Goal: Navigation & Orientation: Find specific page/section

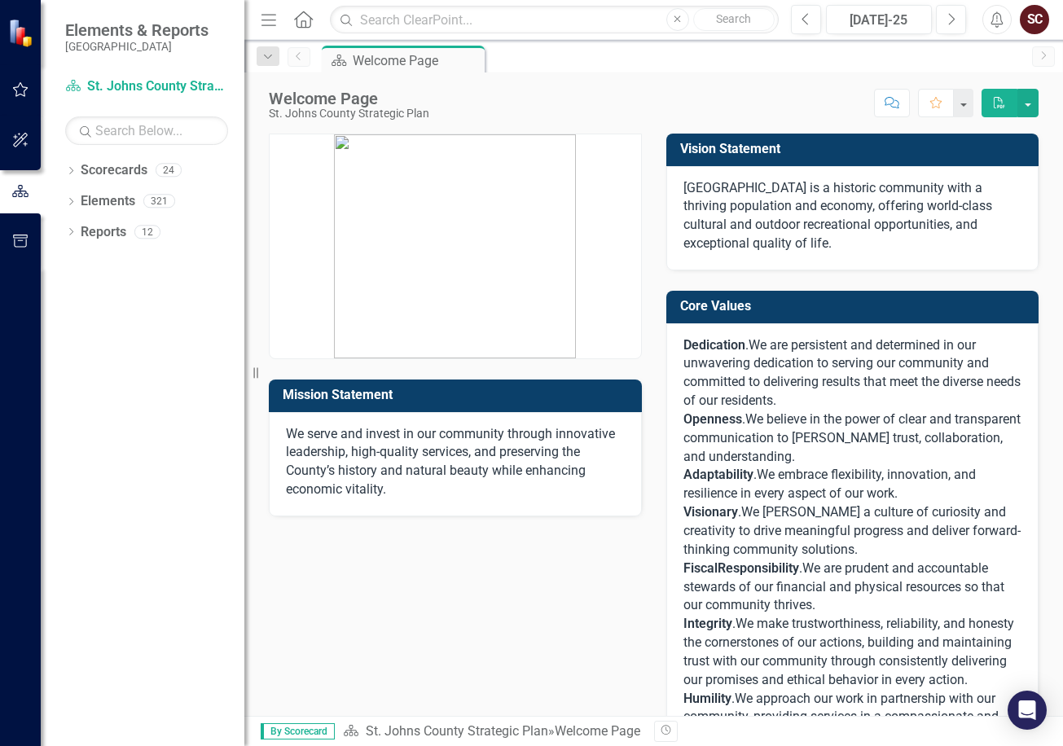
click at [22, 90] on icon "button" at bounding box center [20, 89] width 17 height 13
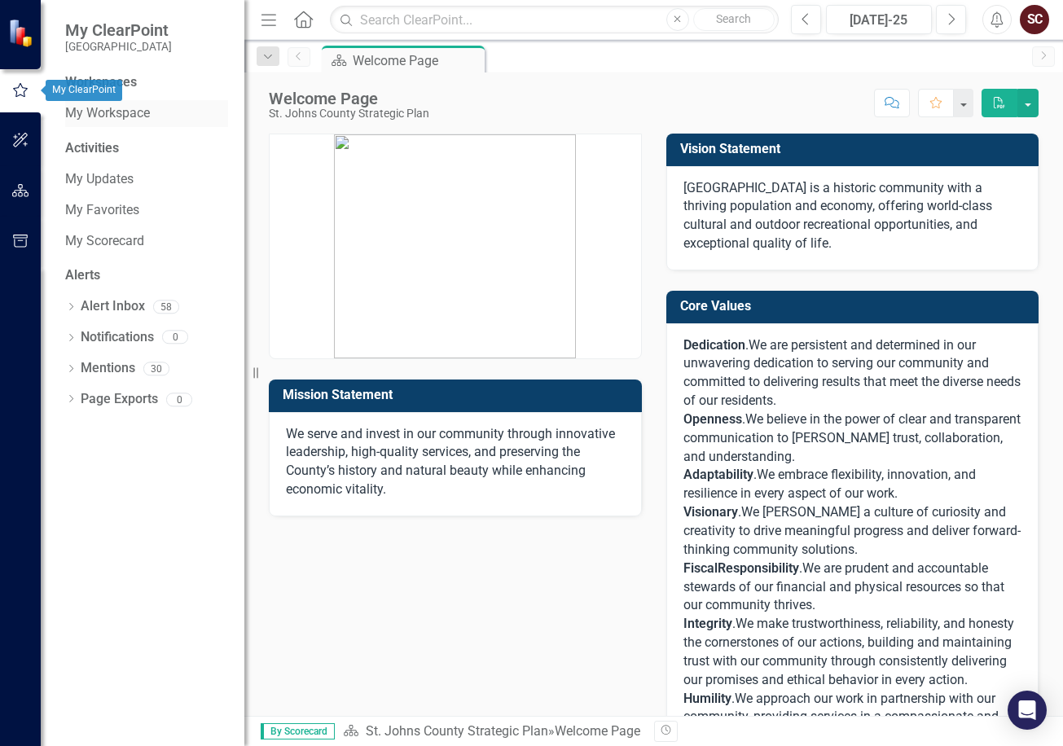
click at [116, 108] on link "My Workspace" at bounding box center [146, 113] width 163 height 19
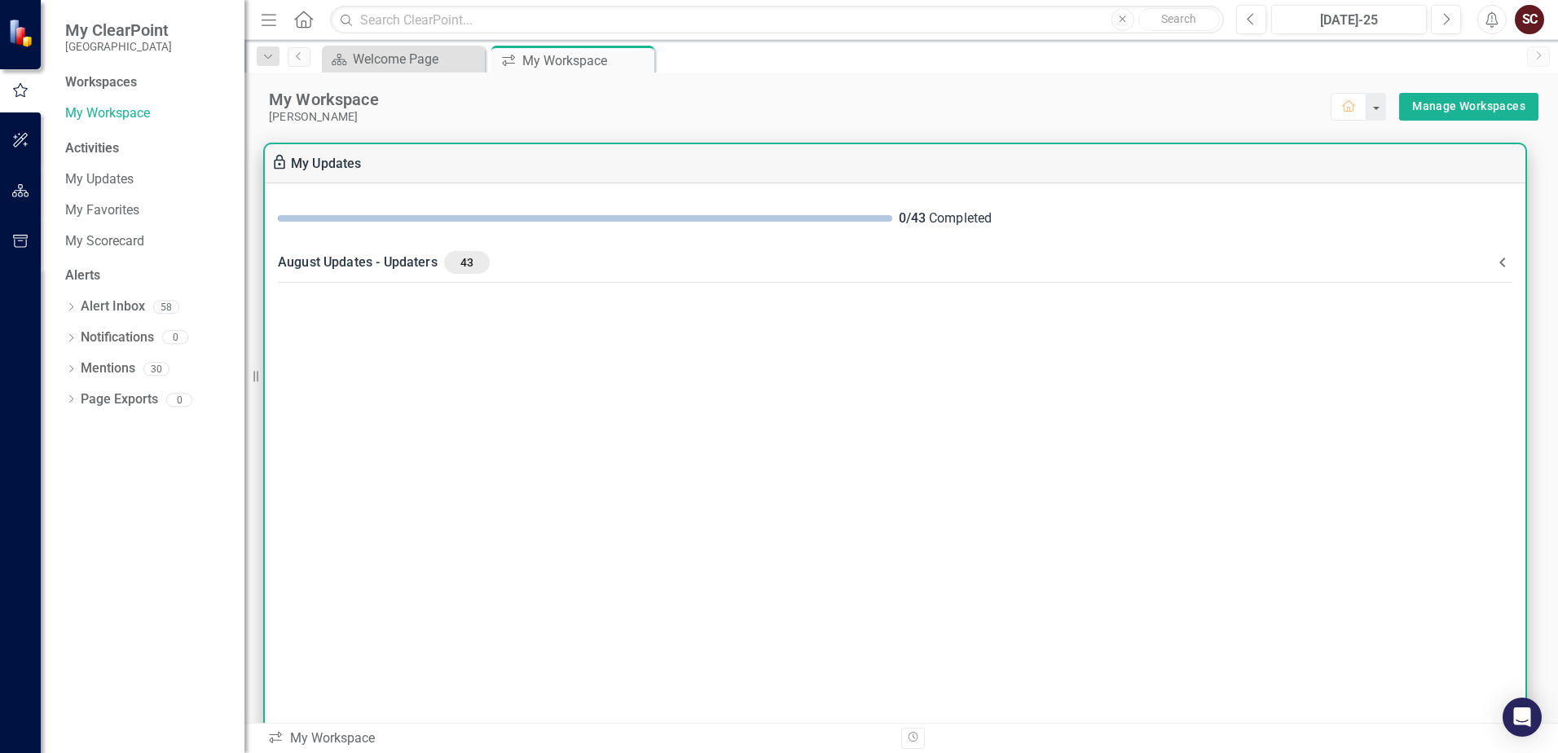
click at [504, 261] on div "August Updates - Updaters 43" at bounding box center [885, 262] width 1215 height 23
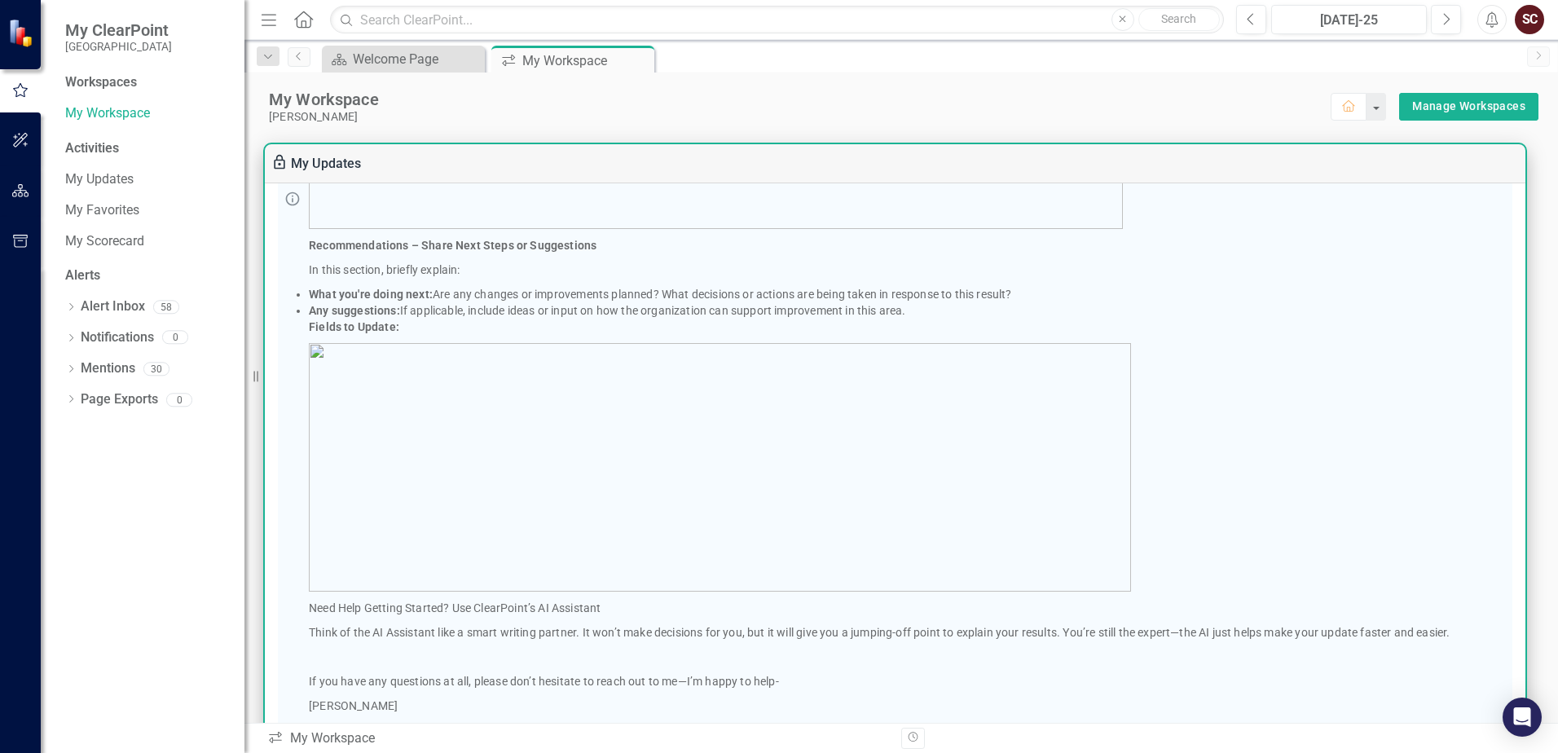
scroll to position [896, 0]
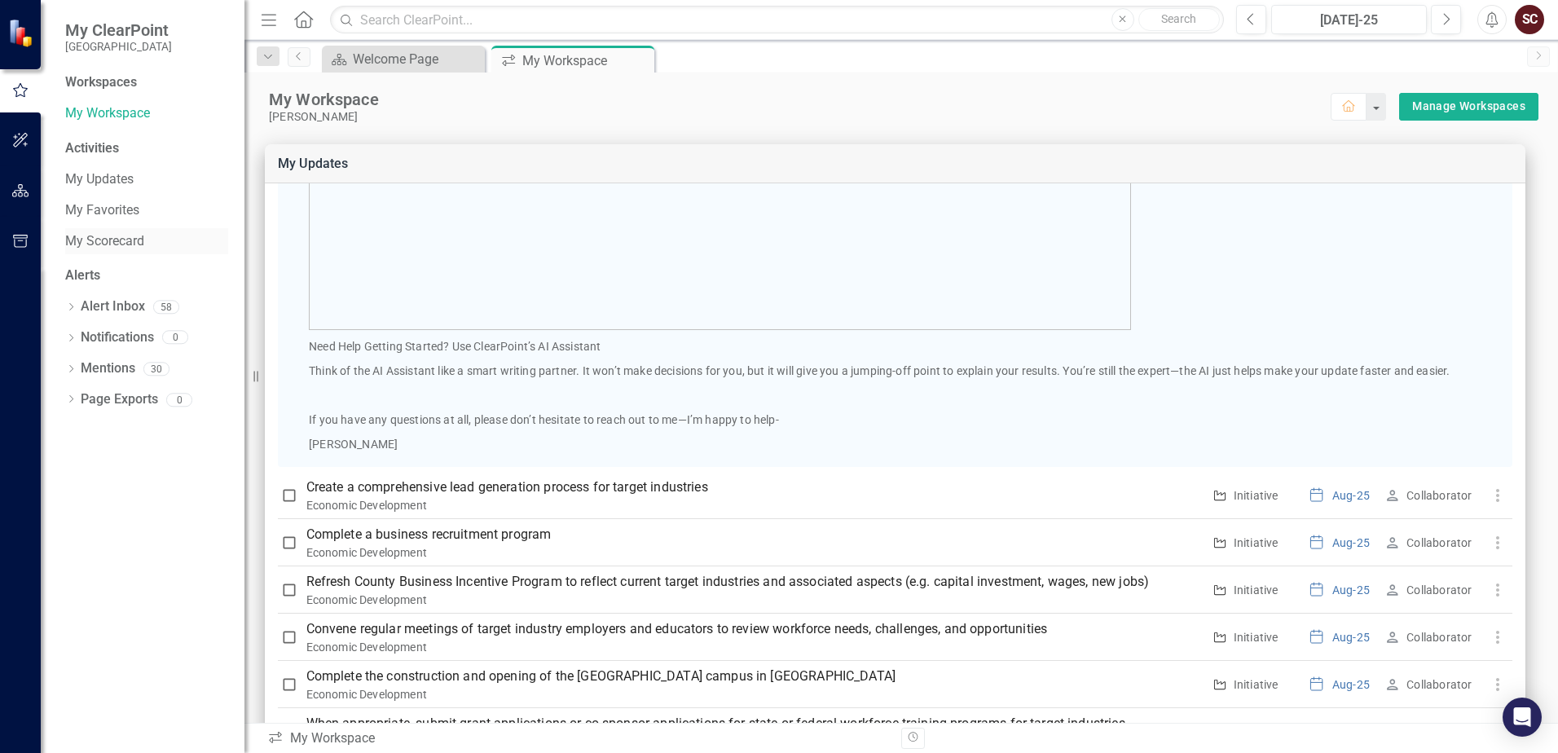
click at [126, 242] on link "My Scorecard" at bounding box center [146, 241] width 163 height 19
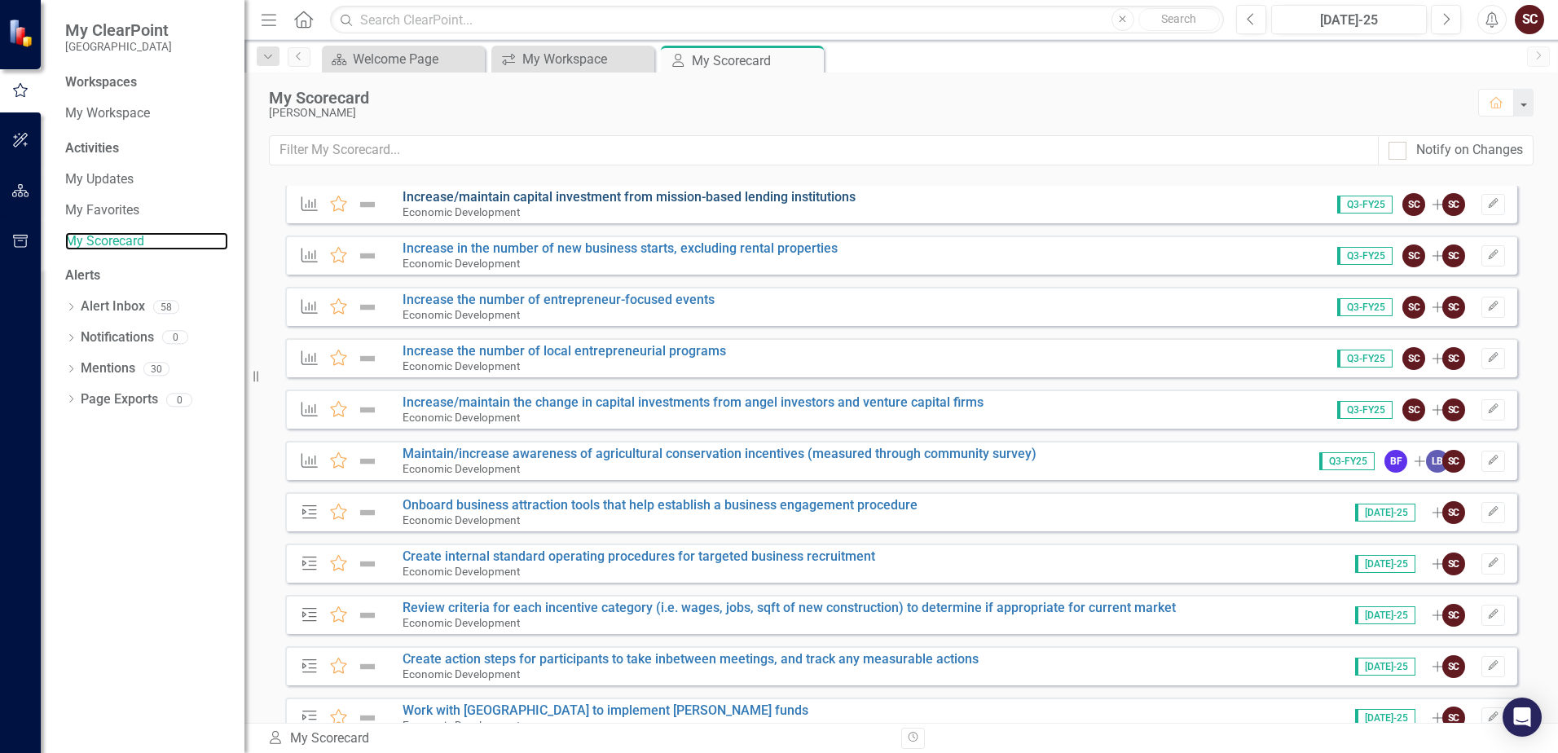
scroll to position [1711, 0]
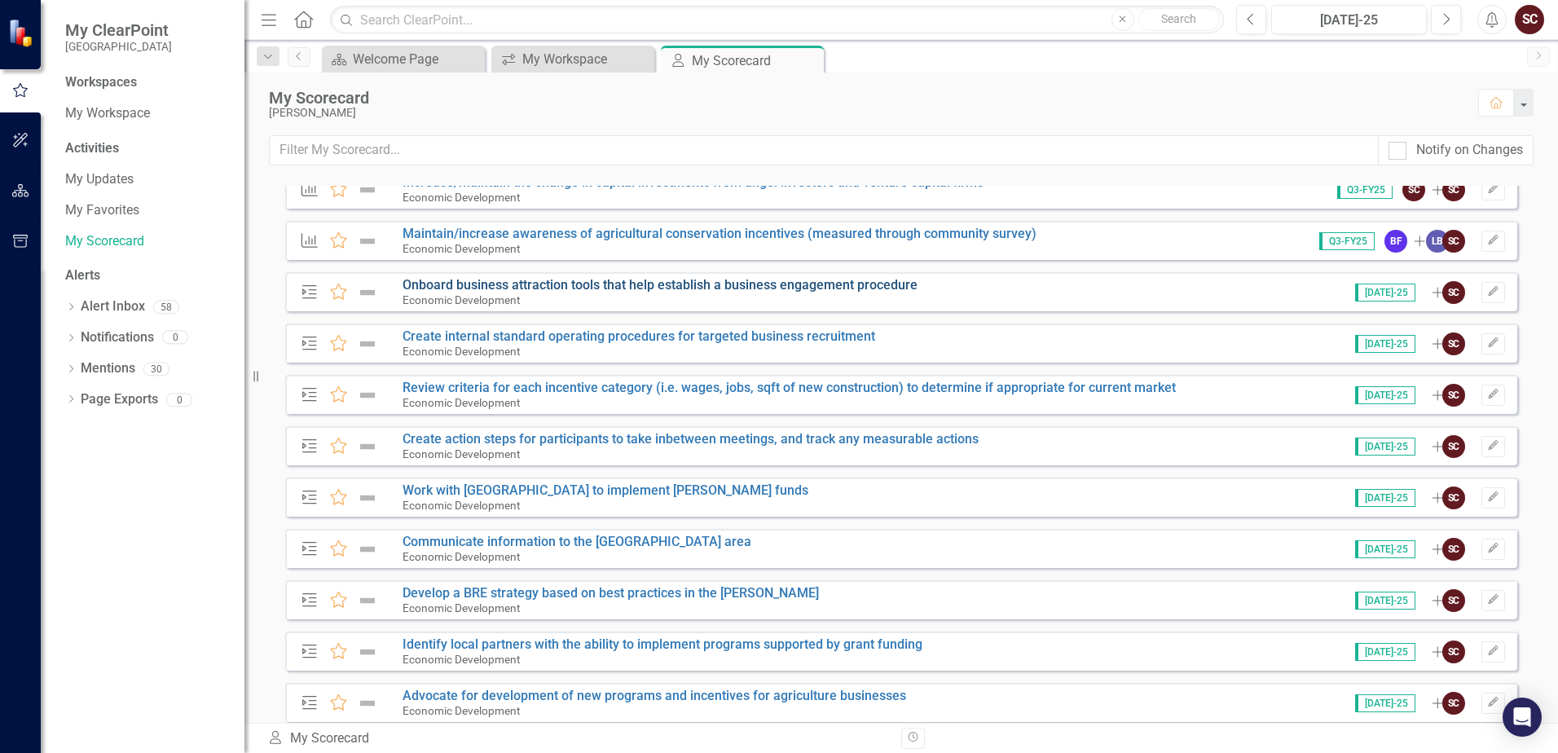
click at [772, 285] on link "Onboard business attraction tools that help establish a business engagement pro…" at bounding box center [659, 284] width 515 height 15
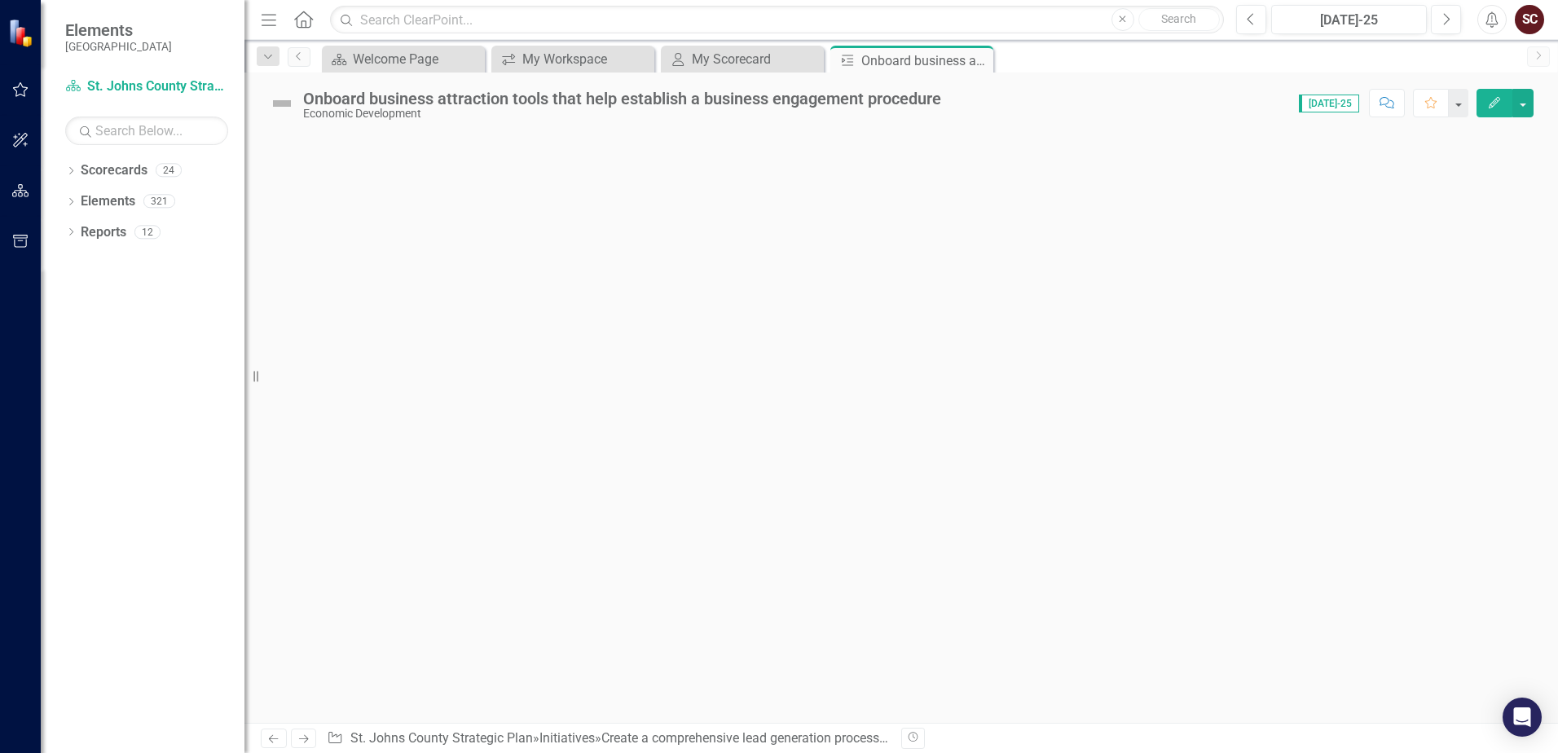
click at [1062, 104] on span "[DATE]-25" at bounding box center [1329, 104] width 60 height 18
click at [752, 63] on div "My Scorecard" at bounding box center [746, 59] width 108 height 20
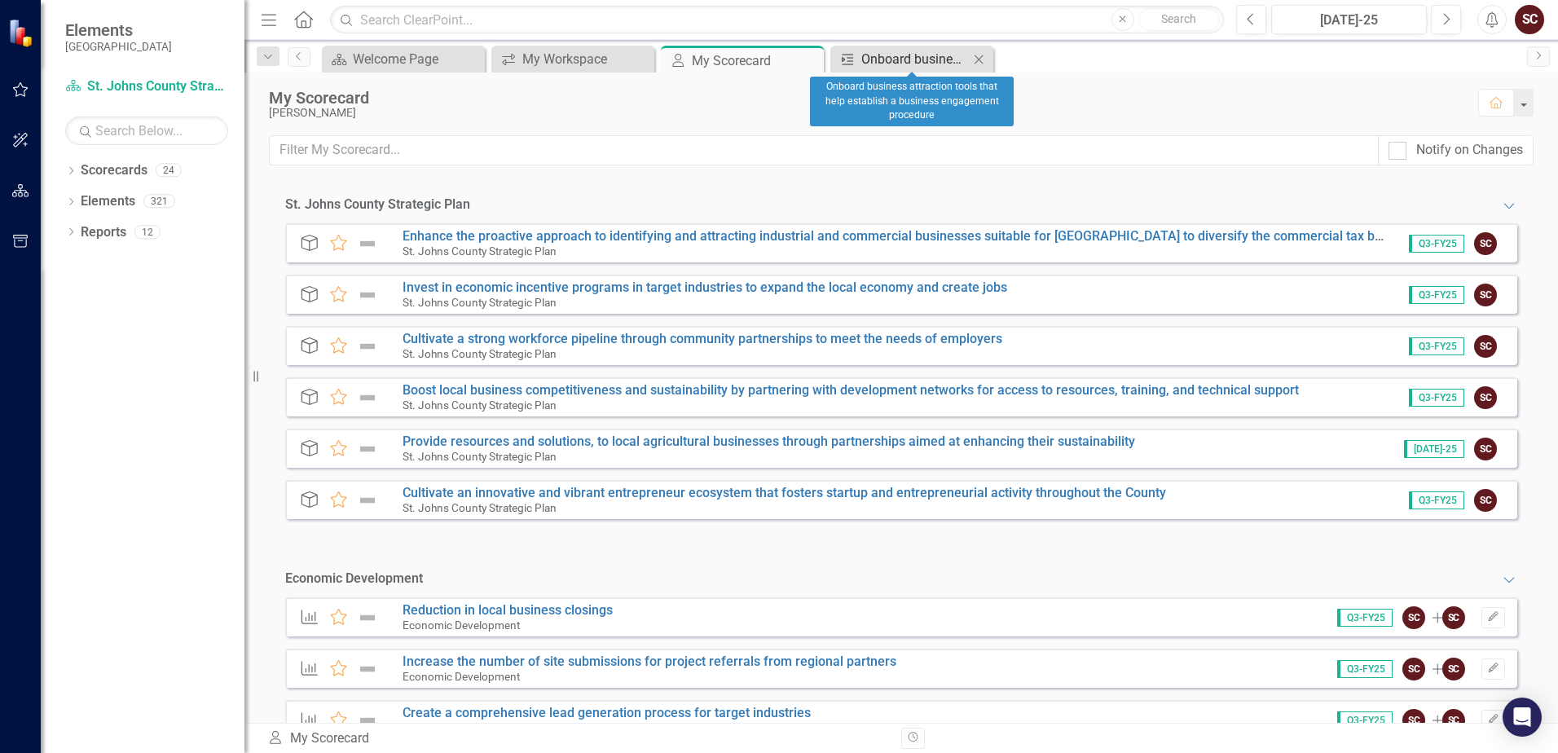
click at [952, 61] on div "Onboard business attraction tools that help establish a business engagement pro…" at bounding box center [915, 59] width 108 height 20
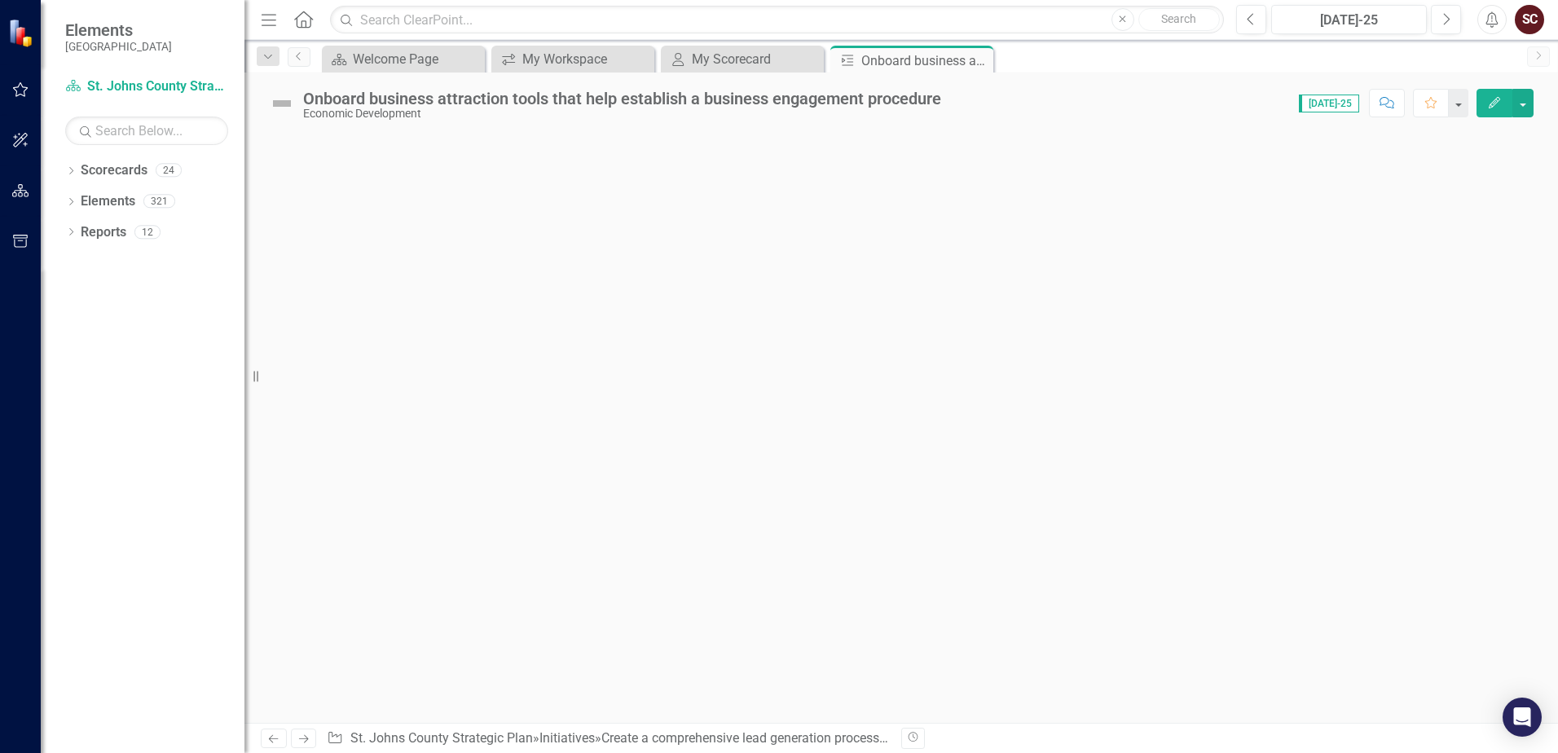
click at [1062, 105] on span "[DATE]-25" at bounding box center [1329, 104] width 60 height 18
click at [1062, 107] on button "button" at bounding box center [1522, 103] width 21 height 29
click at [1062, 154] on div at bounding box center [900, 428] width 1313 height 589
click at [1062, 99] on span "[DATE]-25" at bounding box center [1329, 104] width 60 height 18
click at [404, 60] on div "Welcome Page" at bounding box center [407, 59] width 108 height 20
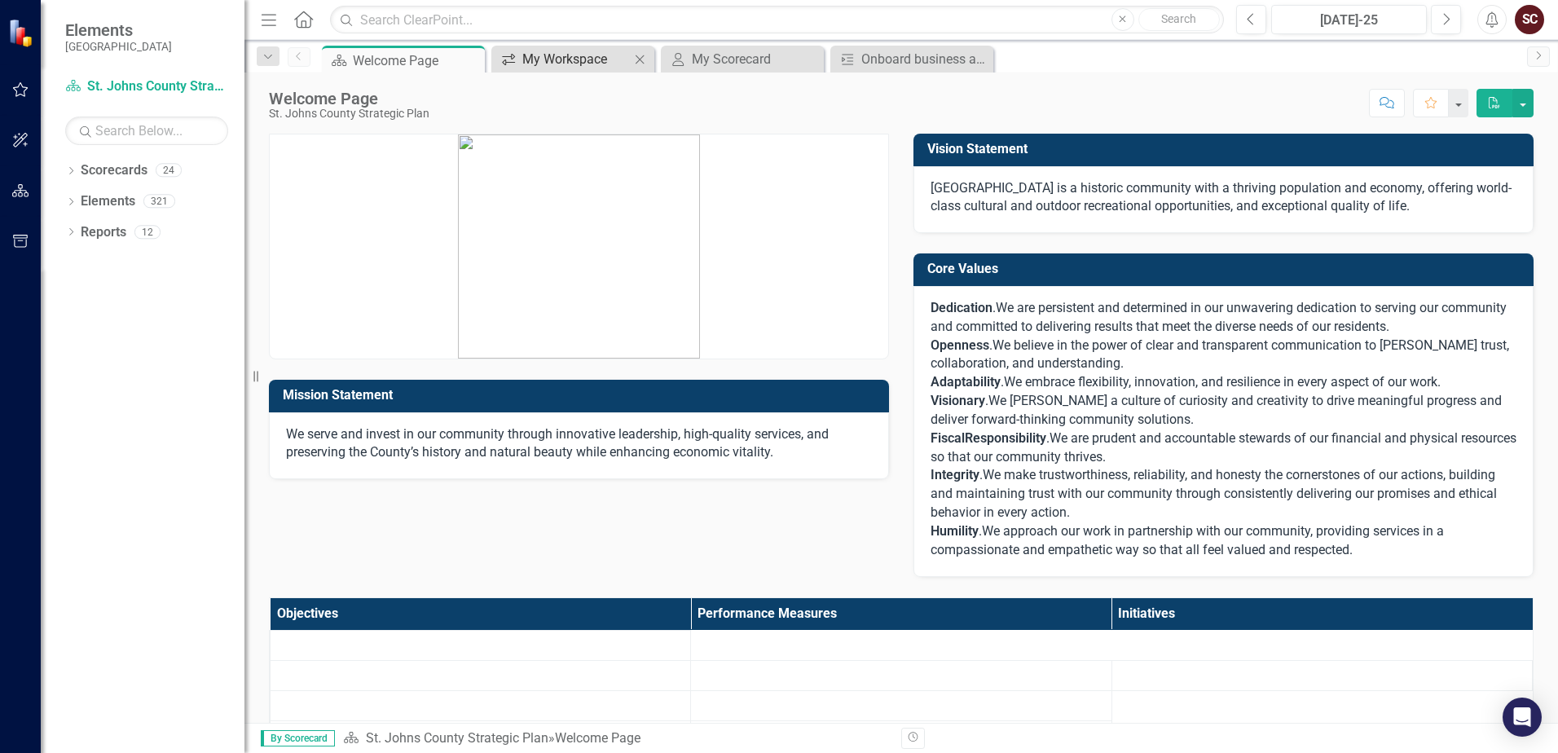
click at [558, 58] on div "My Workspace" at bounding box center [576, 59] width 108 height 20
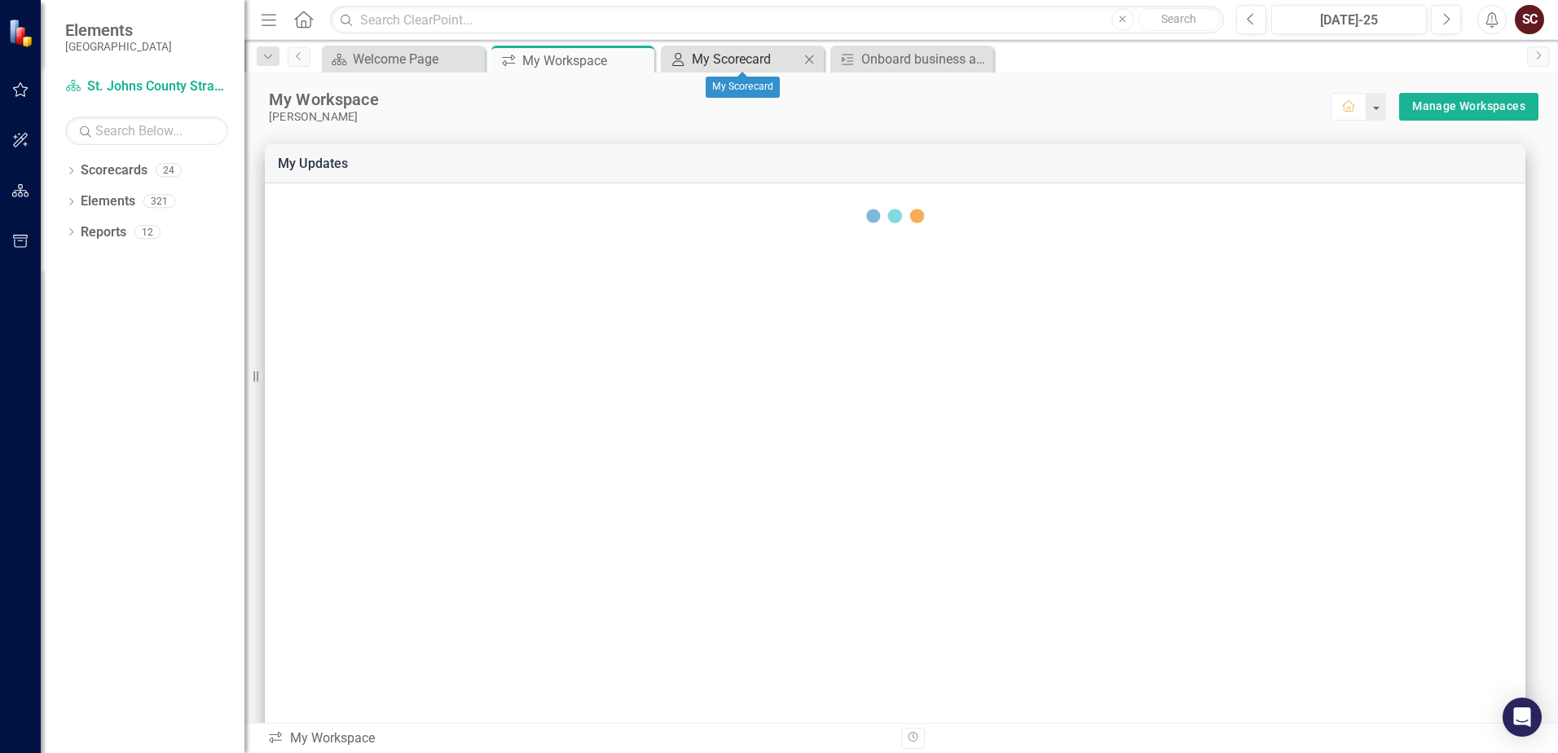
click at [754, 59] on div "My Scorecard" at bounding box center [746, 59] width 108 height 20
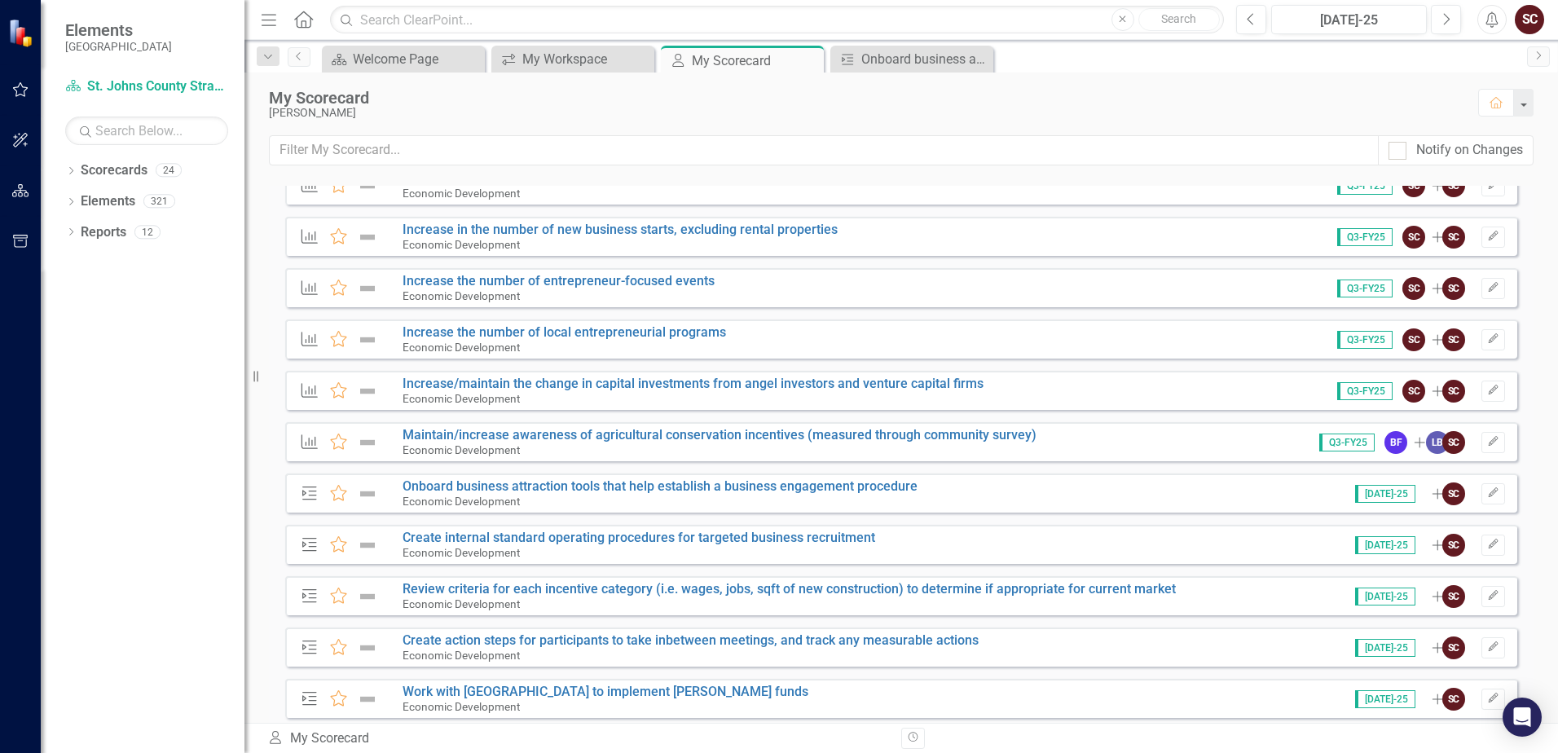
scroll to position [1548, 0]
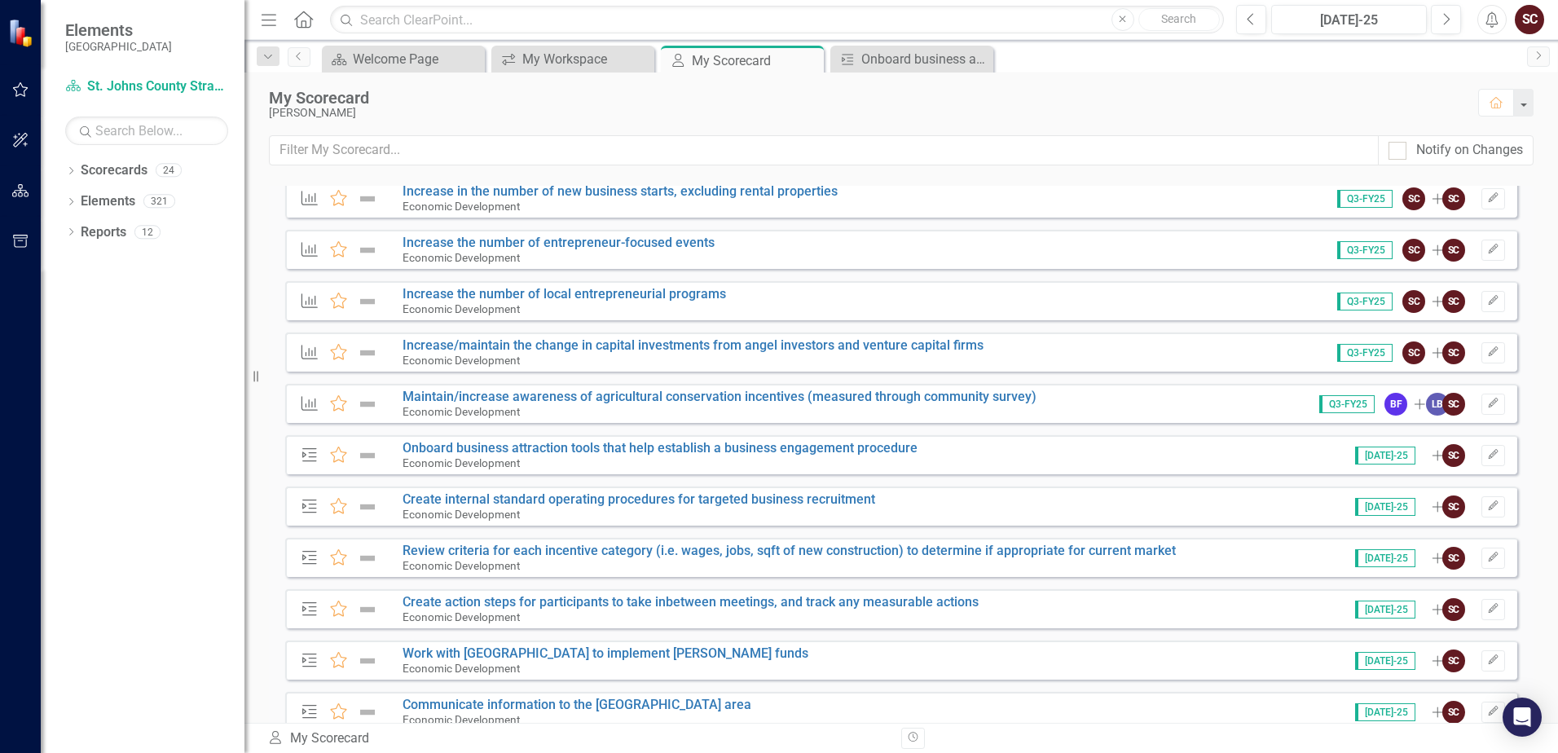
click at [1062, 456] on span "[DATE]-25" at bounding box center [1385, 455] width 60 height 18
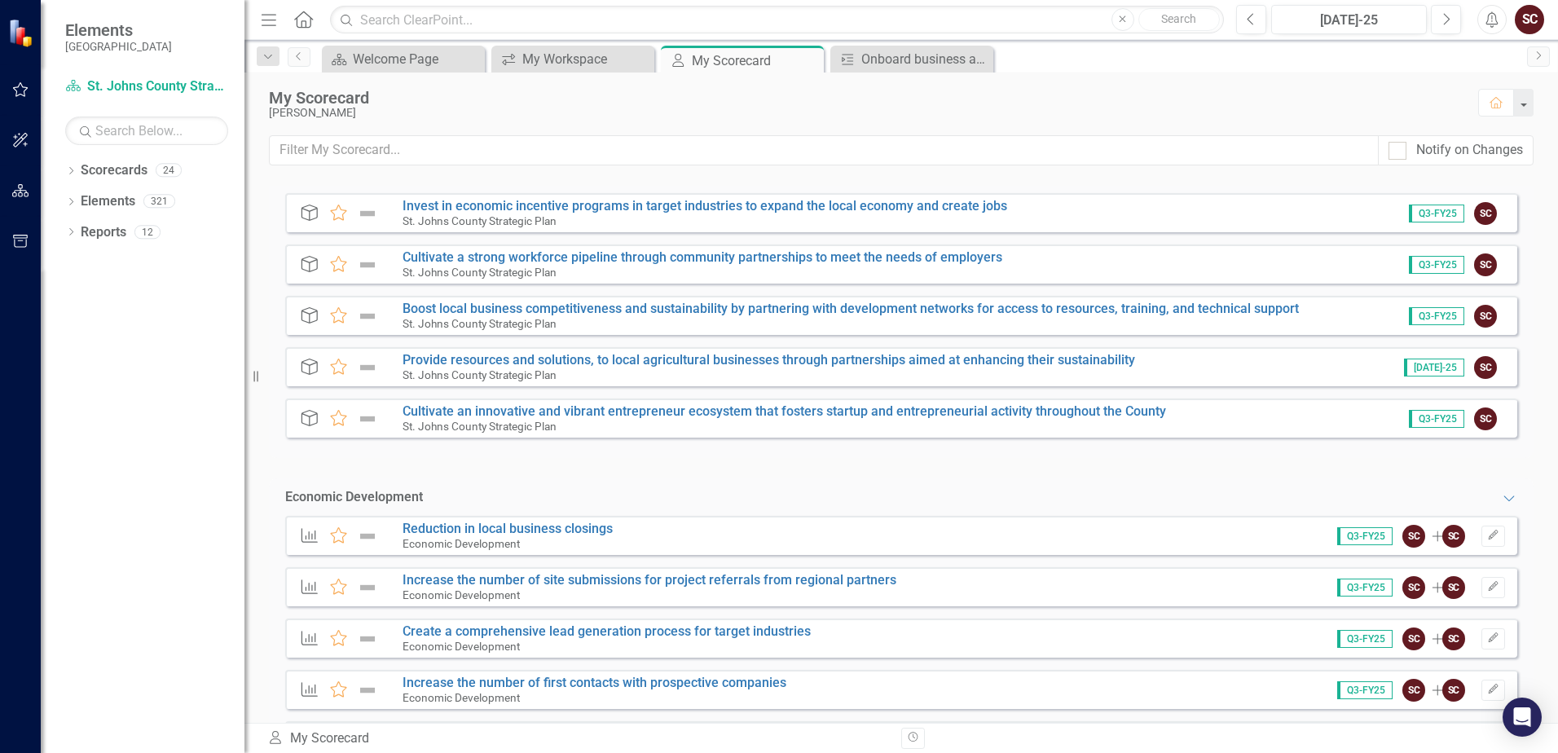
scroll to position [0, 0]
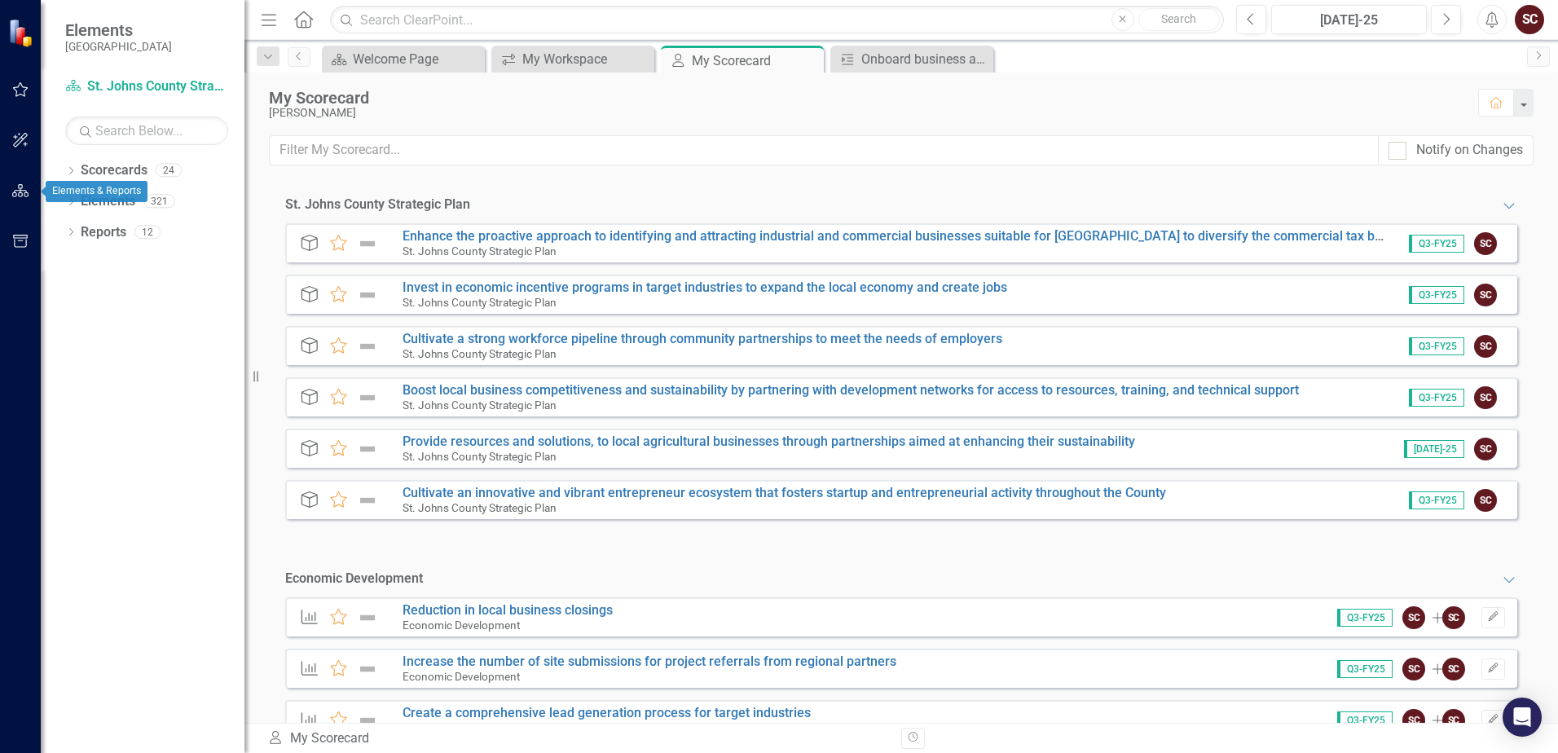
click at [18, 184] on icon "button" at bounding box center [20, 190] width 17 height 13
click at [71, 169] on icon "Dropdown" at bounding box center [70, 172] width 11 height 9
click at [130, 196] on link "St. Johns County Strategic Plan" at bounding box center [167, 201] width 155 height 19
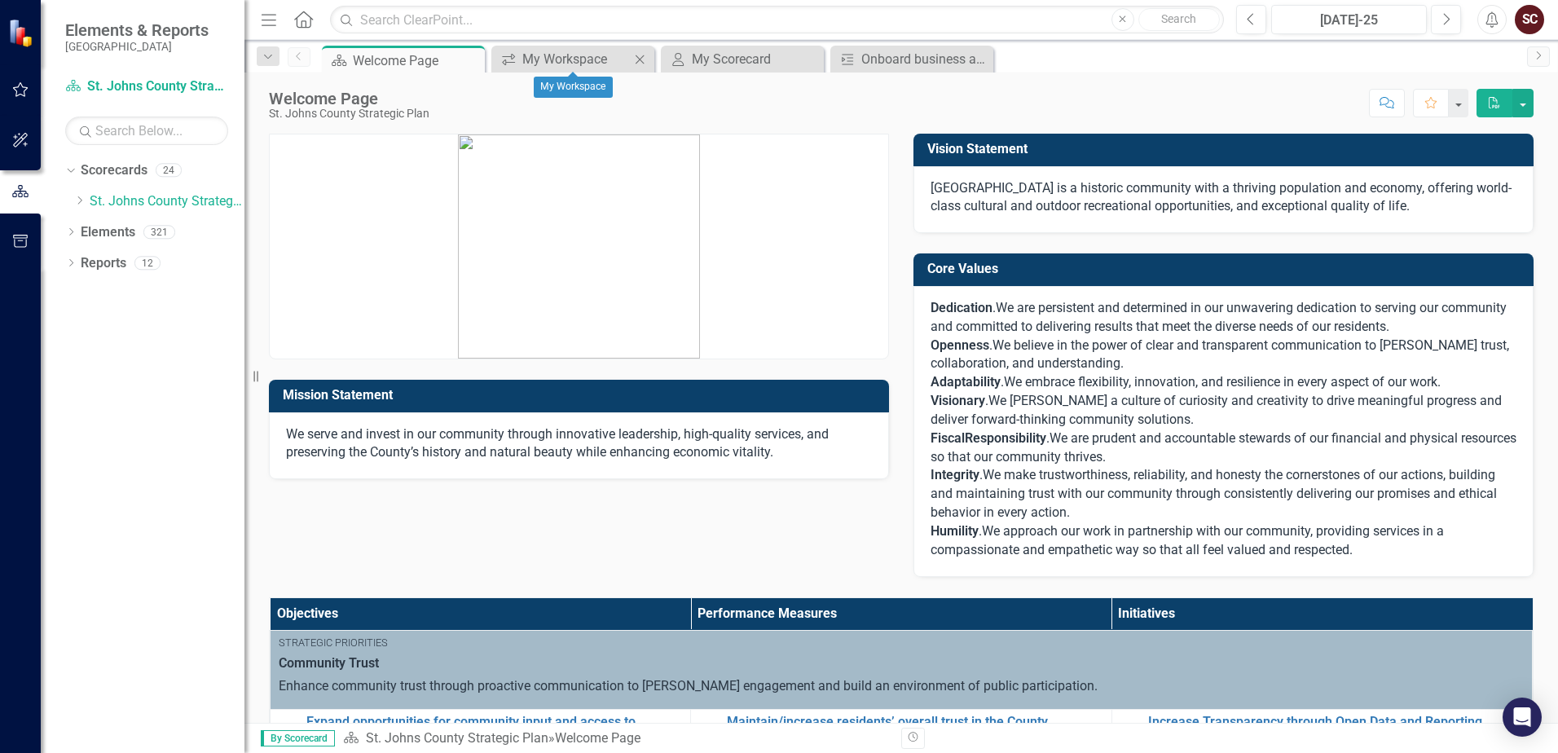
click at [635, 59] on icon "Close" at bounding box center [639, 59] width 16 height 13
click at [642, 59] on icon "Close" at bounding box center [639, 59] width 16 height 13
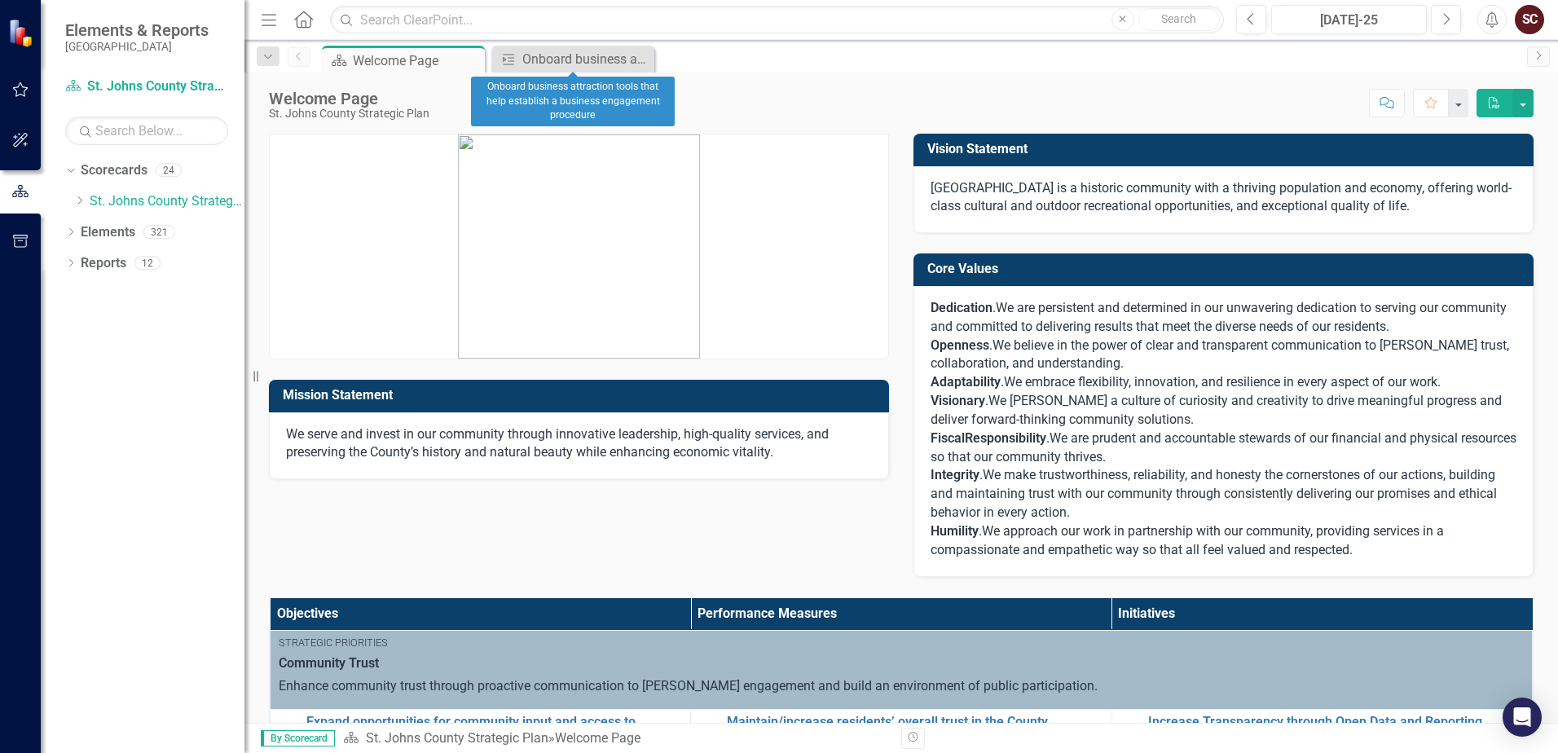
click at [0, 0] on icon "Close" at bounding box center [0, 0] width 0 height 0
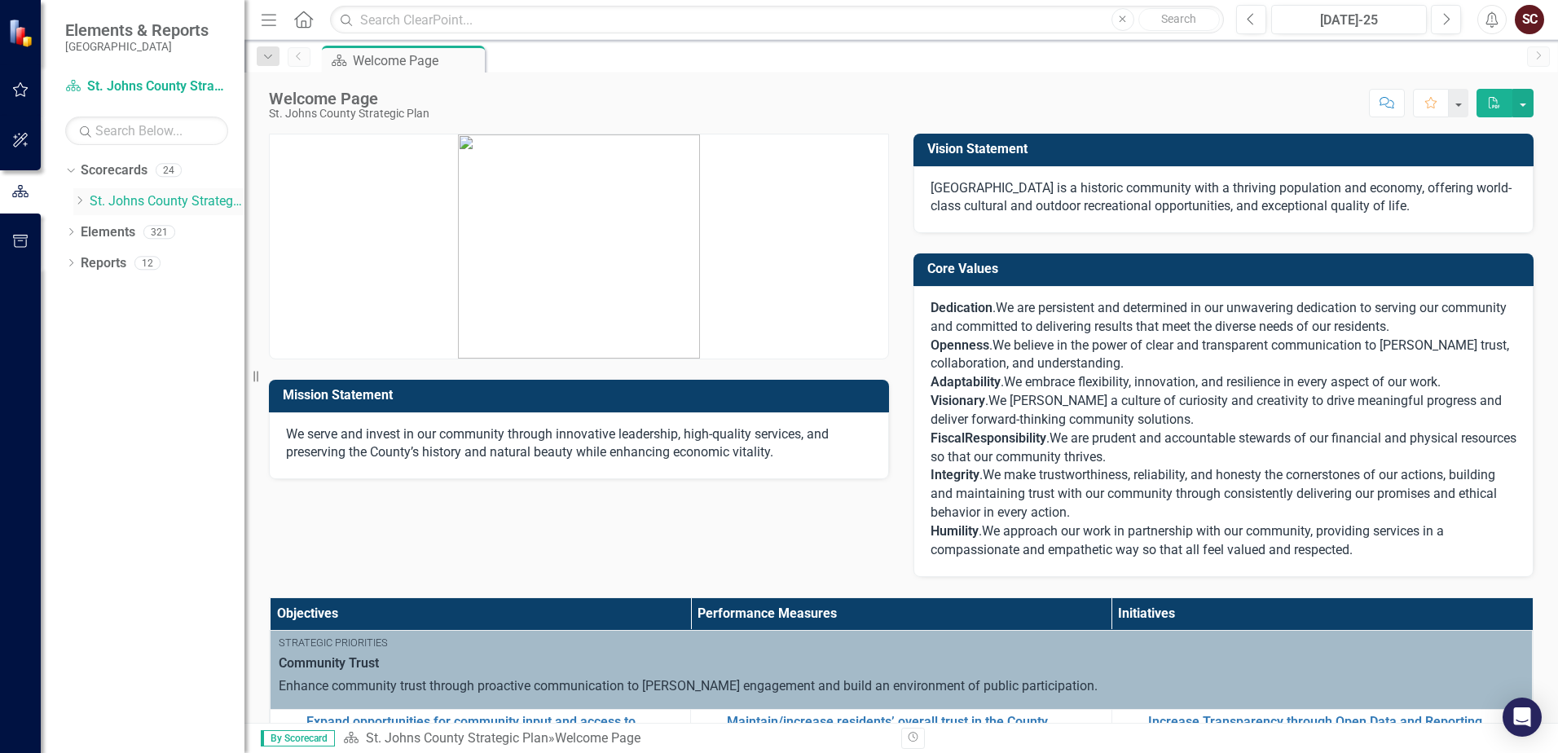
click at [83, 200] on icon "Dropdown" at bounding box center [79, 201] width 12 height 10
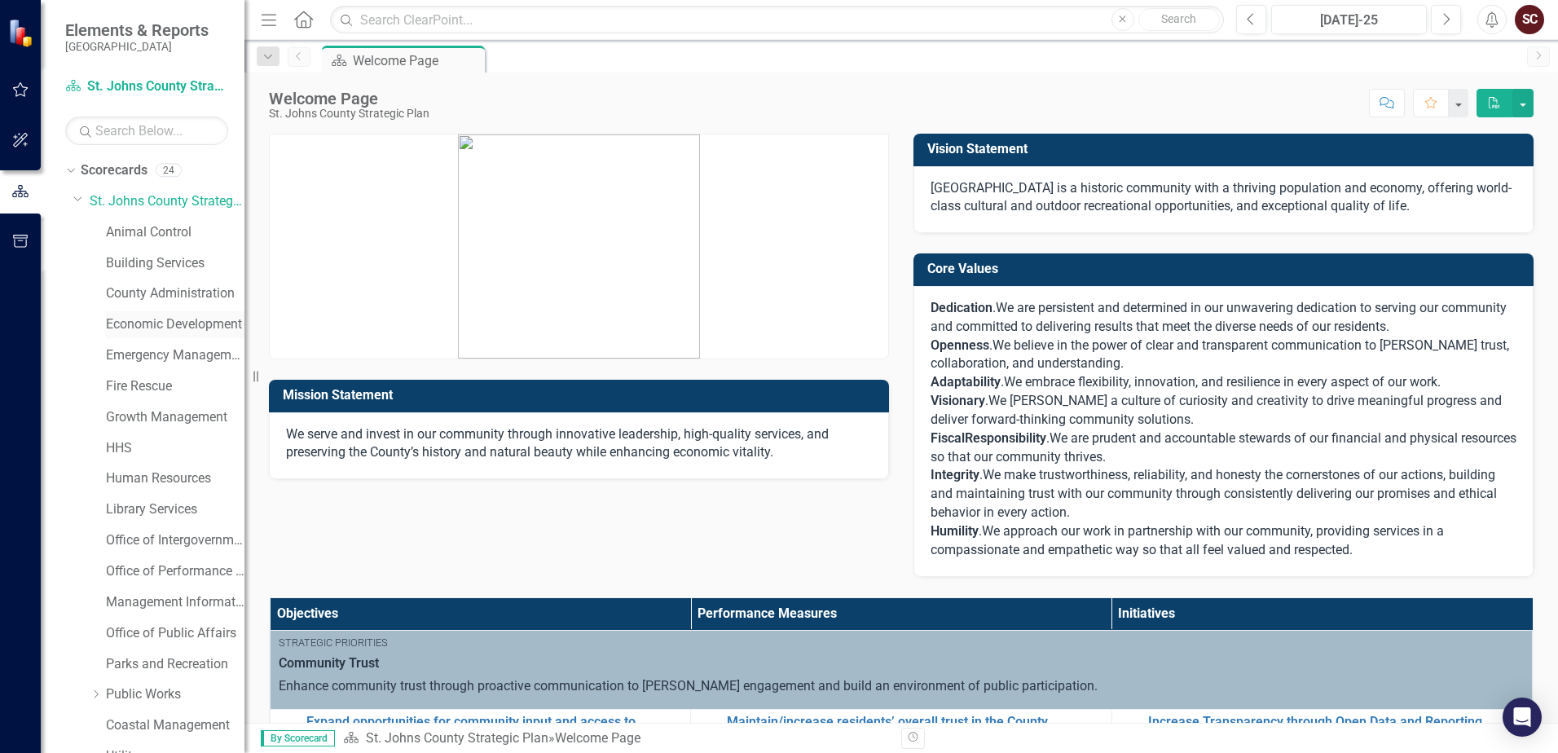
click at [144, 318] on link "Economic Development" at bounding box center [175, 324] width 139 height 19
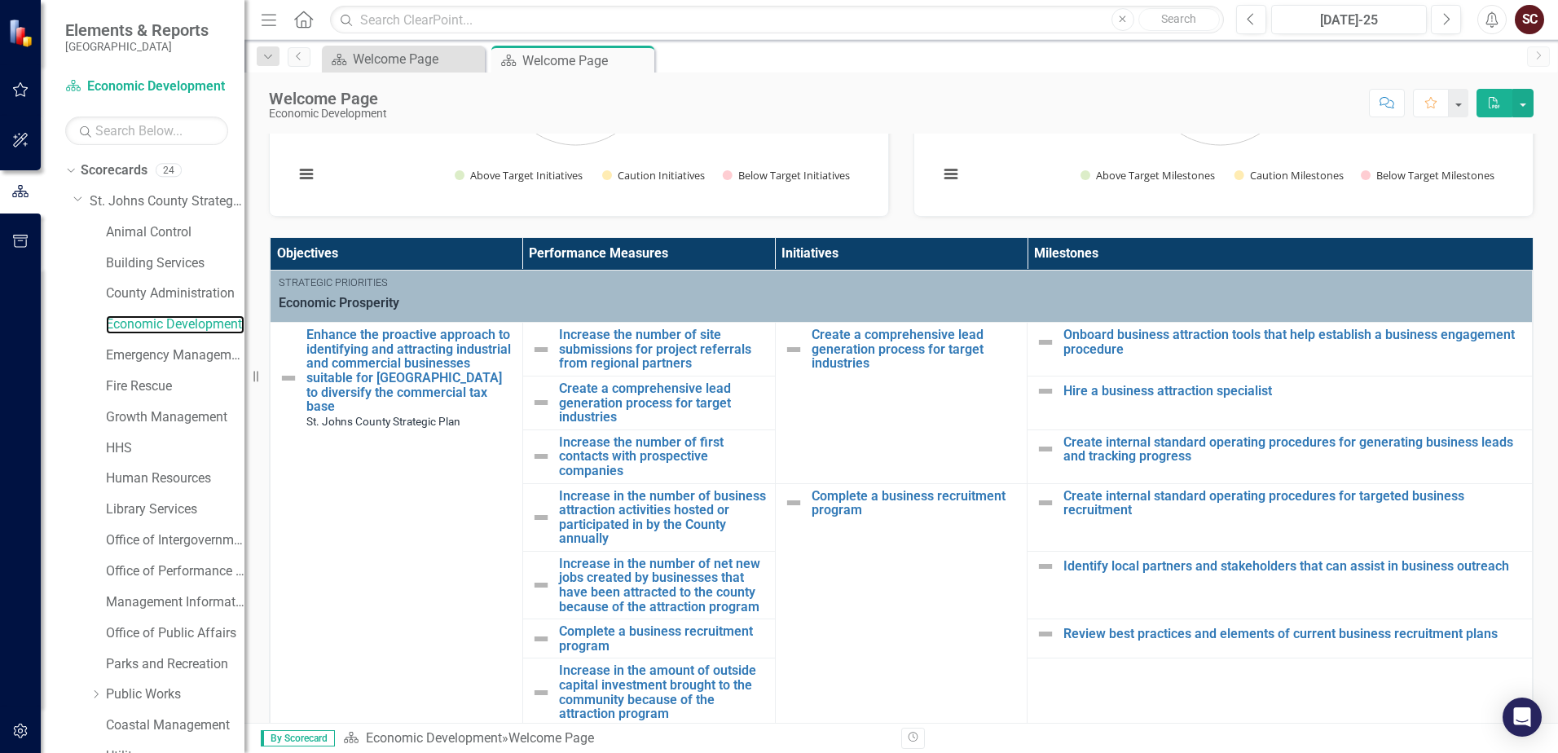
scroll to position [244, 0]
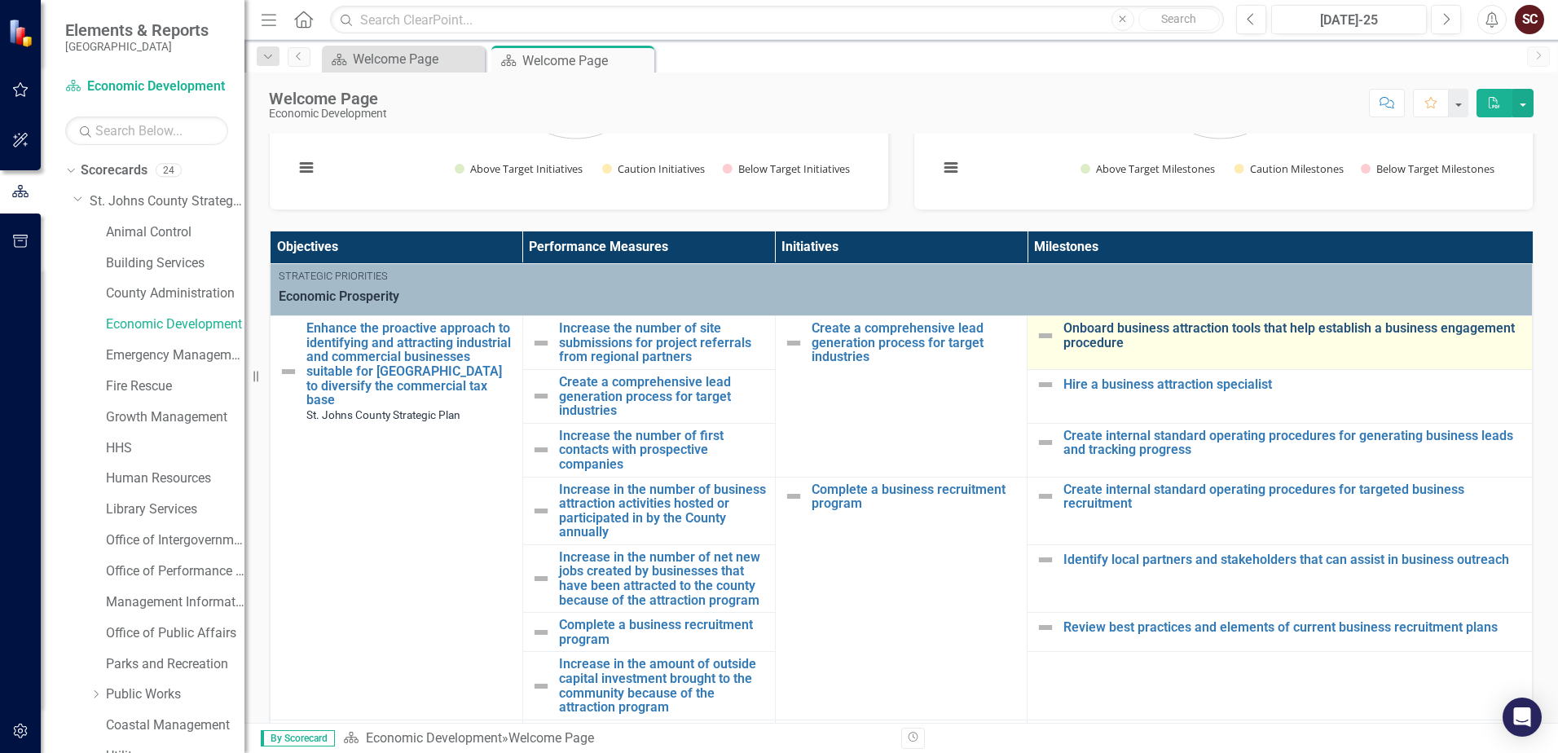
click at [1062, 339] on link "Onboard business attraction tools that help establish a business engagement pro…" at bounding box center [1293, 335] width 460 height 29
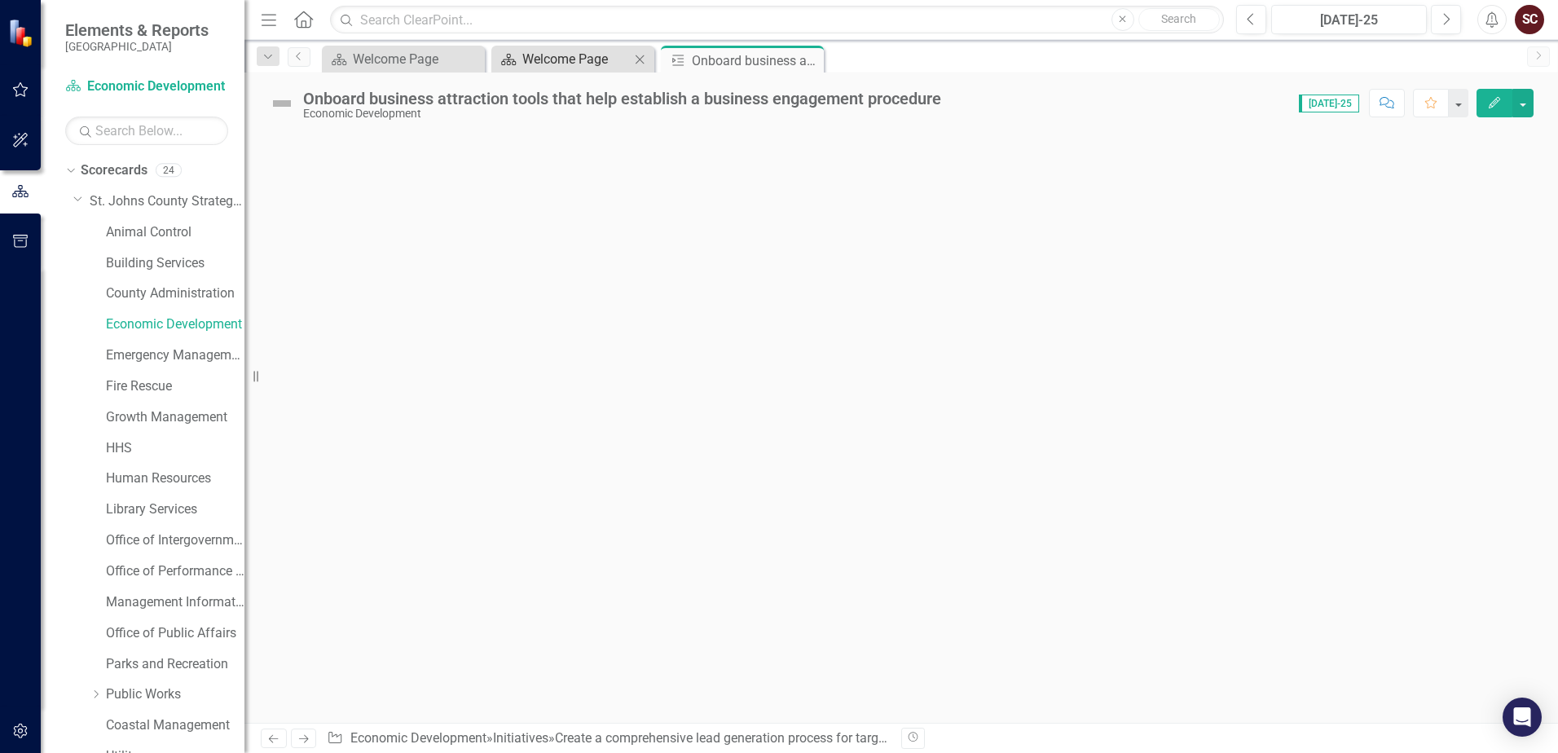
click at [579, 68] on div "Welcome Page" at bounding box center [576, 59] width 108 height 20
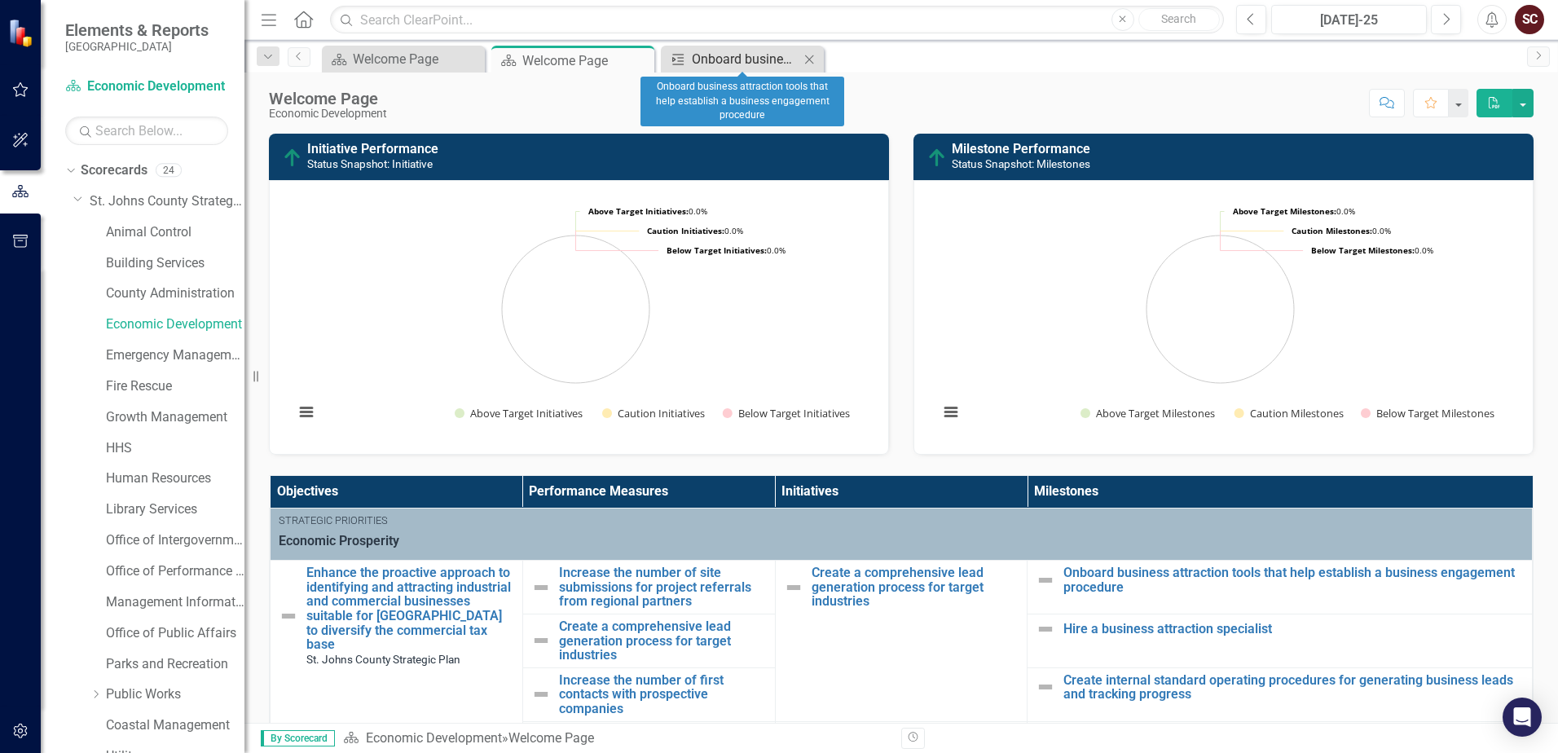
click at [710, 67] on div "Onboard business attraction tools that help establish a business engagement pro…" at bounding box center [746, 59] width 108 height 20
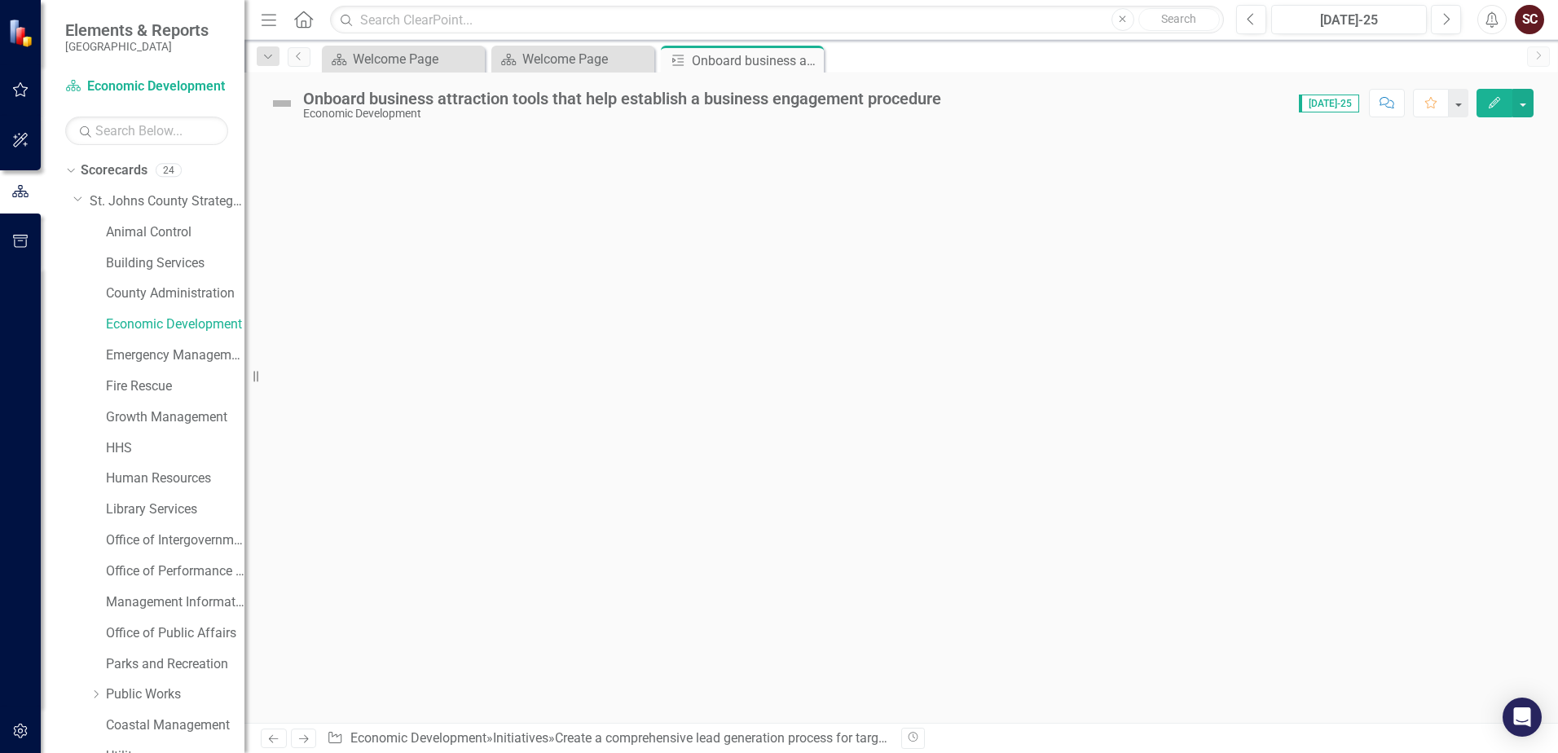
click at [1062, 105] on span "[DATE]-25" at bounding box center [1329, 104] width 60 height 18
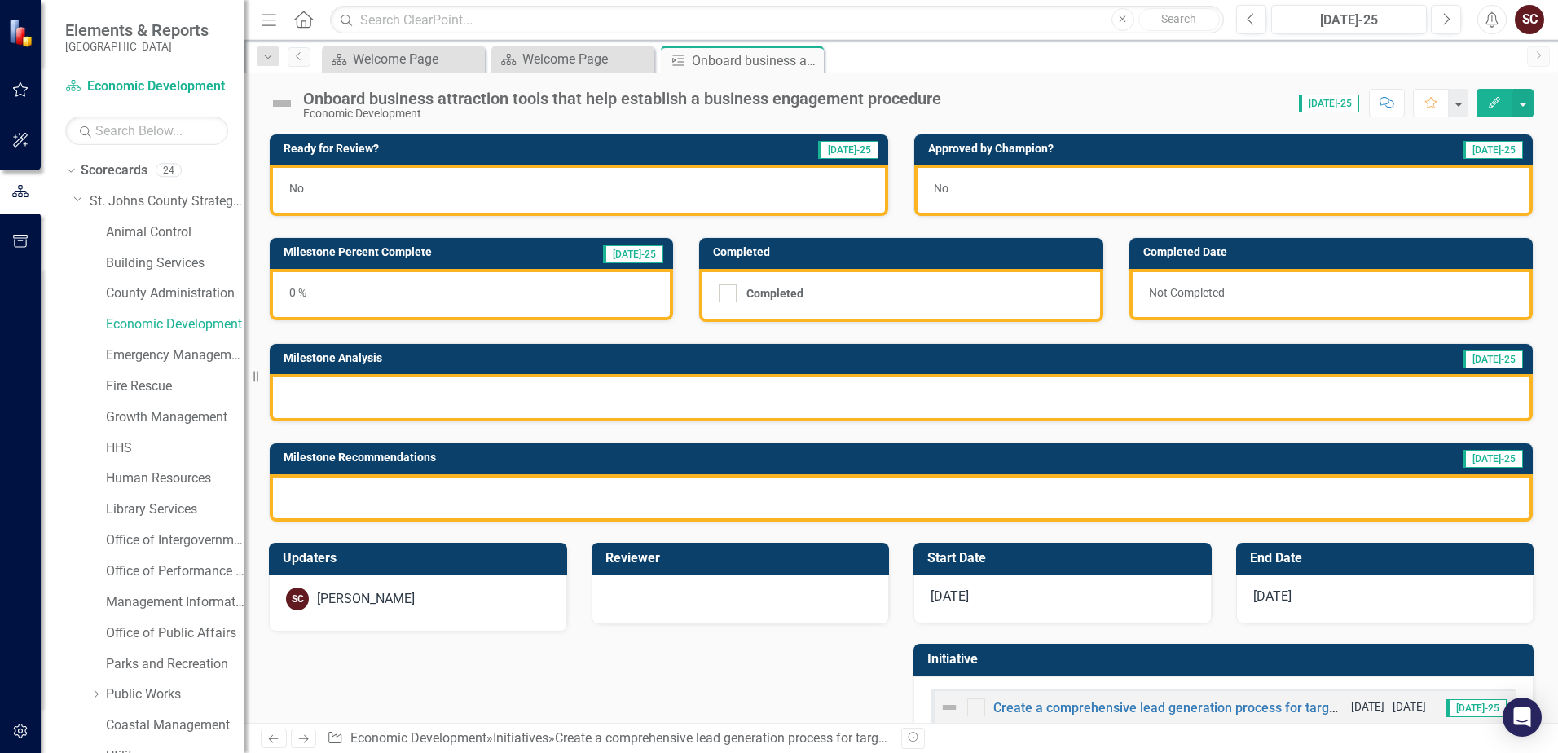
click at [1062, 102] on span "[DATE]-25" at bounding box center [1329, 104] width 60 height 18
click at [1062, 106] on button "button" at bounding box center [1522, 103] width 21 height 29
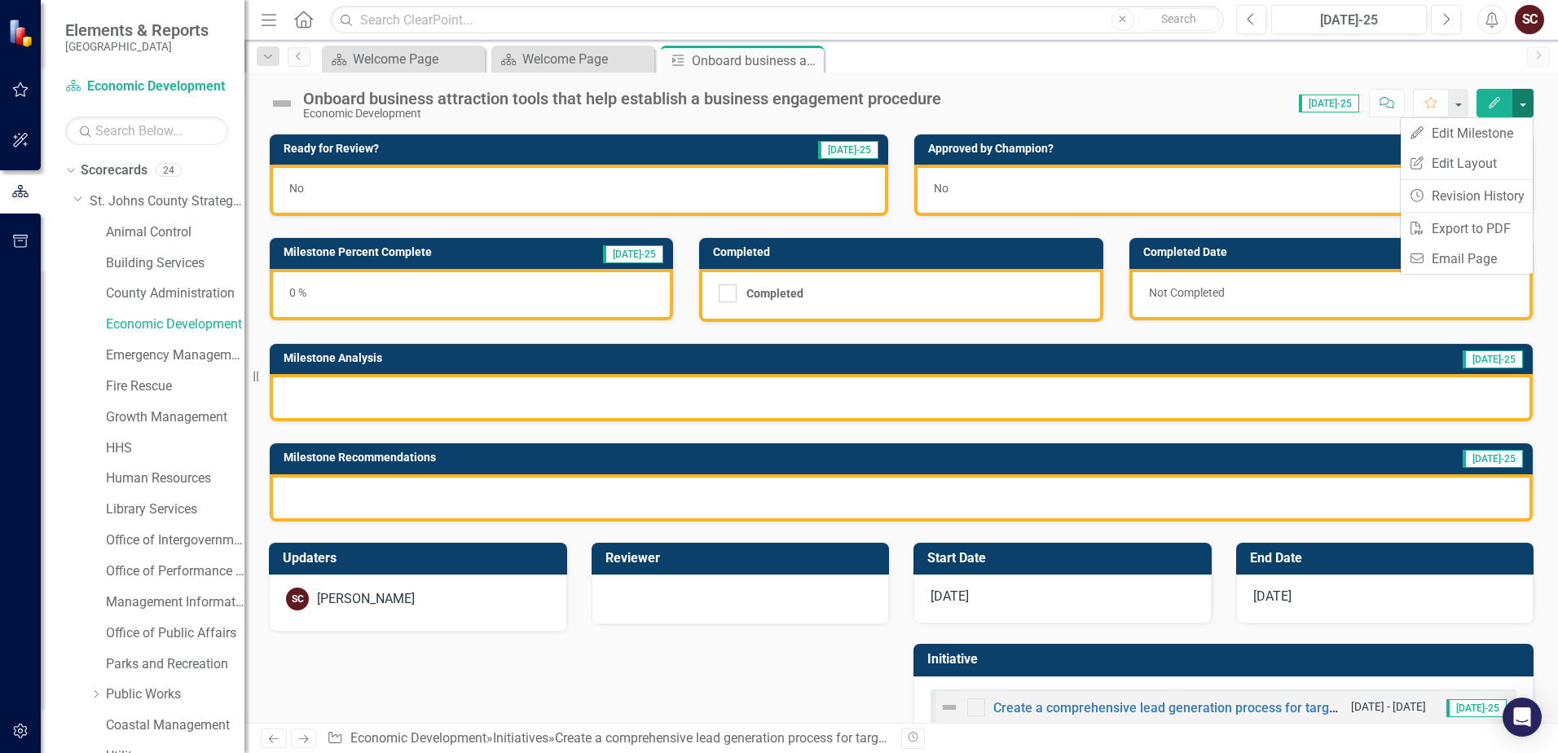
click at [1062, 106] on button "button" at bounding box center [1522, 103] width 21 height 29
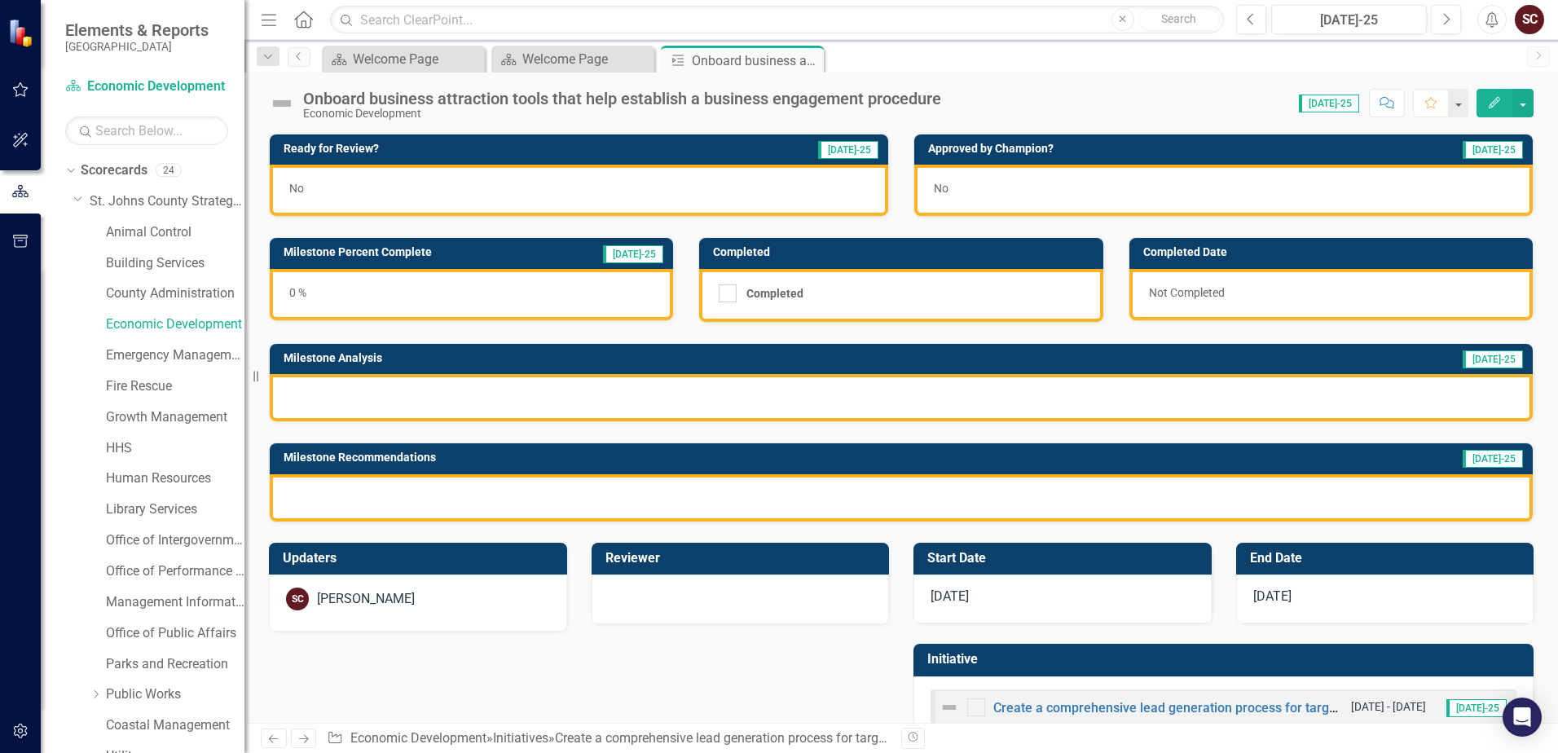
click at [1062, 99] on div "Score: N/A [DATE]-25 Completed Comment Favorite Edit" at bounding box center [1241, 103] width 584 height 28
click at [1062, 103] on span "[DATE]-25" at bounding box center [1329, 104] width 60 height 18
click at [22, 93] on icon "button" at bounding box center [20, 89] width 17 height 13
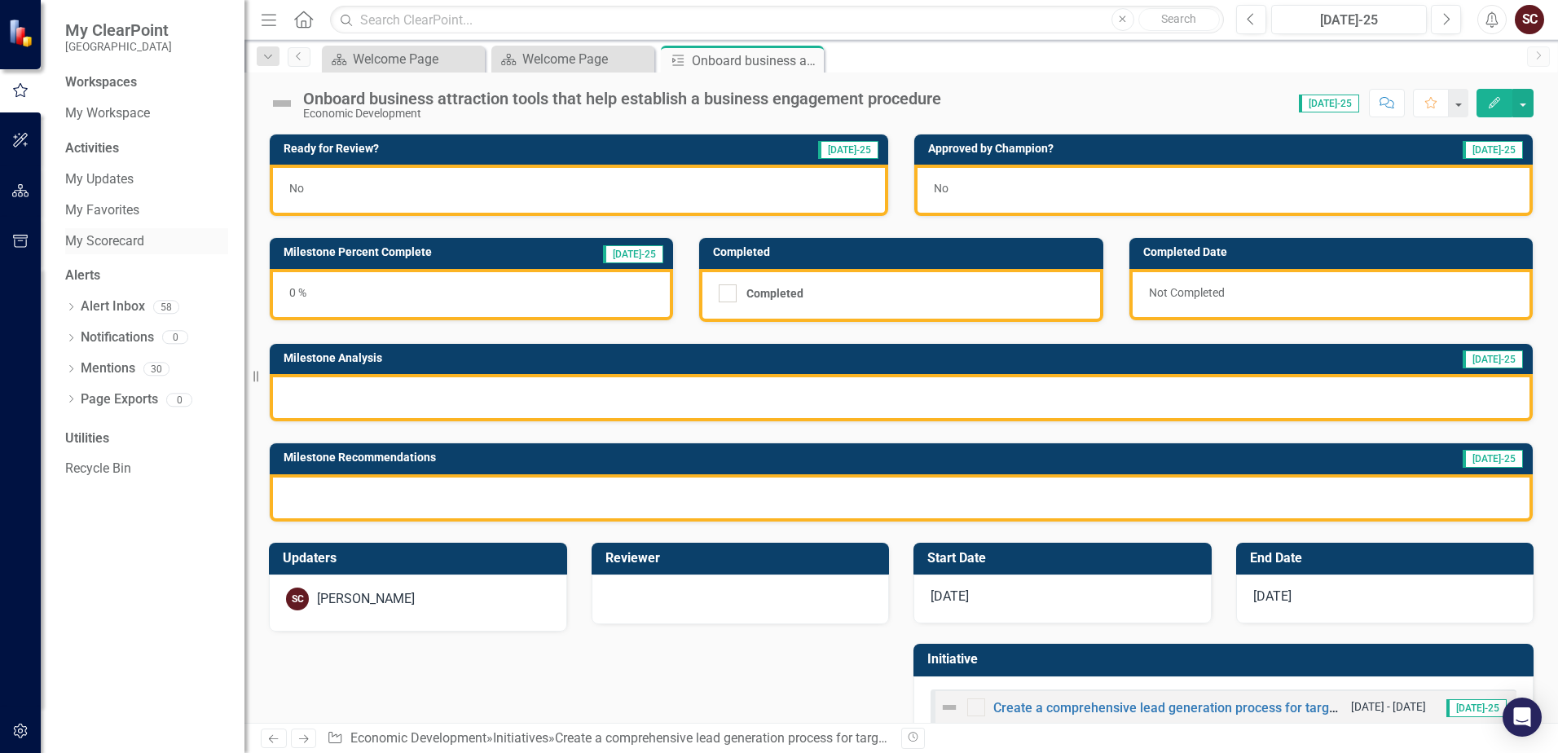
click at [118, 239] on link "My Scorecard" at bounding box center [146, 241] width 163 height 19
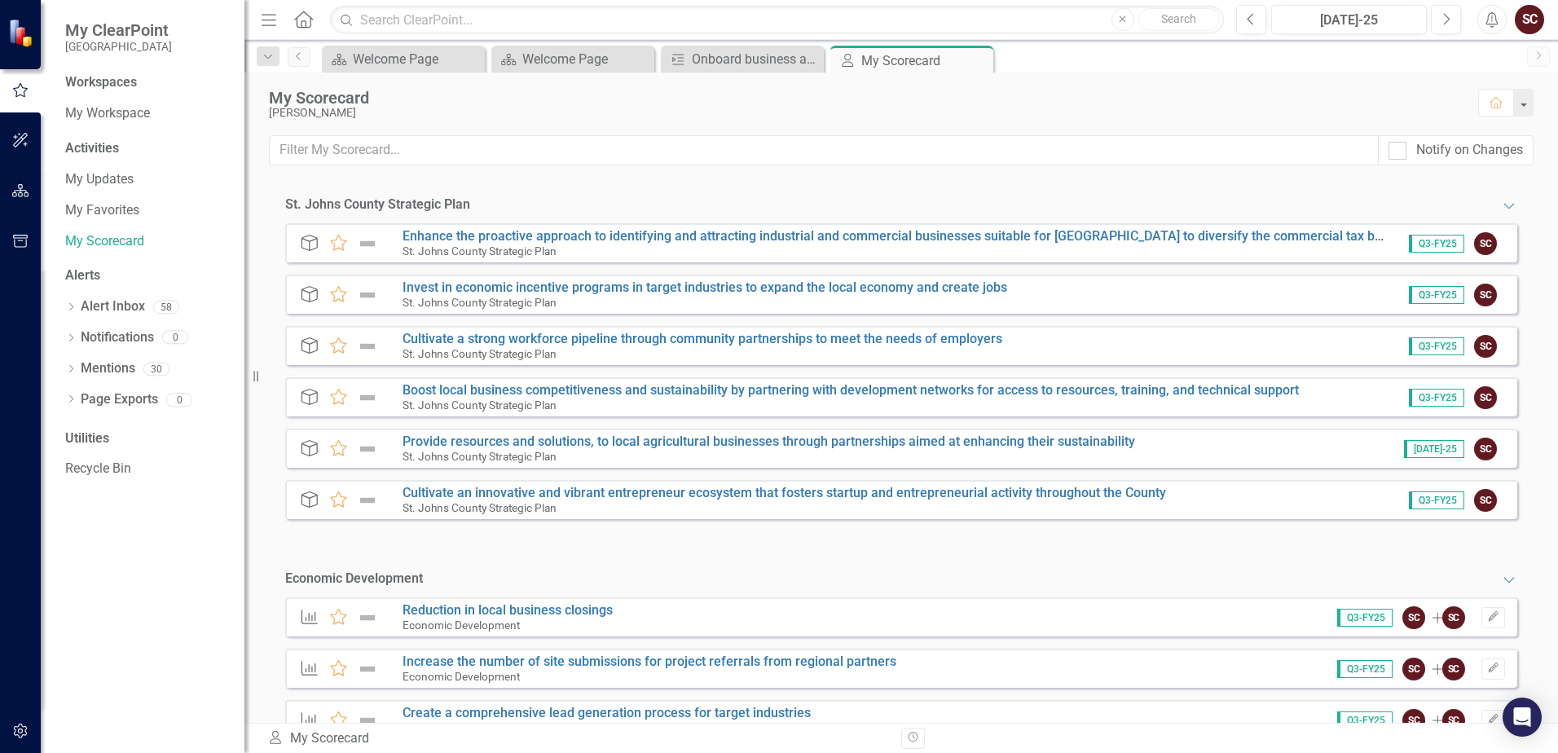
click at [1062, 244] on span "Q3-FY25" at bounding box center [1436, 244] width 55 height 18
click at [1062, 210] on icon "Expanded" at bounding box center [1509, 205] width 16 height 13
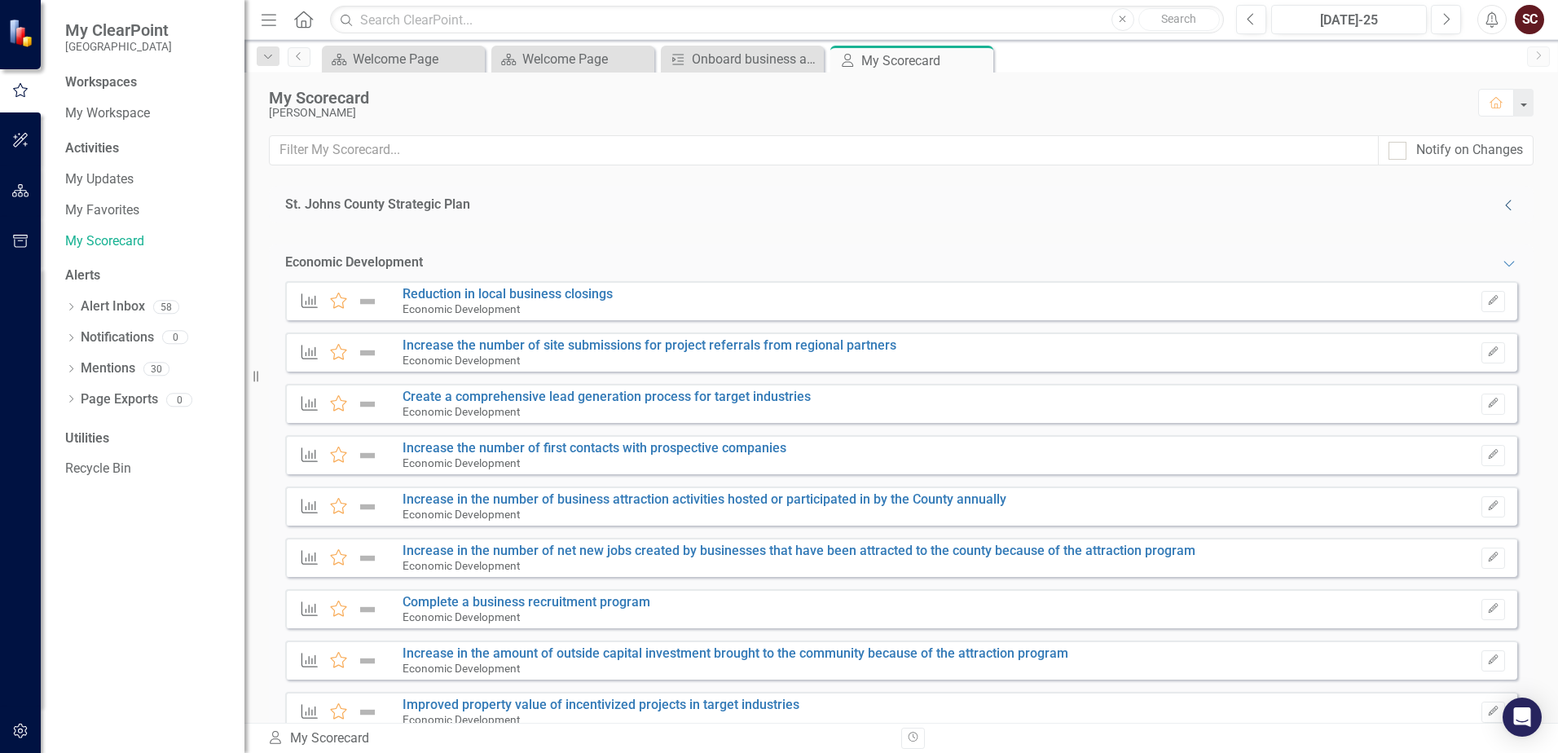
click at [1062, 208] on icon "Collapse" at bounding box center [1509, 205] width 16 height 13
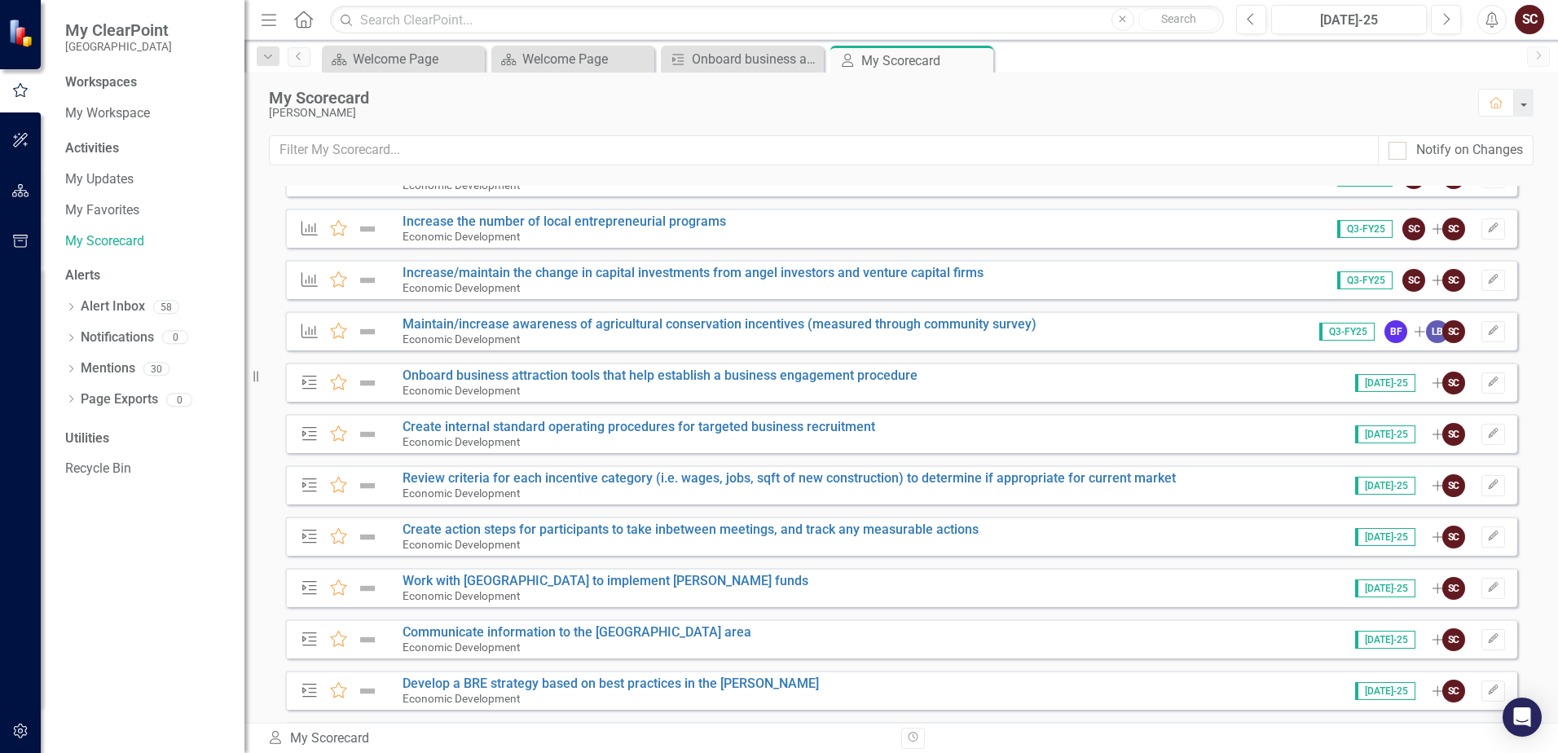
scroll to position [1630, 0]
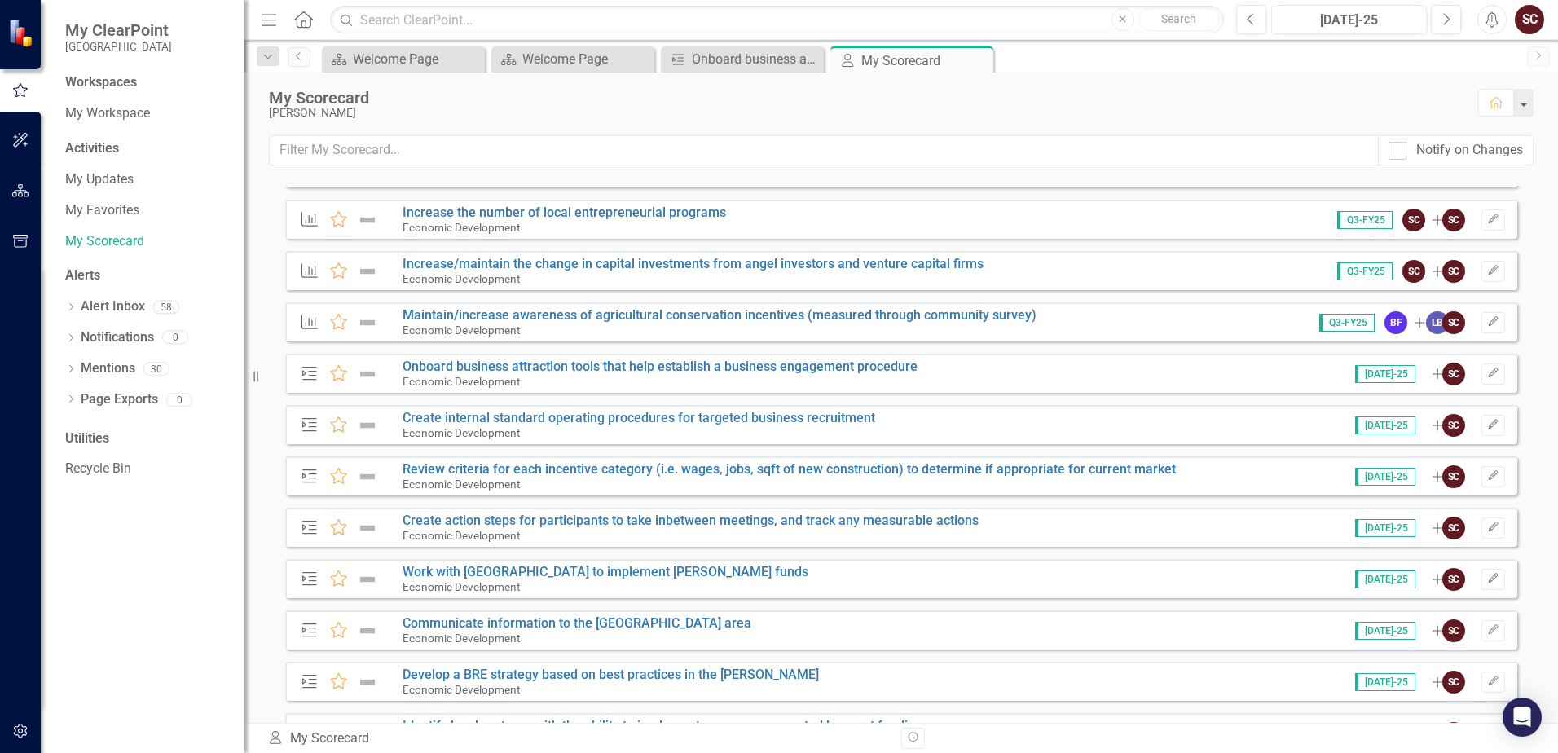
click at [1062, 375] on span "[DATE]-25" at bounding box center [1385, 374] width 60 height 18
click at [832, 361] on link "Onboard business attraction tools that help establish a business engagement pro…" at bounding box center [659, 365] width 515 height 15
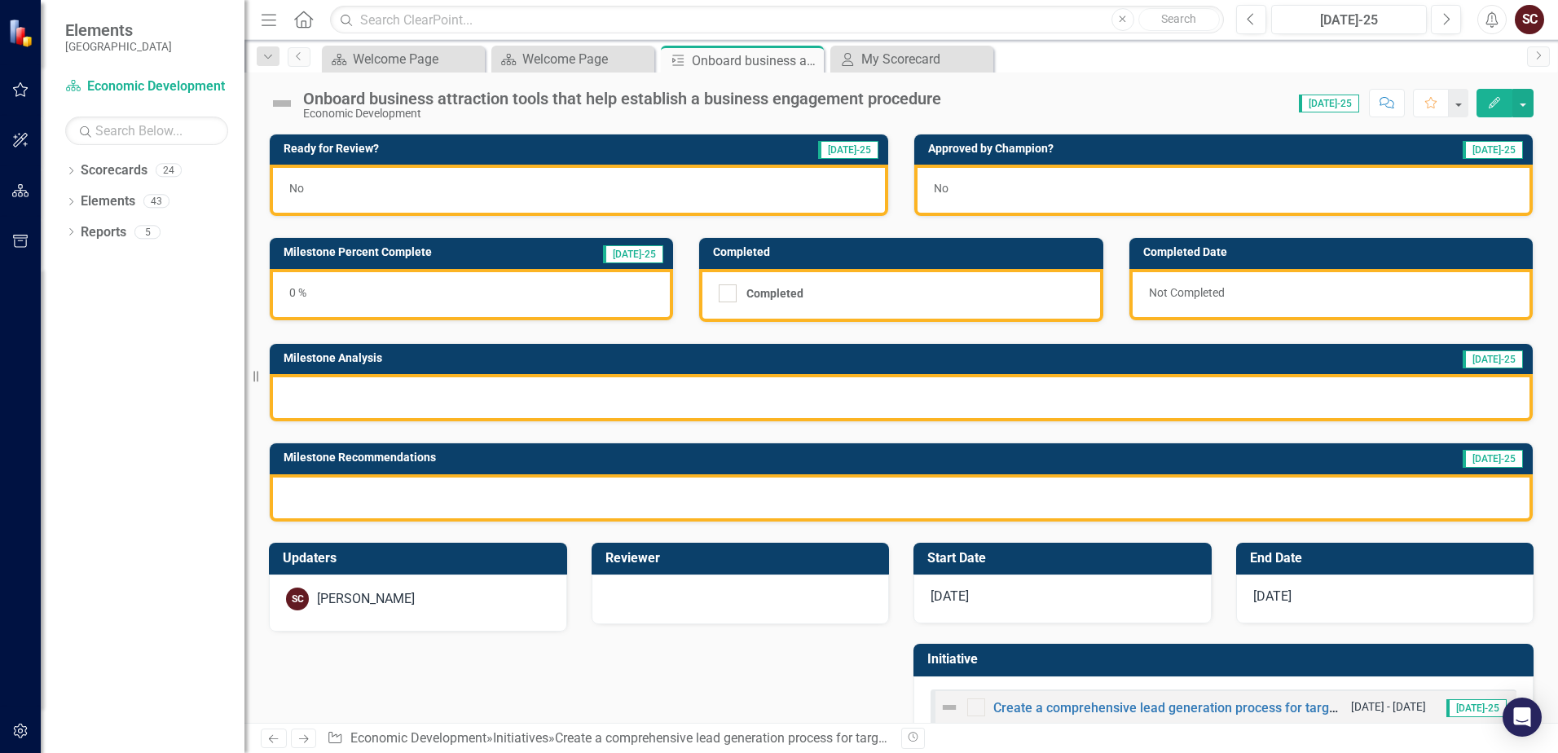
click at [861, 151] on span "[DATE]-25" at bounding box center [848, 150] width 60 height 18
click at [1062, 101] on span "[DATE]-25" at bounding box center [1329, 104] width 60 height 18
click at [65, 171] on icon "Dropdown" at bounding box center [70, 172] width 11 height 9
click at [20, 84] on icon "button" at bounding box center [20, 89] width 15 height 15
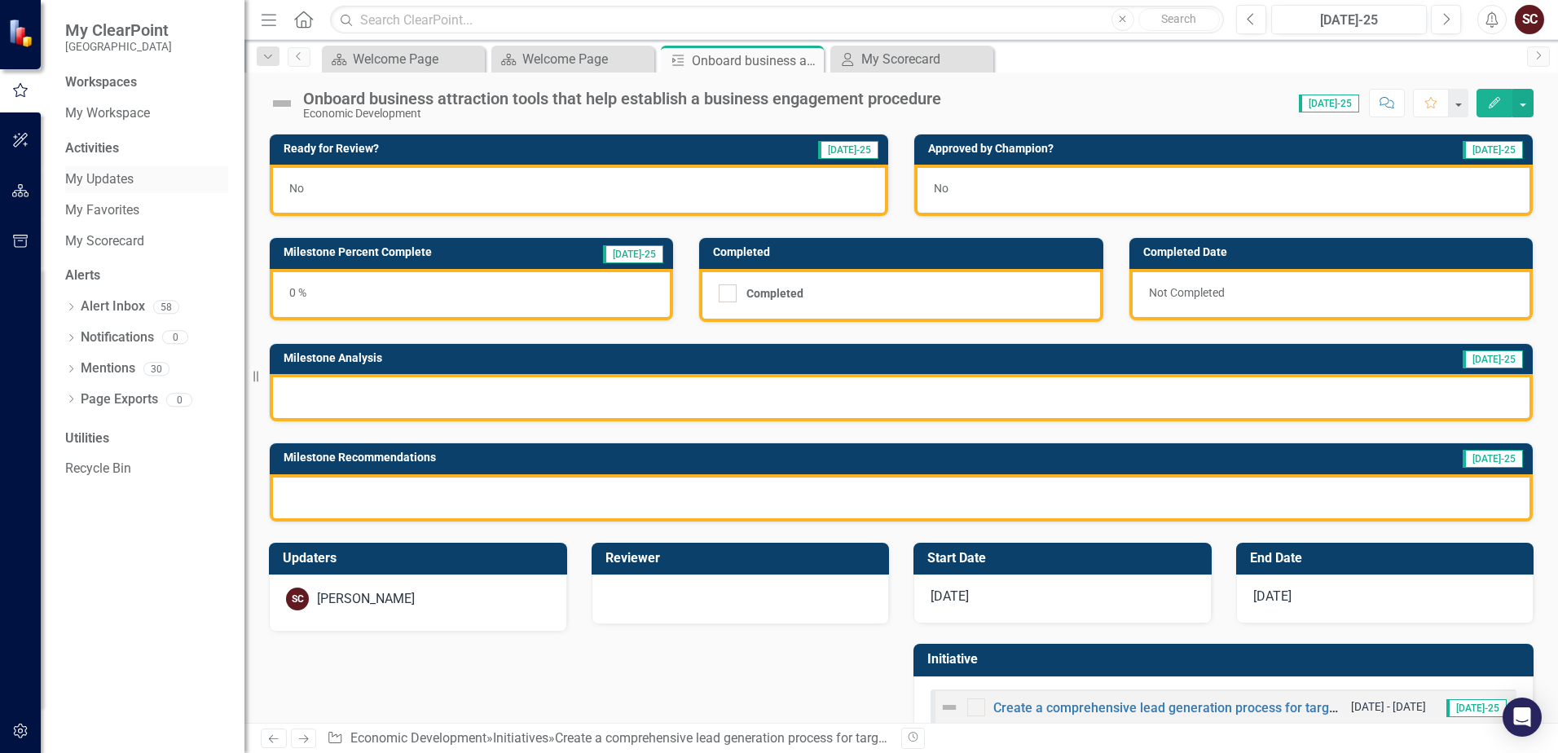
click at [101, 171] on link "My Updates" at bounding box center [146, 179] width 163 height 19
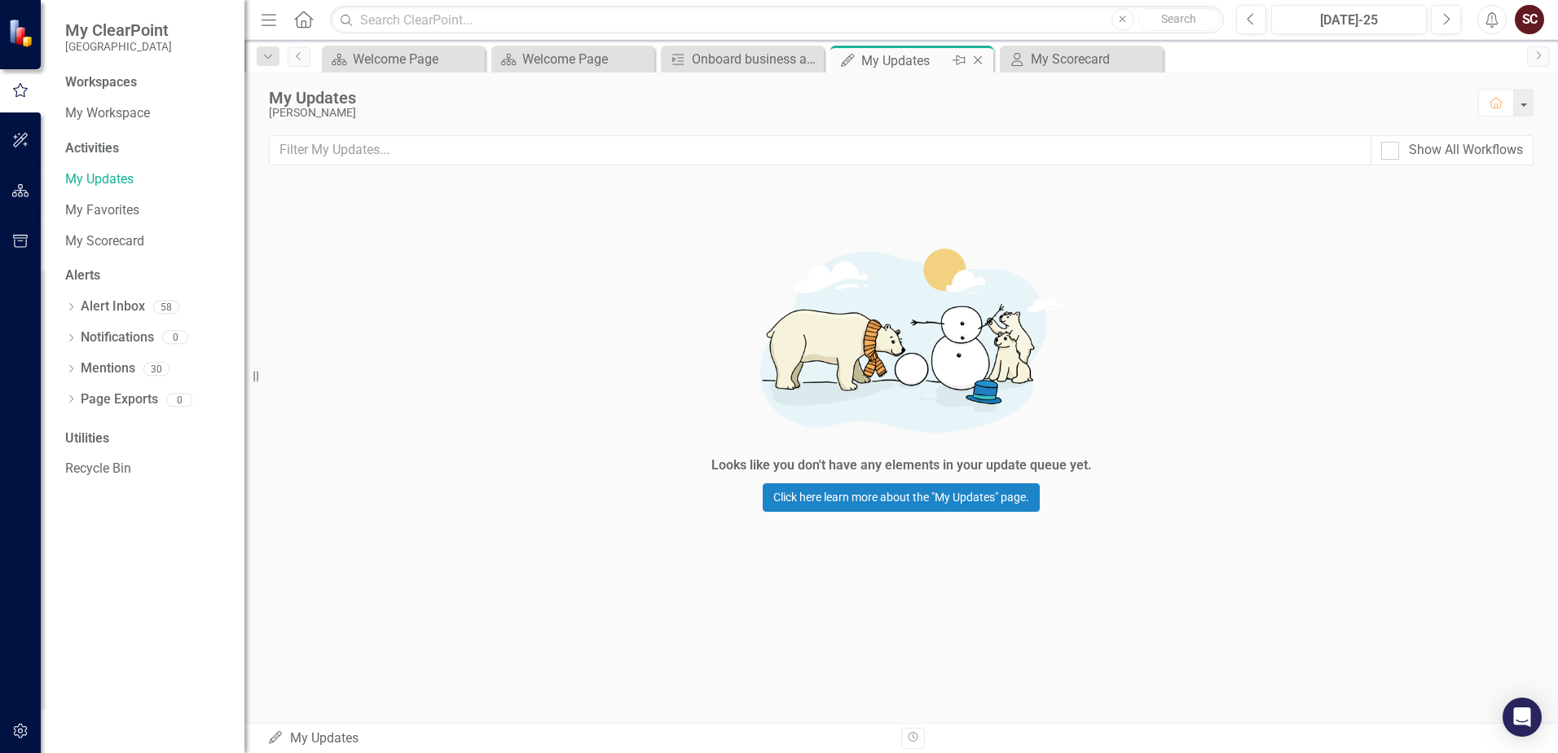
click at [981, 56] on icon "Close" at bounding box center [978, 60] width 16 height 13
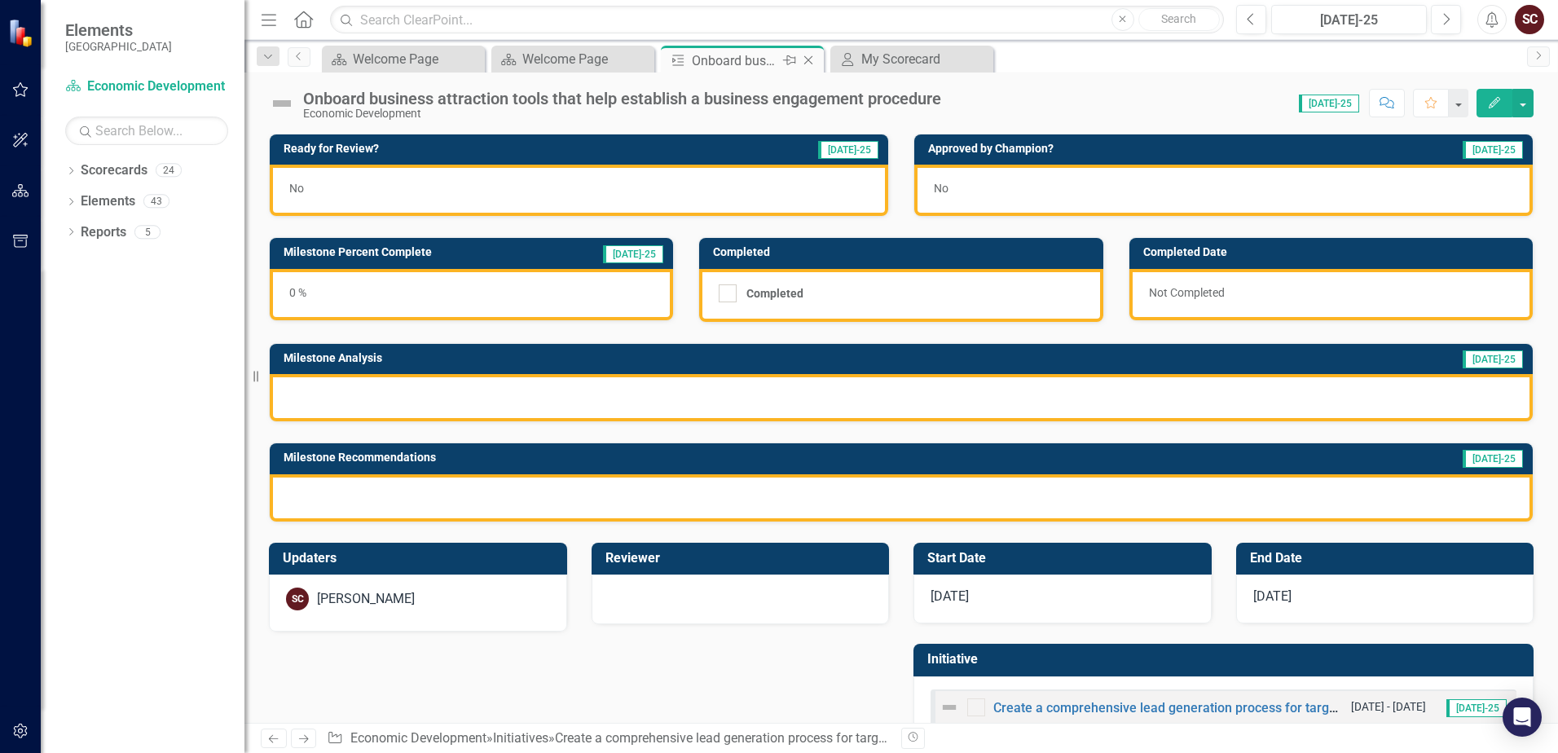
click at [809, 61] on icon at bounding box center [808, 60] width 9 height 9
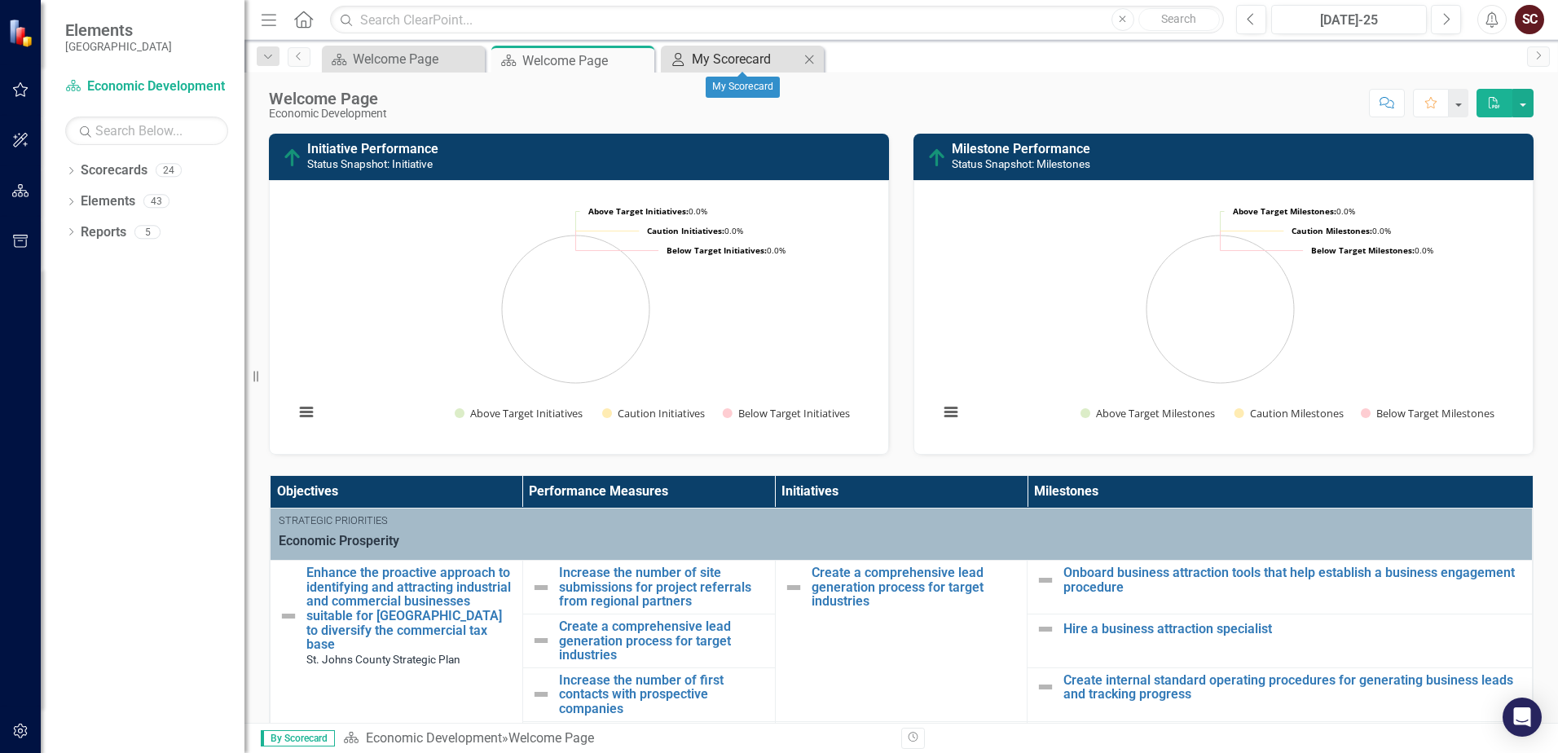
click at [739, 62] on div "My Scorecard" at bounding box center [746, 59] width 108 height 20
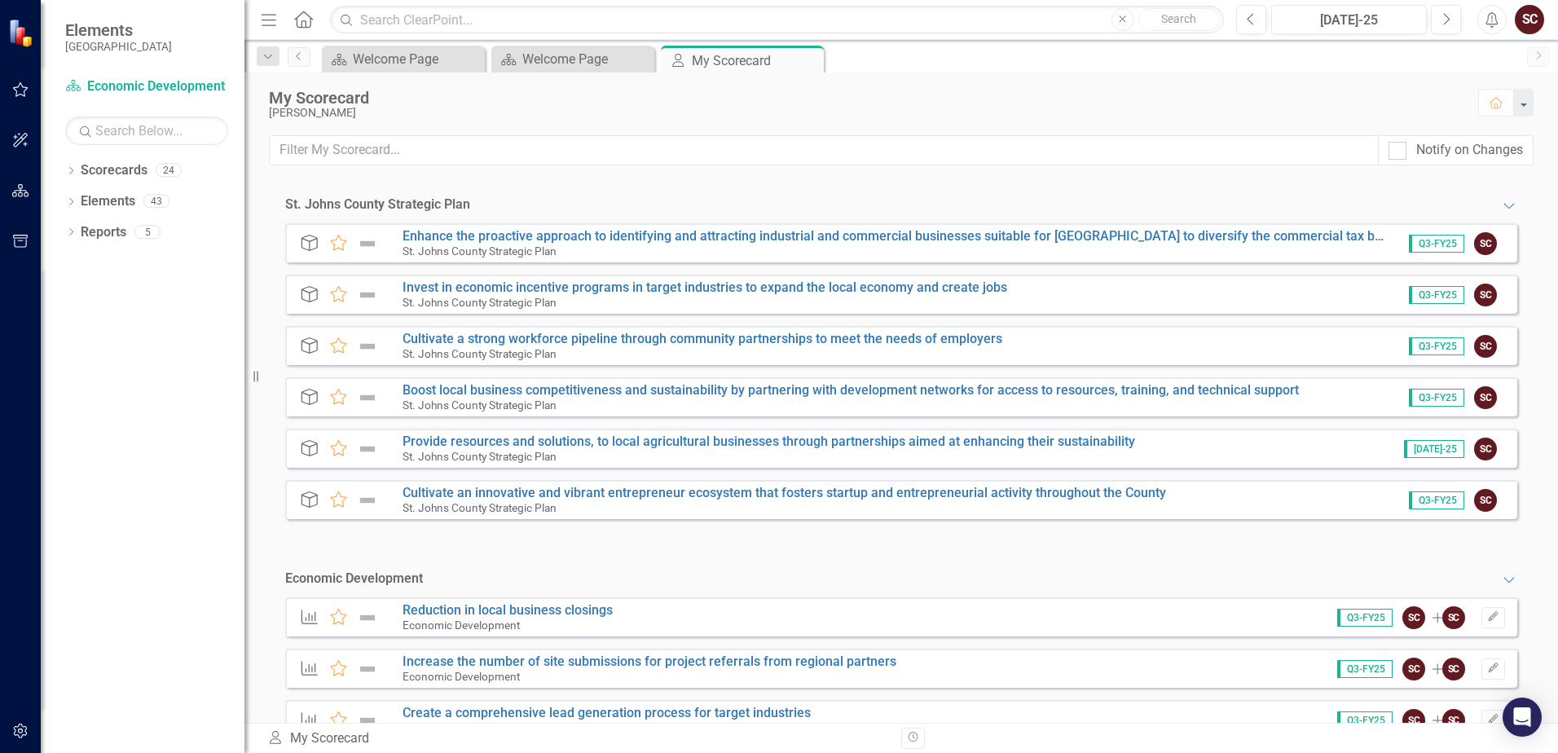
click at [1062, 242] on span "Q3-FY25" at bounding box center [1436, 244] width 55 height 18
click at [1062, 152] on div at bounding box center [1397, 151] width 18 height 18
click at [1062, 152] on input "Notify on Changes" at bounding box center [1393, 147] width 11 height 11
click at [1062, 152] on div at bounding box center [1397, 151] width 18 height 18
click at [1062, 152] on input "Notify on Changes" at bounding box center [1393, 147] width 11 height 11
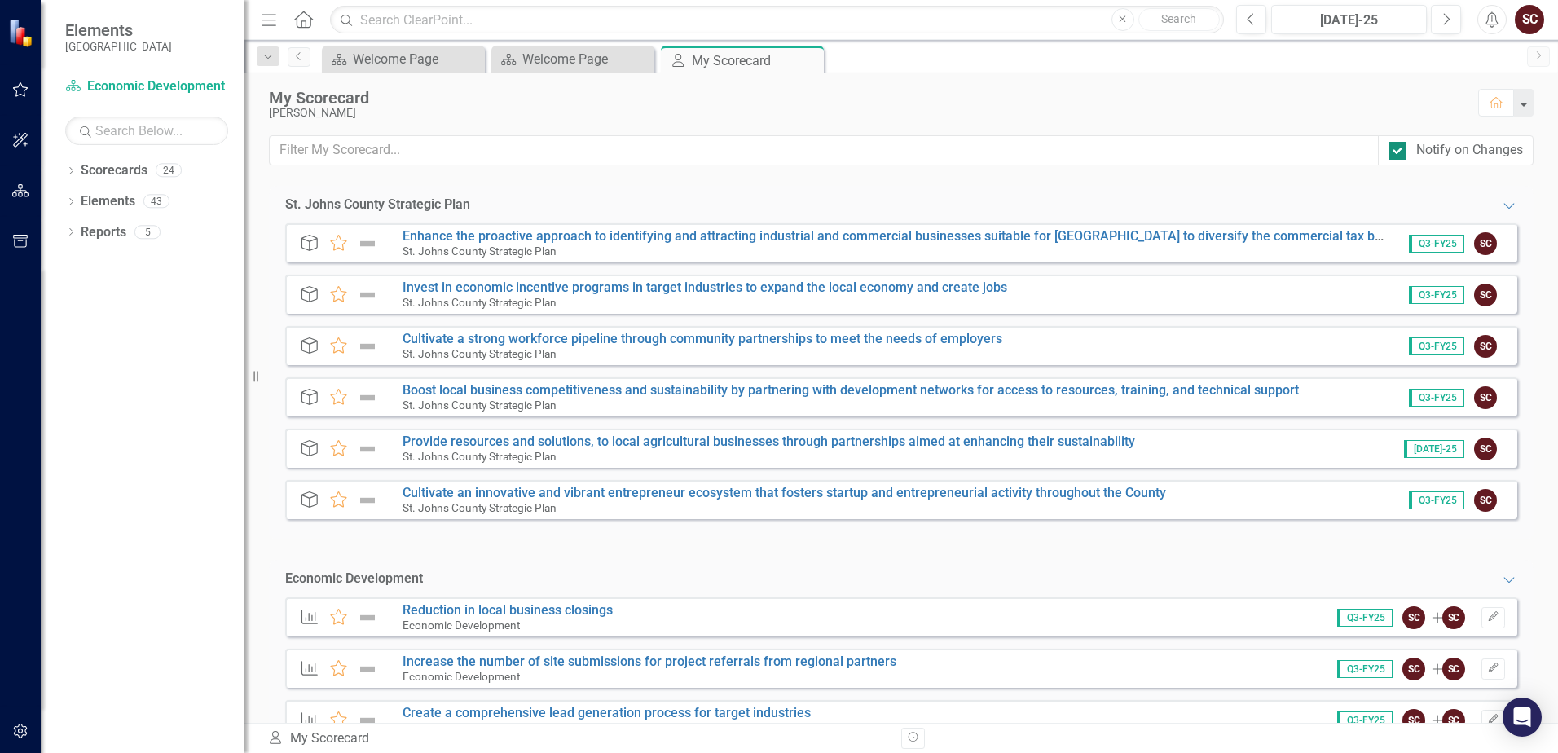
checkbox input "false"
click at [1062, 101] on div "My Scorecard [PERSON_NAME] Home" at bounding box center [900, 104] width 1313 height 63
click at [1062, 102] on button "button" at bounding box center [1522, 103] width 21 height 28
click at [1062, 99] on icon "Home" at bounding box center [1496, 102] width 15 height 11
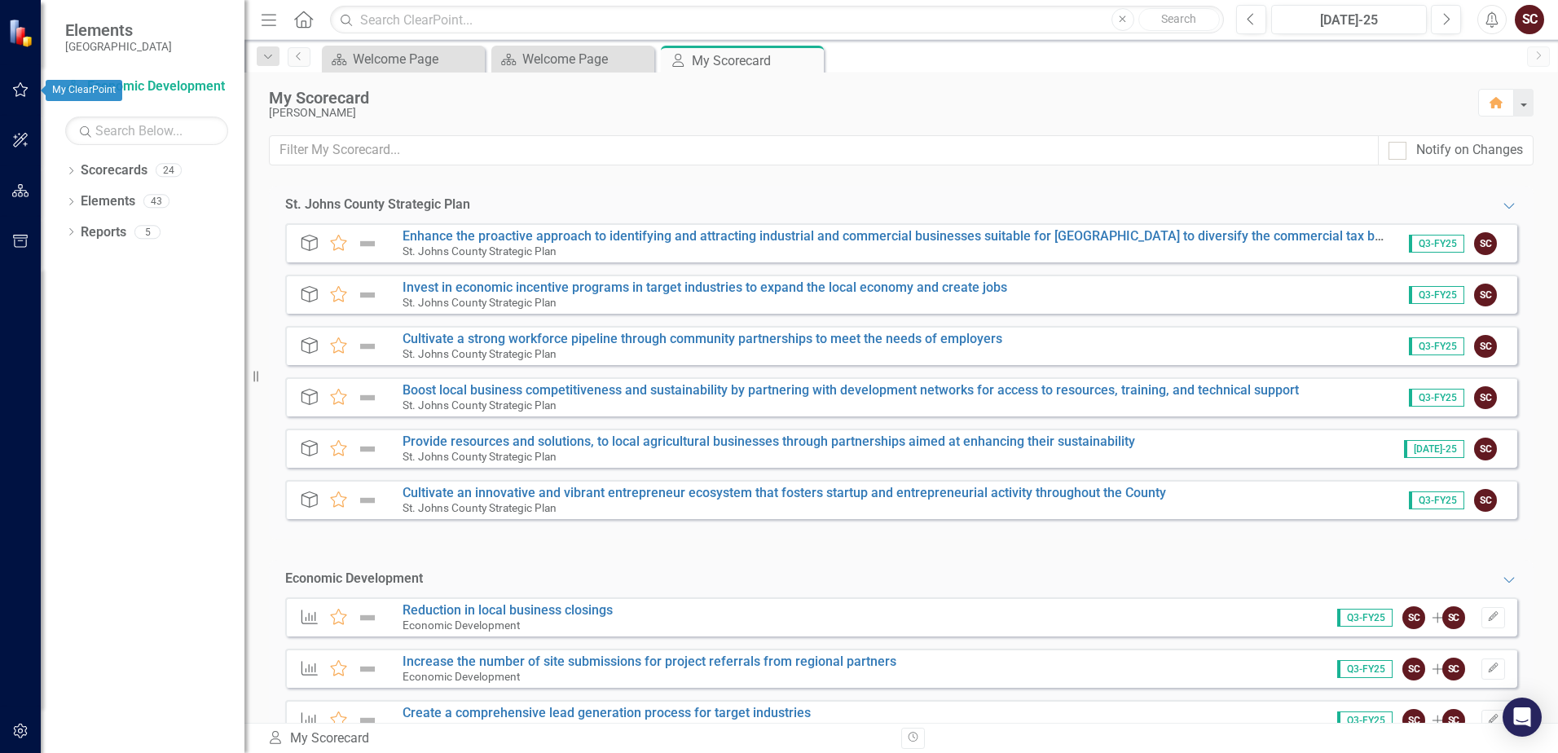
click at [22, 97] on button "button" at bounding box center [20, 90] width 37 height 34
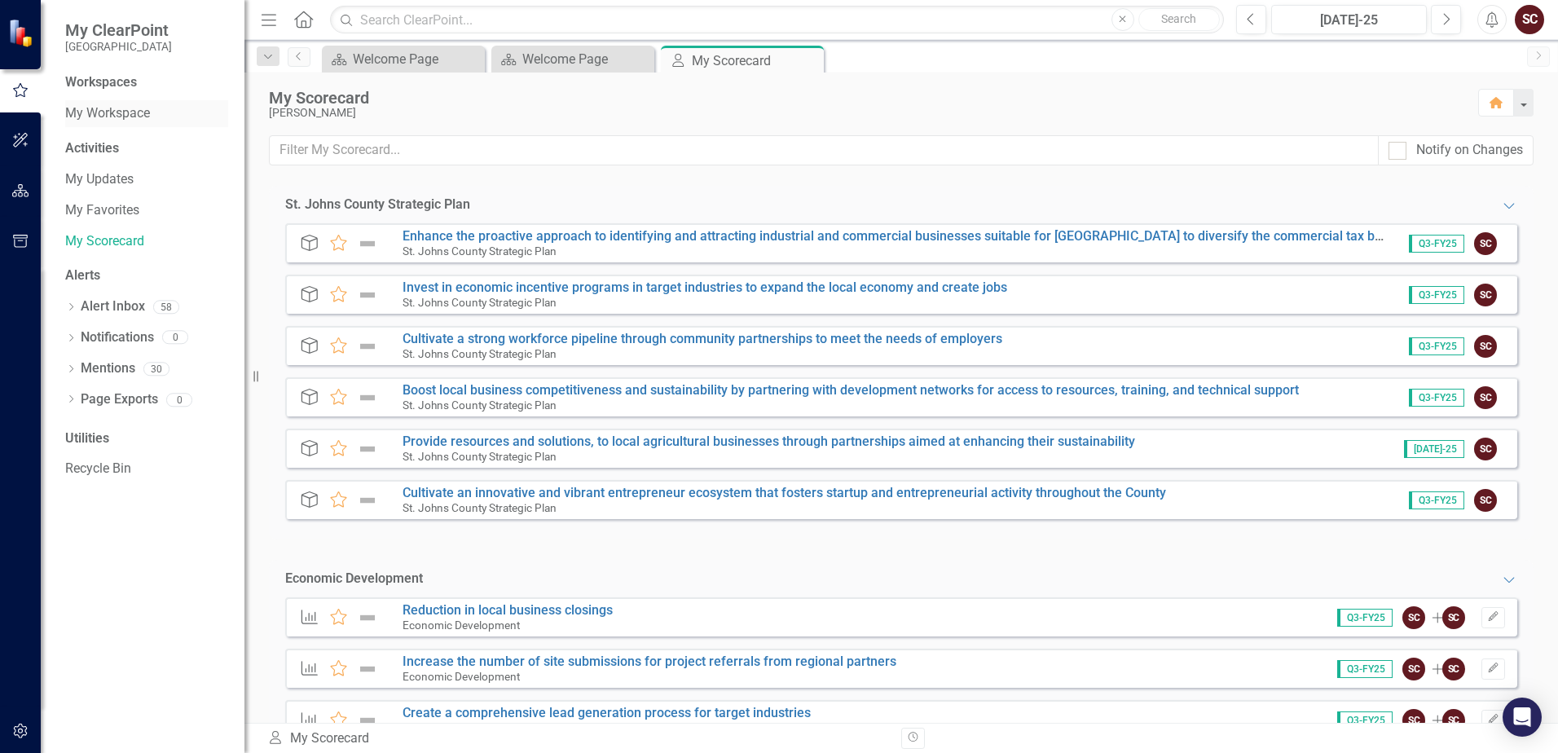
click at [121, 108] on link "My Workspace" at bounding box center [146, 113] width 163 height 19
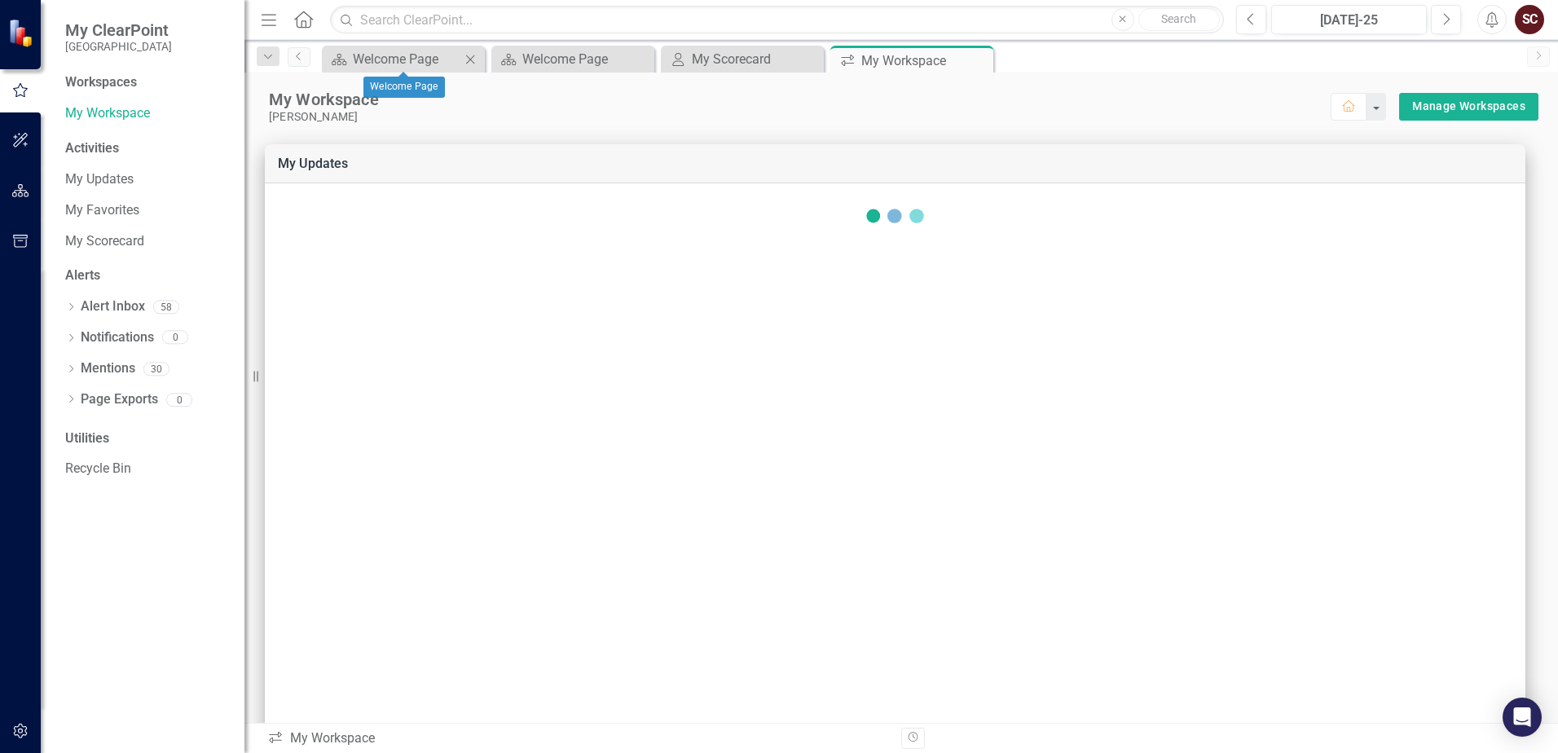
click at [476, 60] on icon "Close" at bounding box center [470, 59] width 16 height 13
click at [0, 0] on icon "Close" at bounding box center [0, 0] width 0 height 0
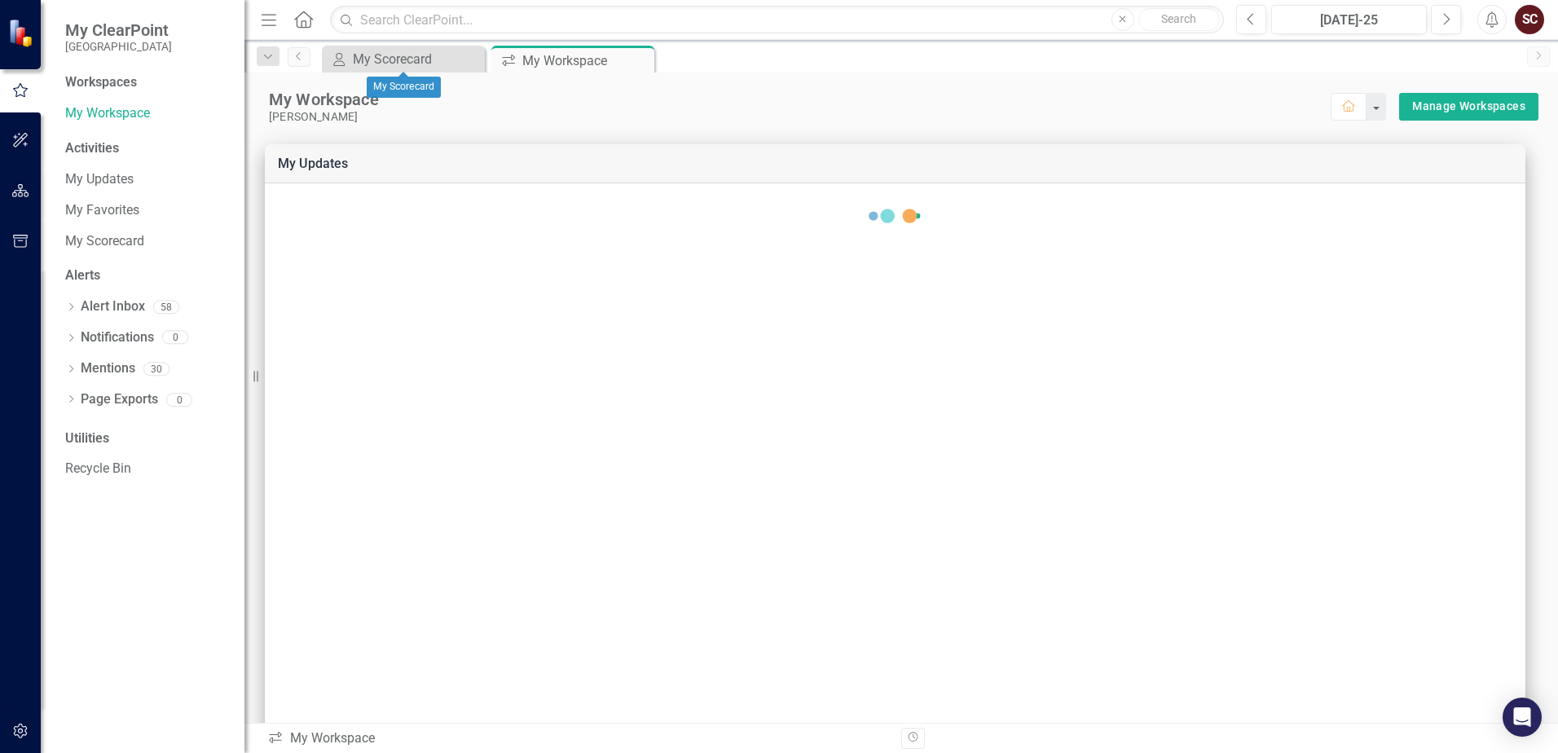
click at [0, 0] on icon "Close" at bounding box center [0, 0] width 0 height 0
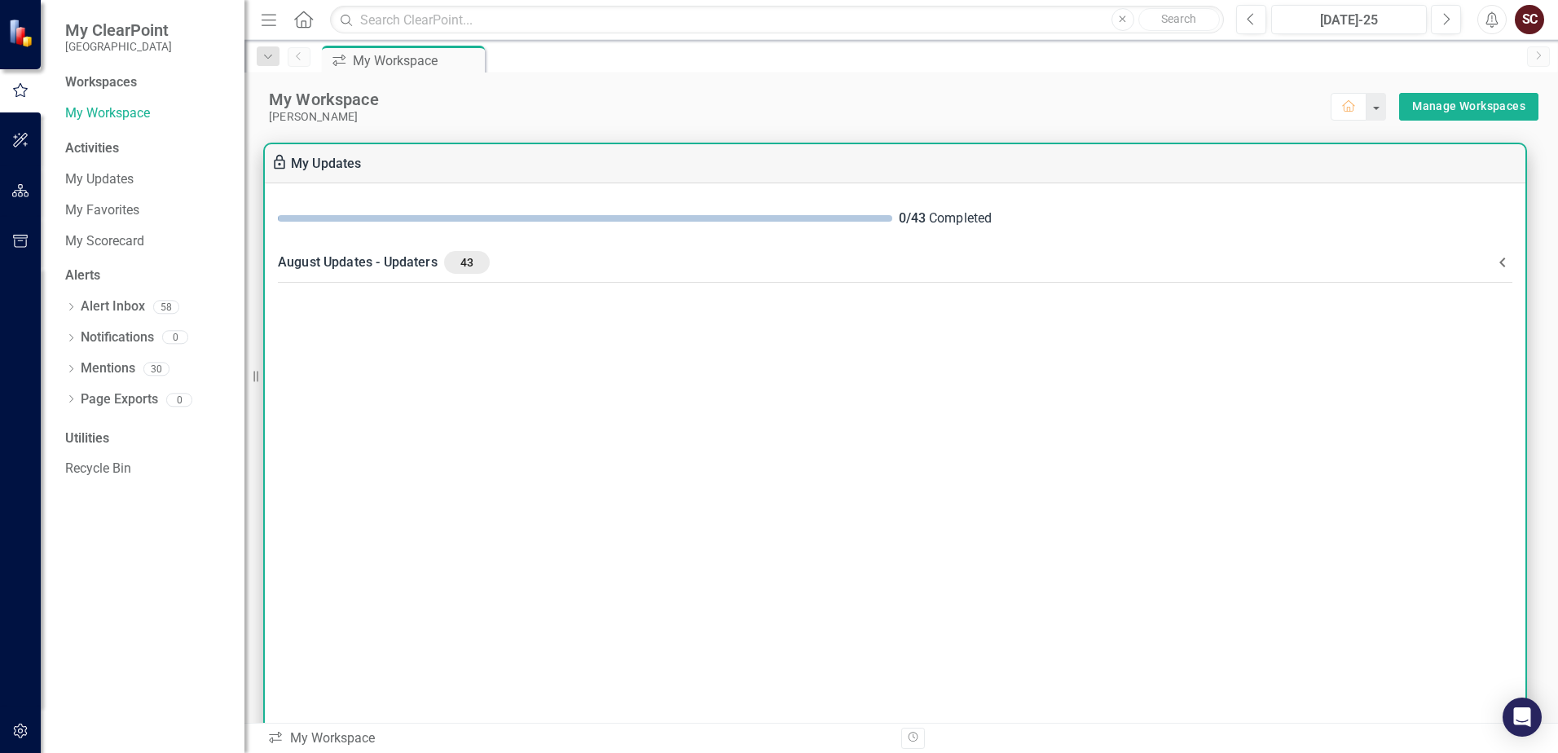
click at [736, 256] on div "August Updates - Updaters 43" at bounding box center [885, 262] width 1215 height 23
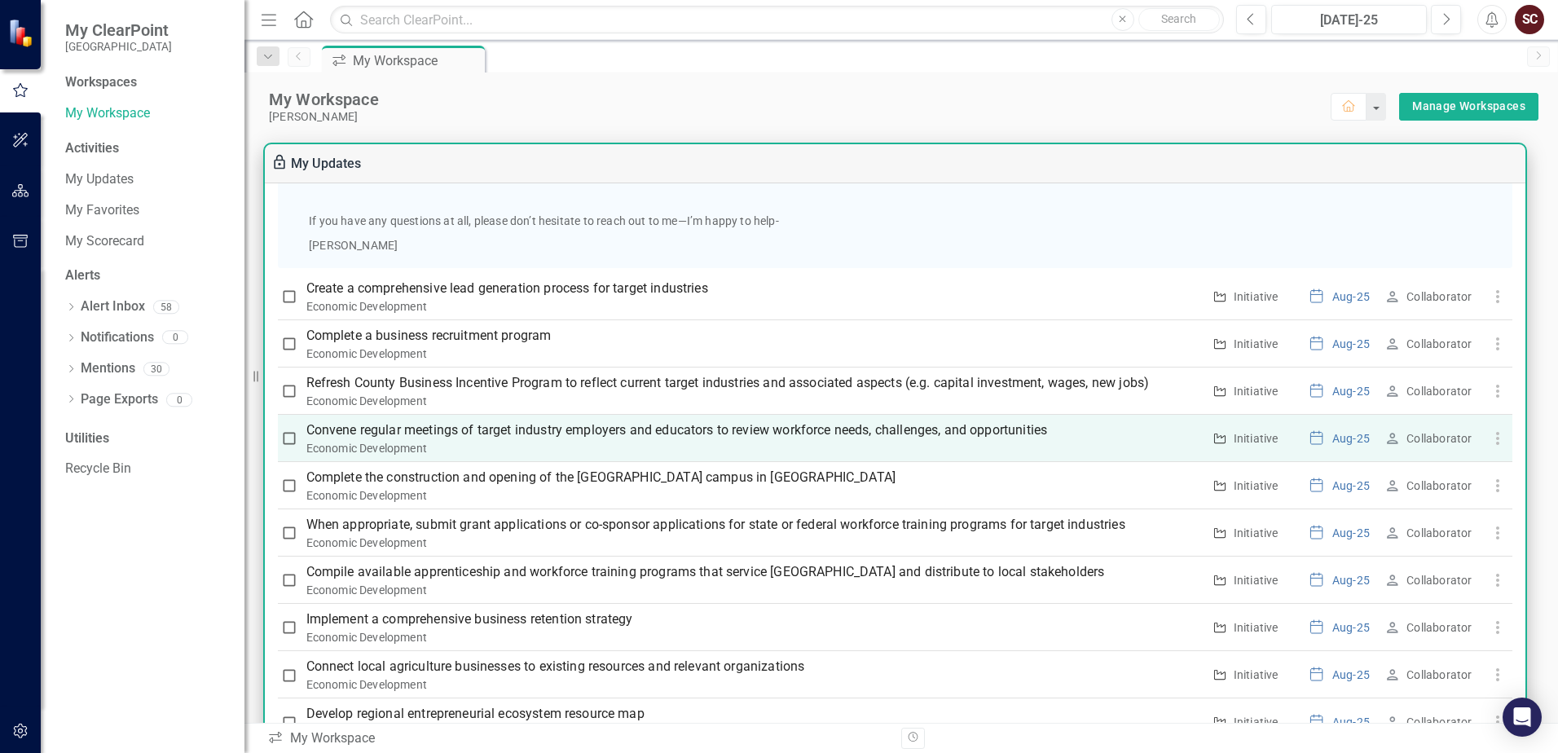
scroll to position [1059, 0]
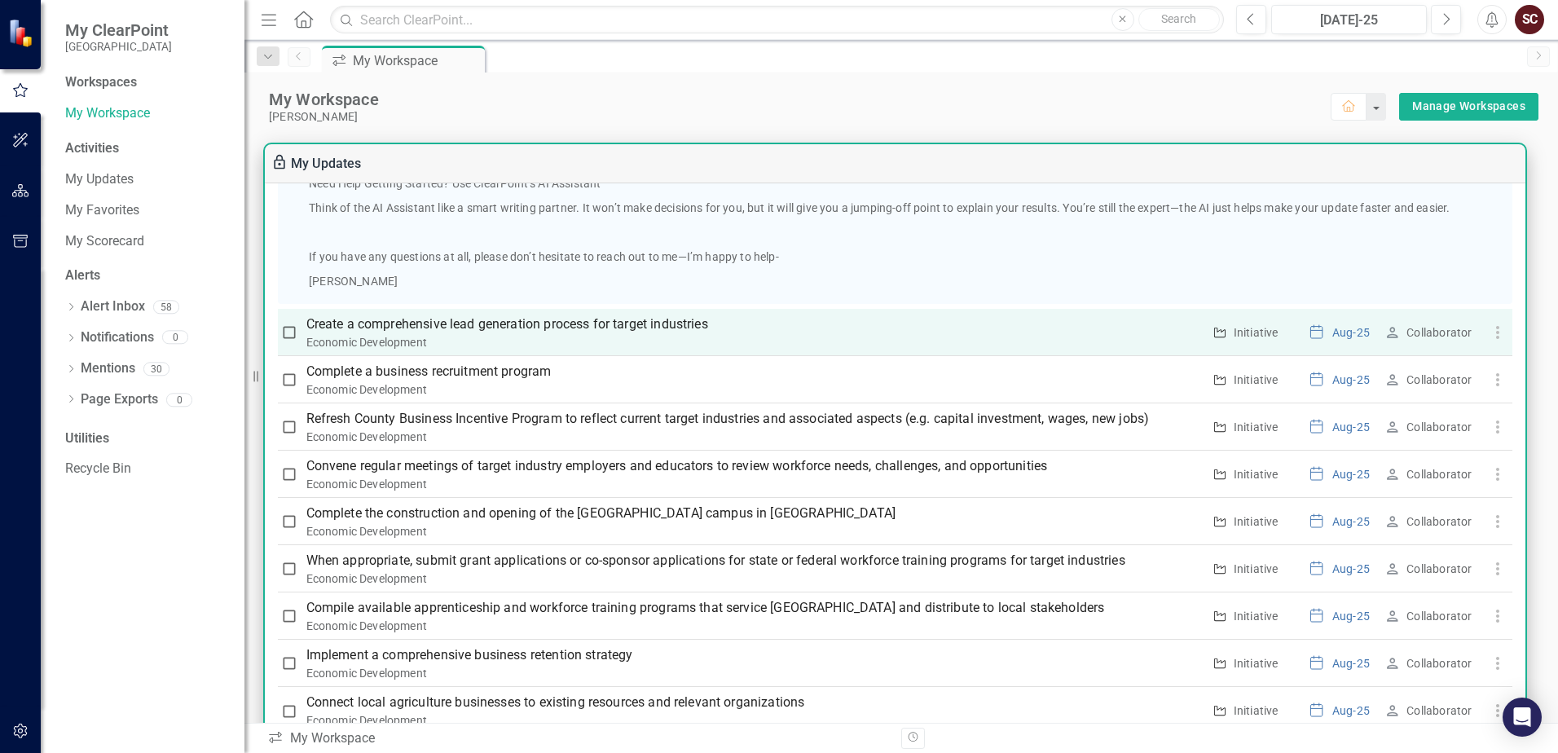
click at [671, 320] on p "Create a comprehensive lead generation process for target industries" at bounding box center [753, 324] width 895 height 20
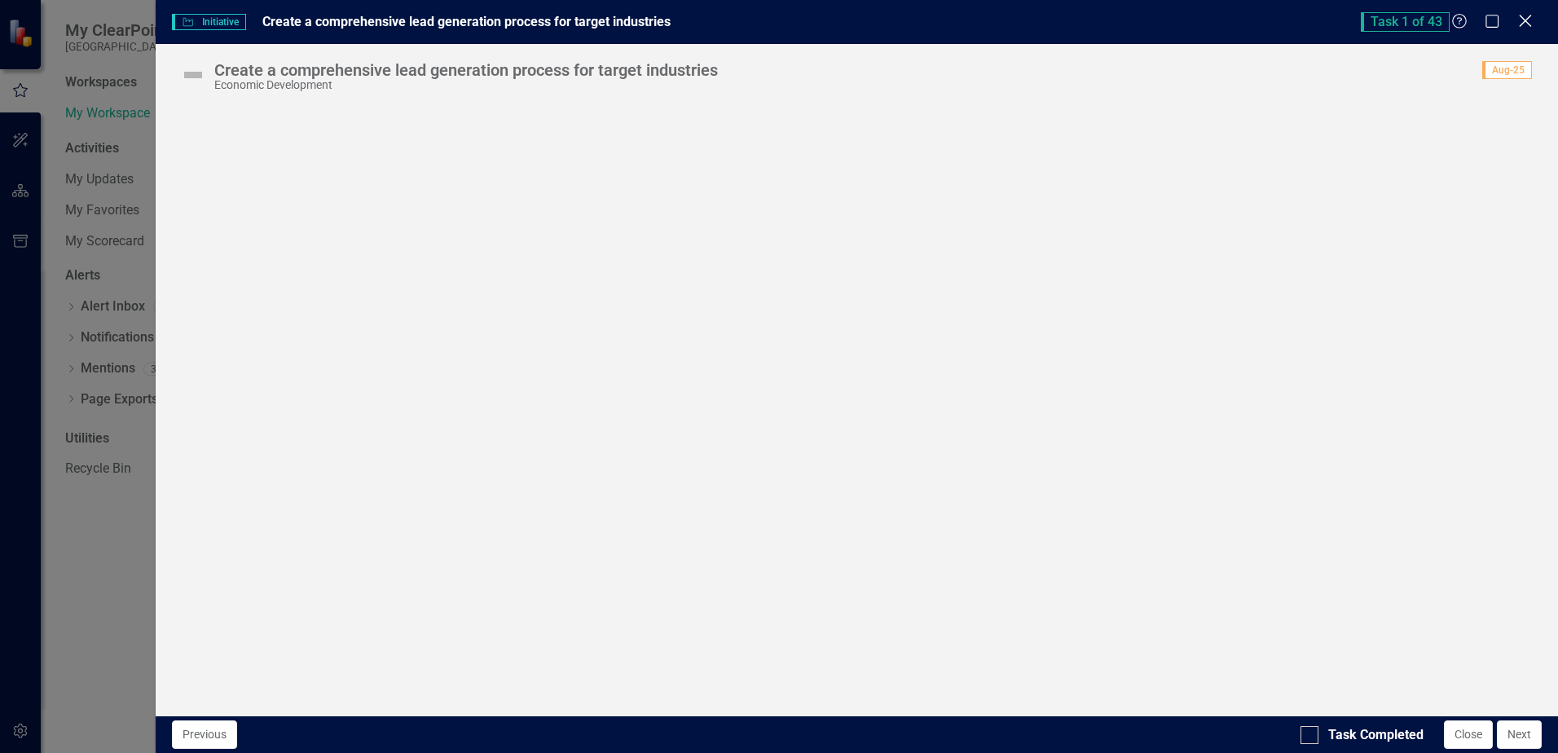
click at [1062, 20] on icon at bounding box center [1525, 21] width 12 height 12
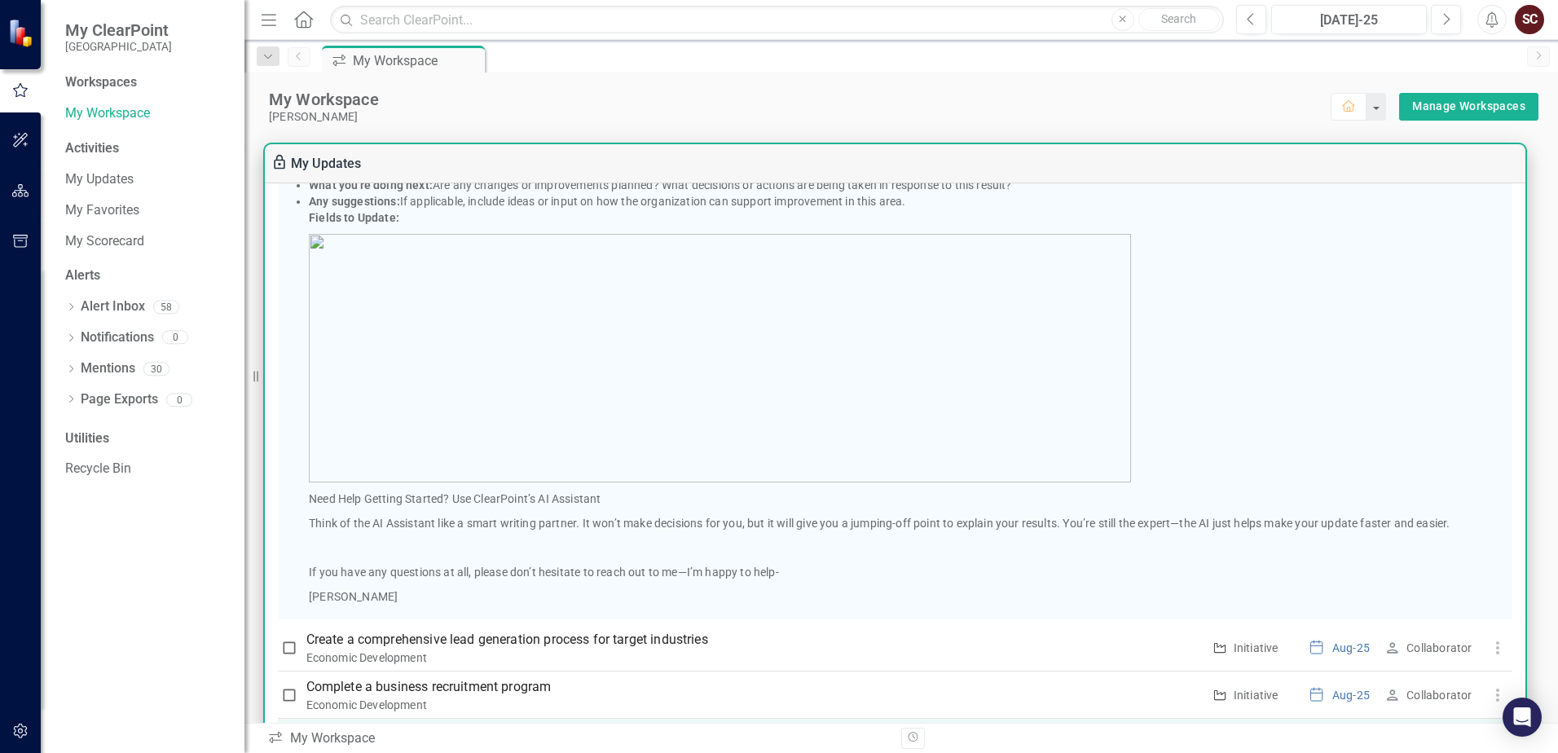
scroll to position [652, 0]
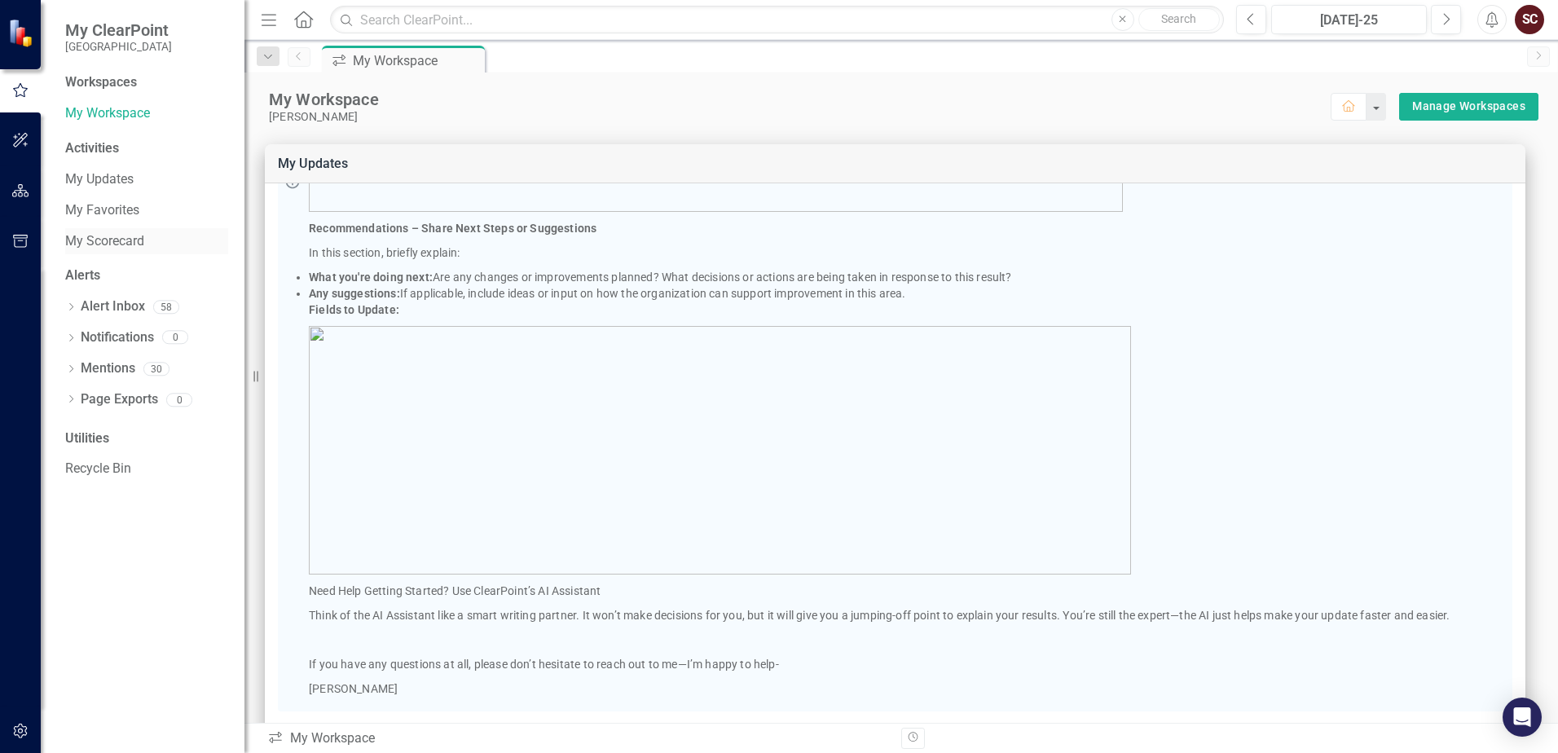
click at [117, 239] on link "My Scorecard" at bounding box center [146, 241] width 163 height 19
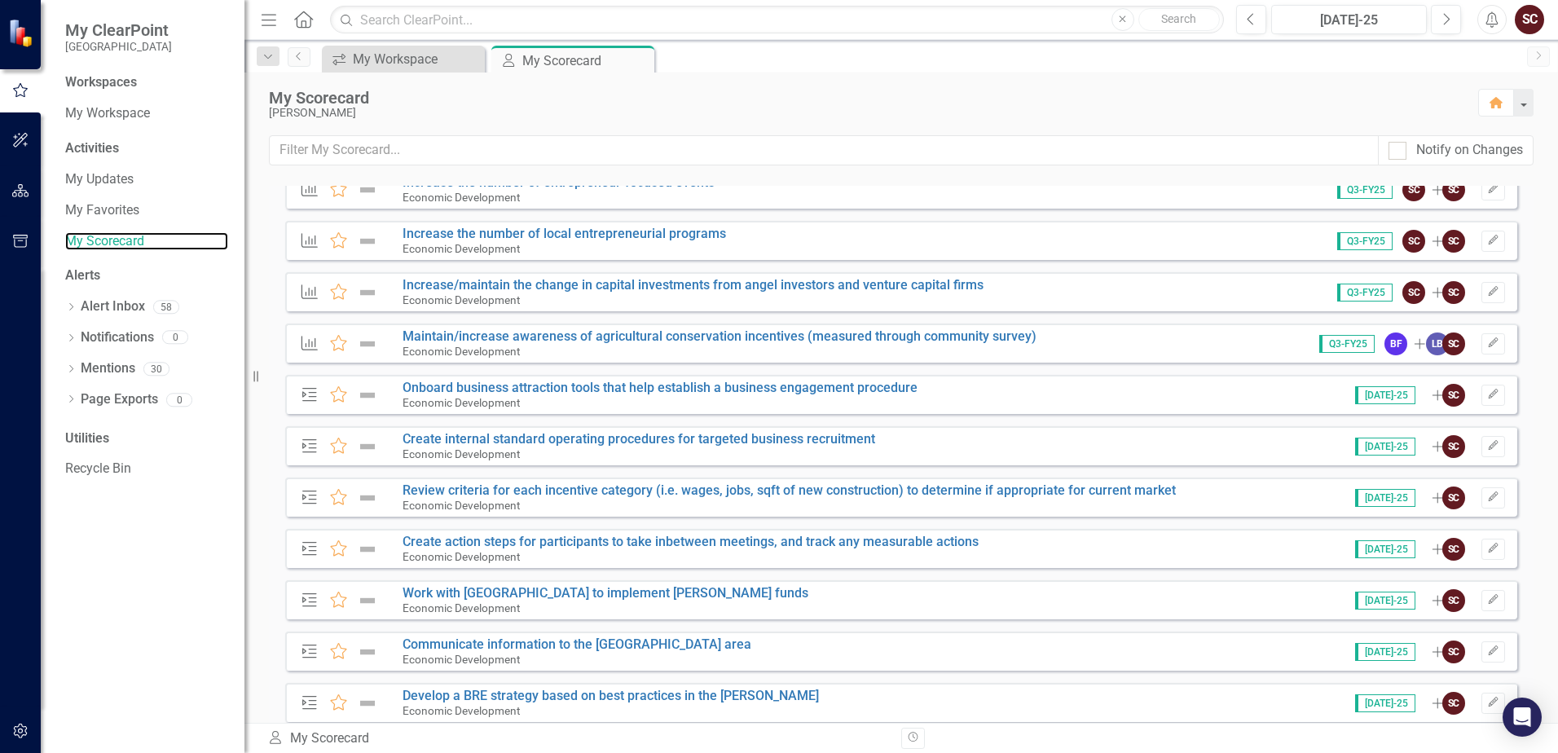
scroll to position [1630, 0]
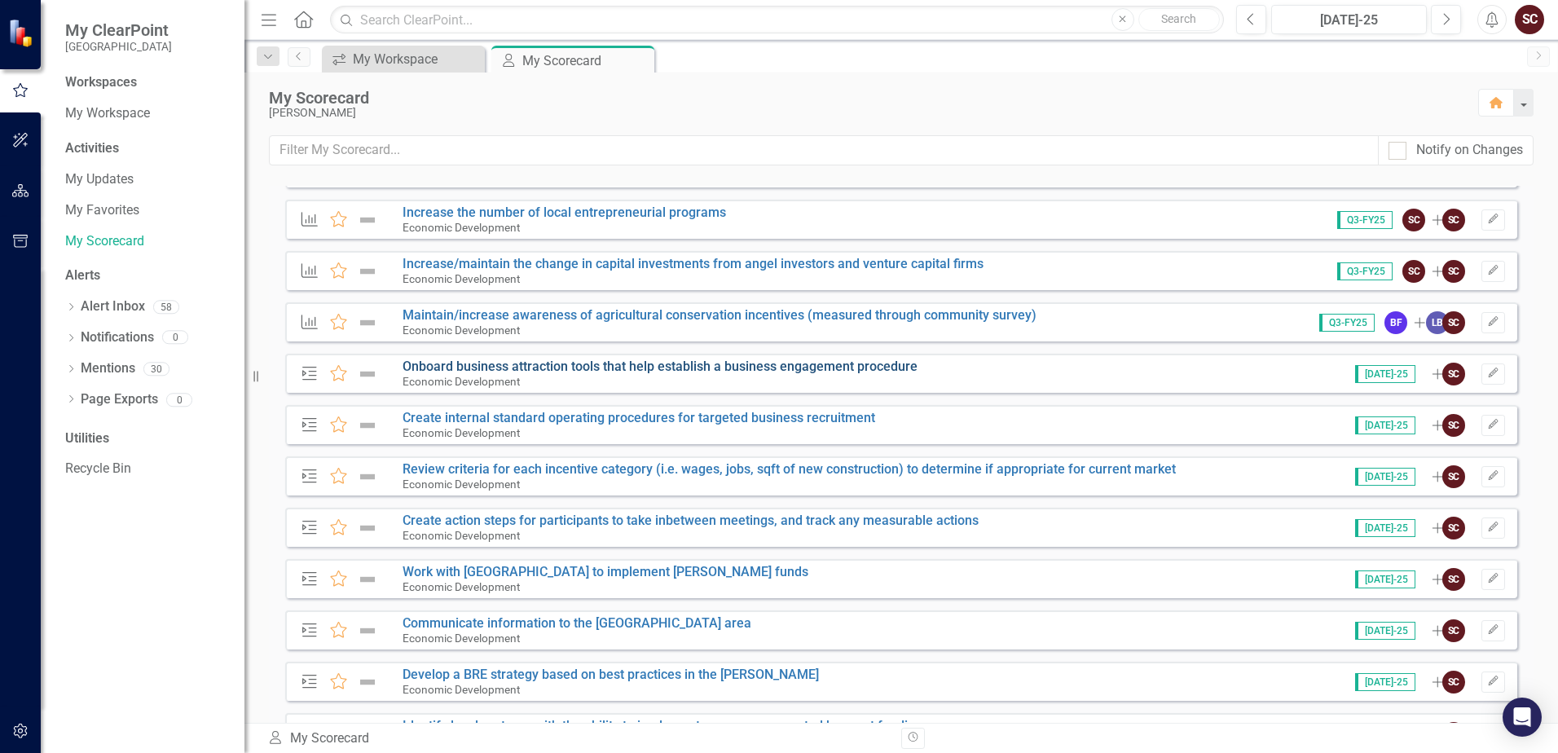
click at [749, 363] on link "Onboard business attraction tools that help establish a business engagement pro…" at bounding box center [659, 365] width 515 height 15
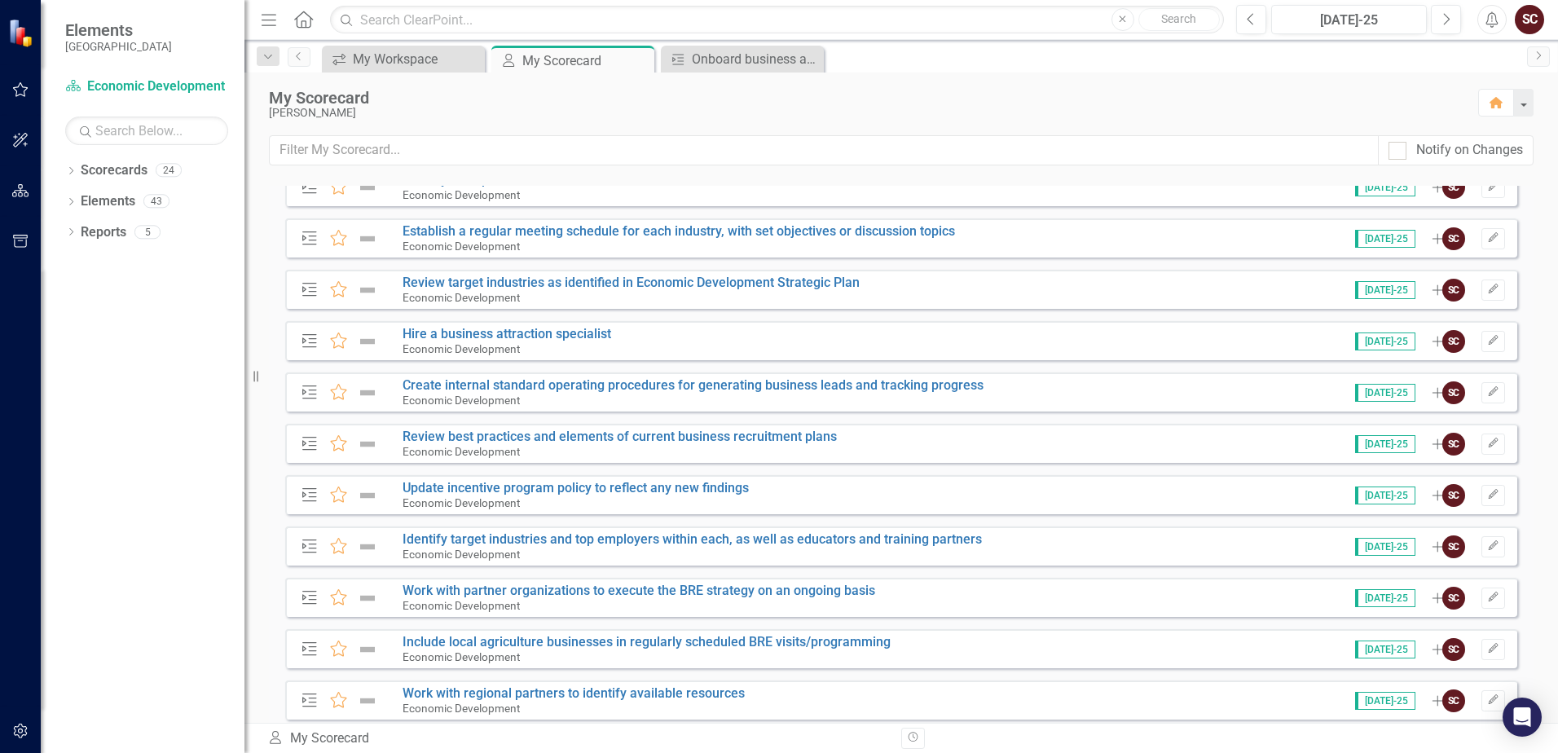
scroll to position [2681, 0]
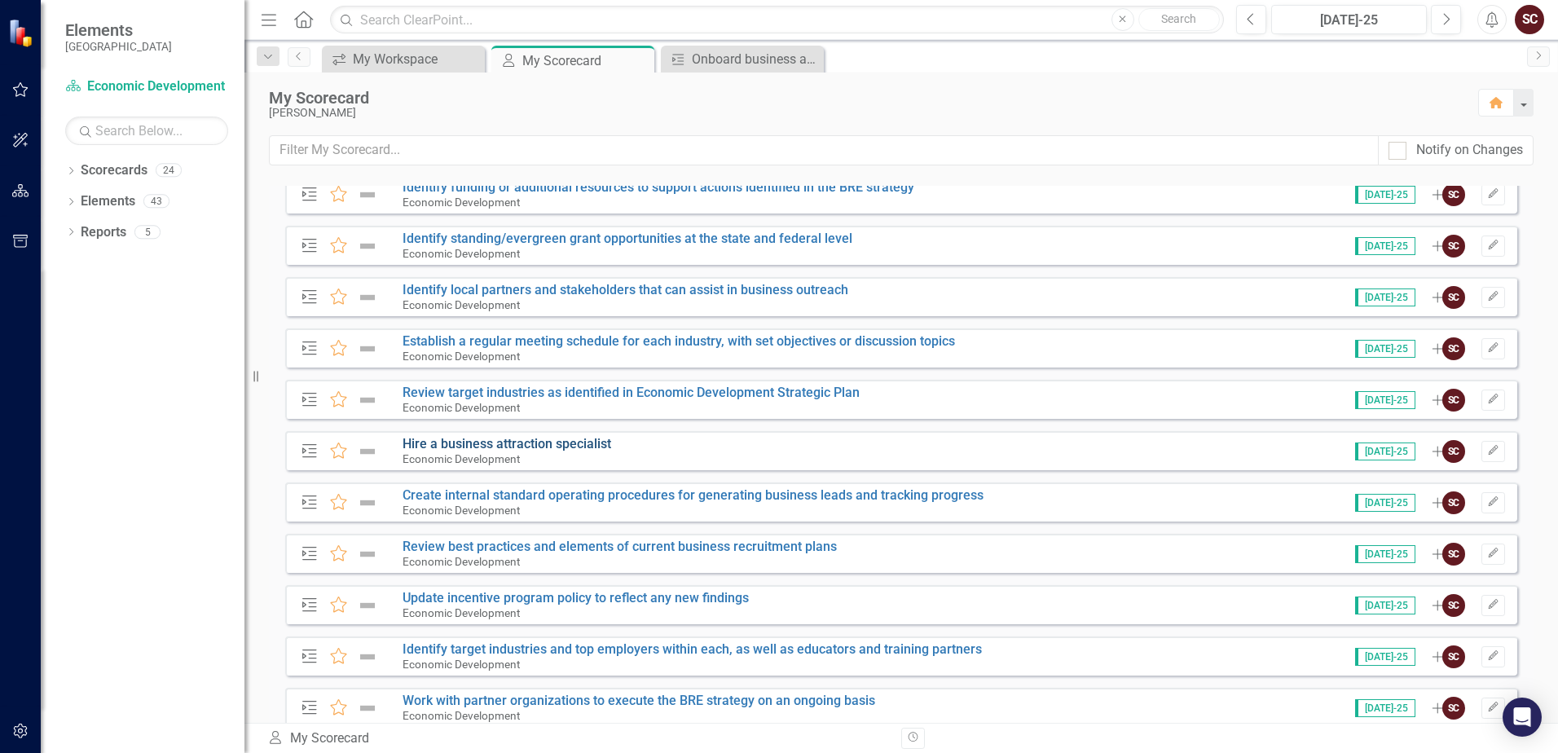
click at [584, 442] on link "Hire a business attraction specialist" at bounding box center [506, 443] width 209 height 15
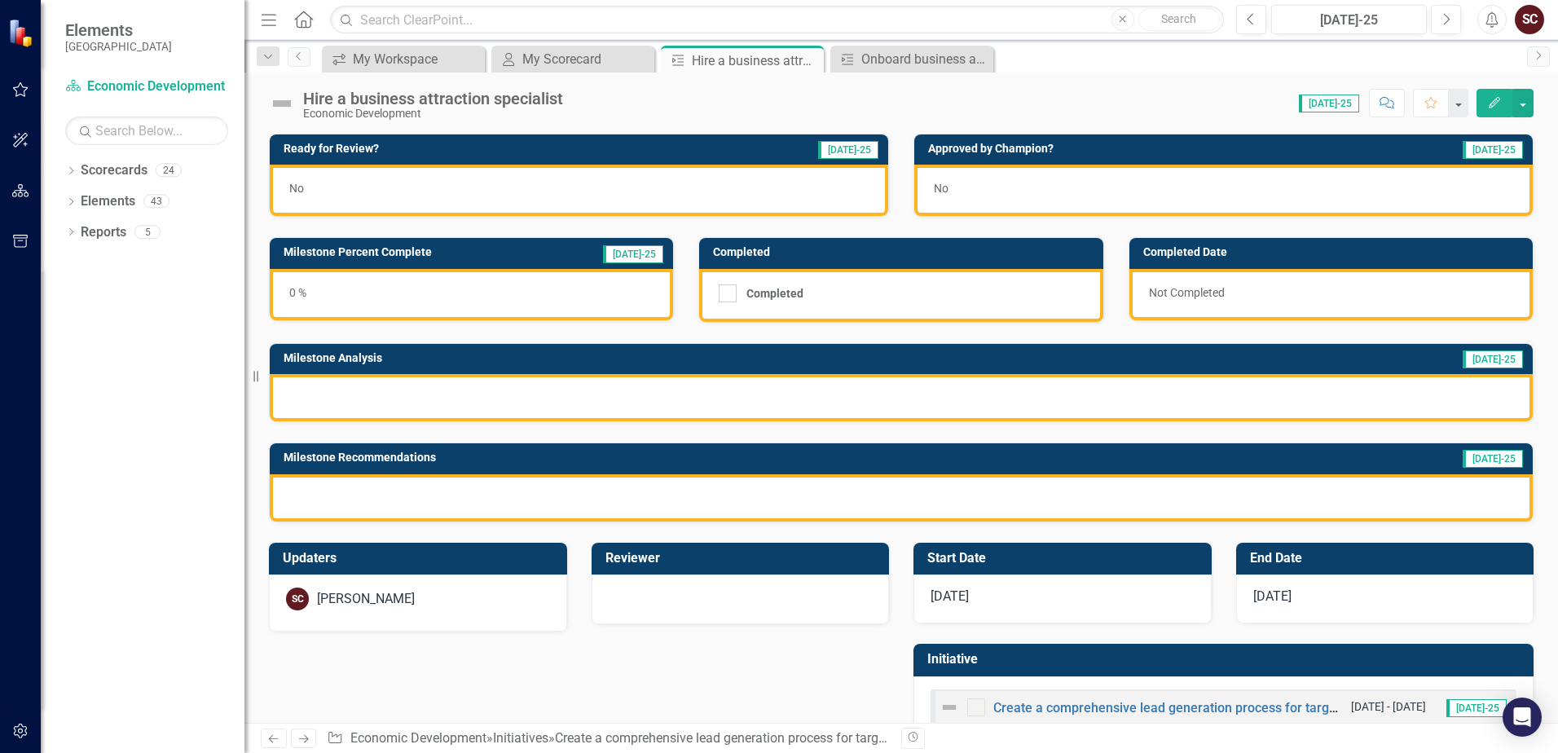
click at [673, 231] on div "Milestone Percent Complete [DATE]-25 0 %" at bounding box center [471, 268] width 429 height 103
click at [631, 257] on span "[DATE]-25" at bounding box center [633, 254] width 60 height 18
click at [1062, 103] on span "[DATE]-25" at bounding box center [1329, 104] width 60 height 18
click at [794, 186] on div "No" at bounding box center [579, 190] width 618 height 51
click at [534, 295] on div "0 %" at bounding box center [471, 294] width 403 height 51
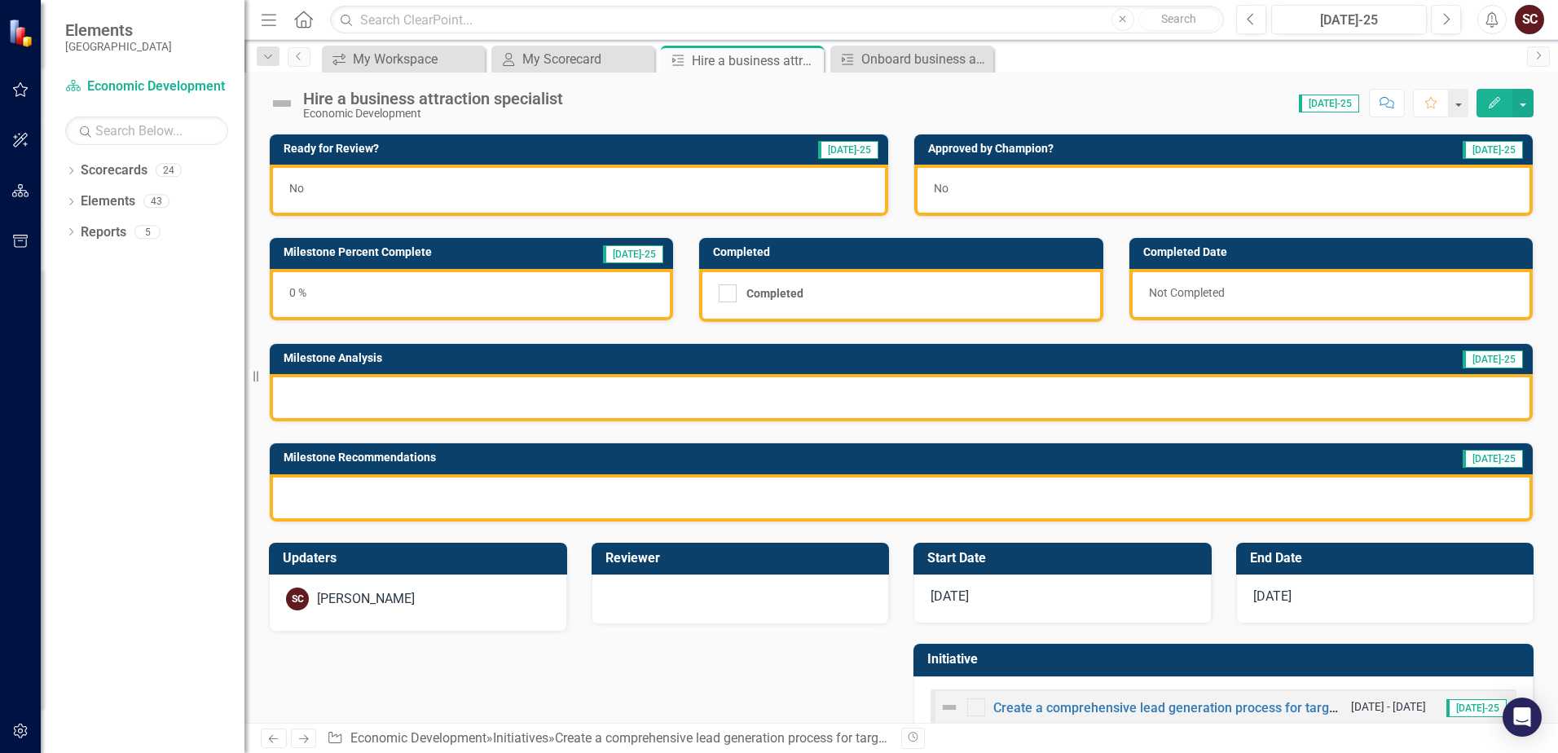
click at [534, 295] on div "0 %" at bounding box center [471, 294] width 403 height 51
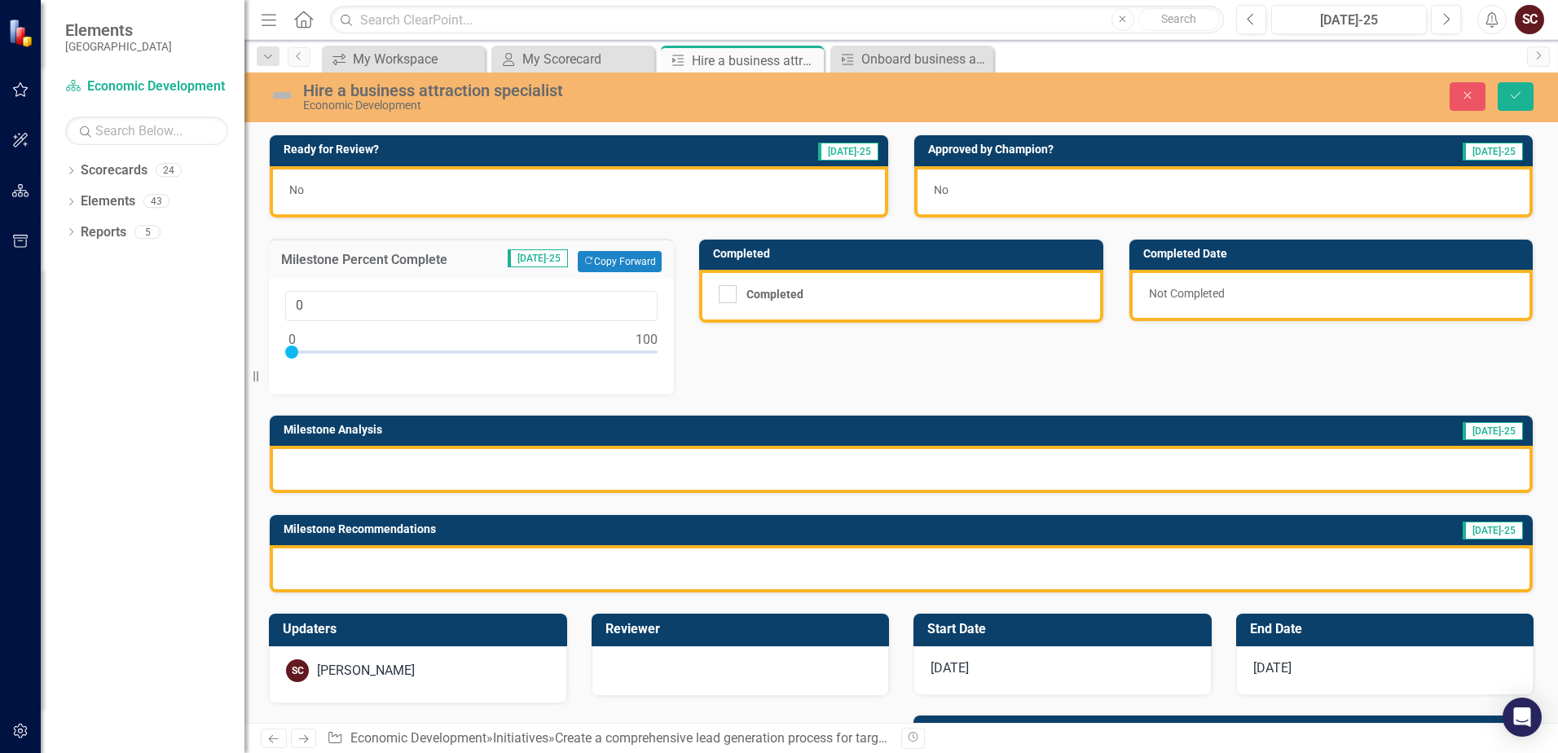
click at [800, 385] on div "Ready for Review? [DATE]-25 No Approved by Champion? [DATE]-25 No Milestone Per…" at bounding box center [901, 353] width 1289 height 479
click at [618, 262] on button "Copy Forward Copy Forward" at bounding box center [620, 261] width 84 height 21
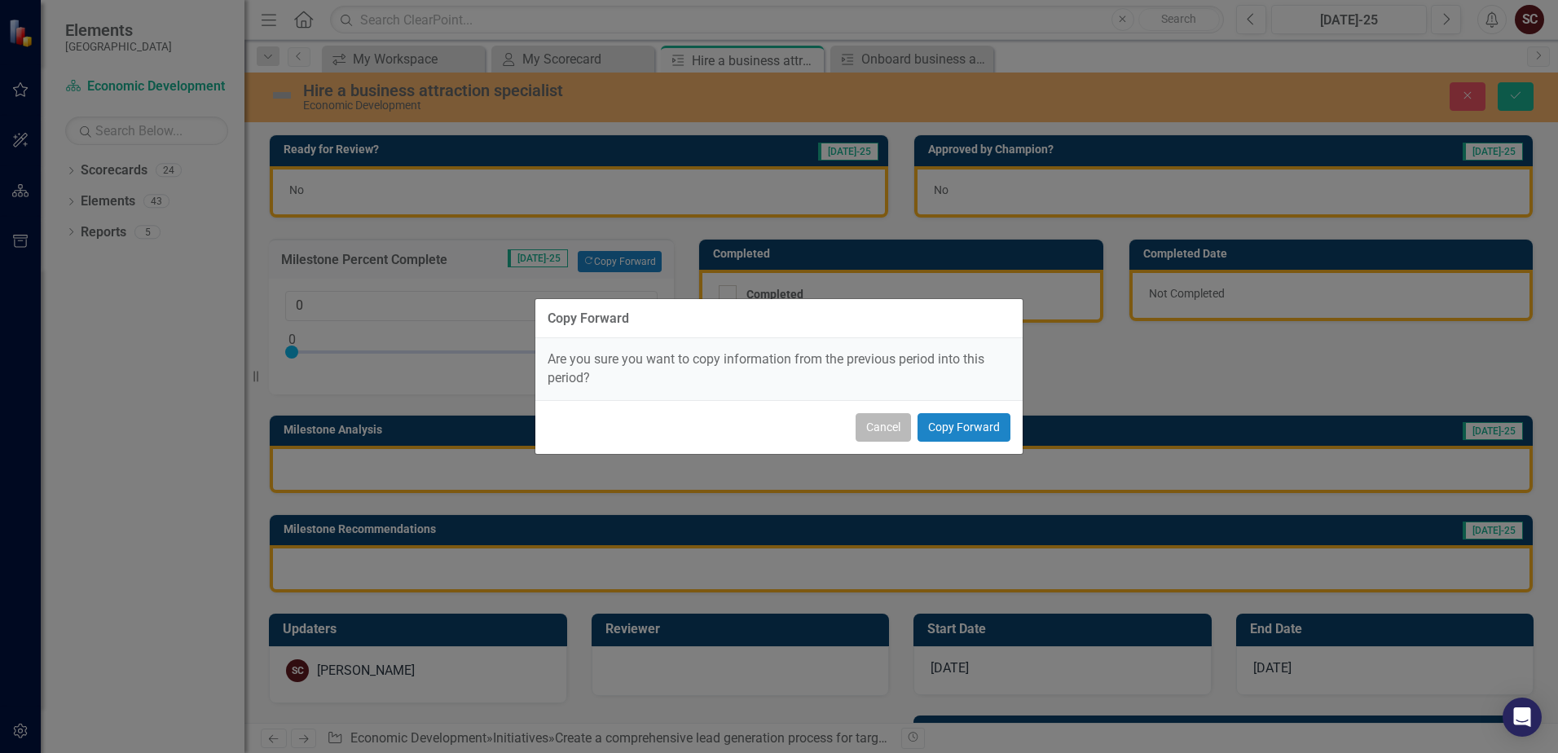
click at [870, 433] on button "Cancel" at bounding box center [882, 427] width 55 height 29
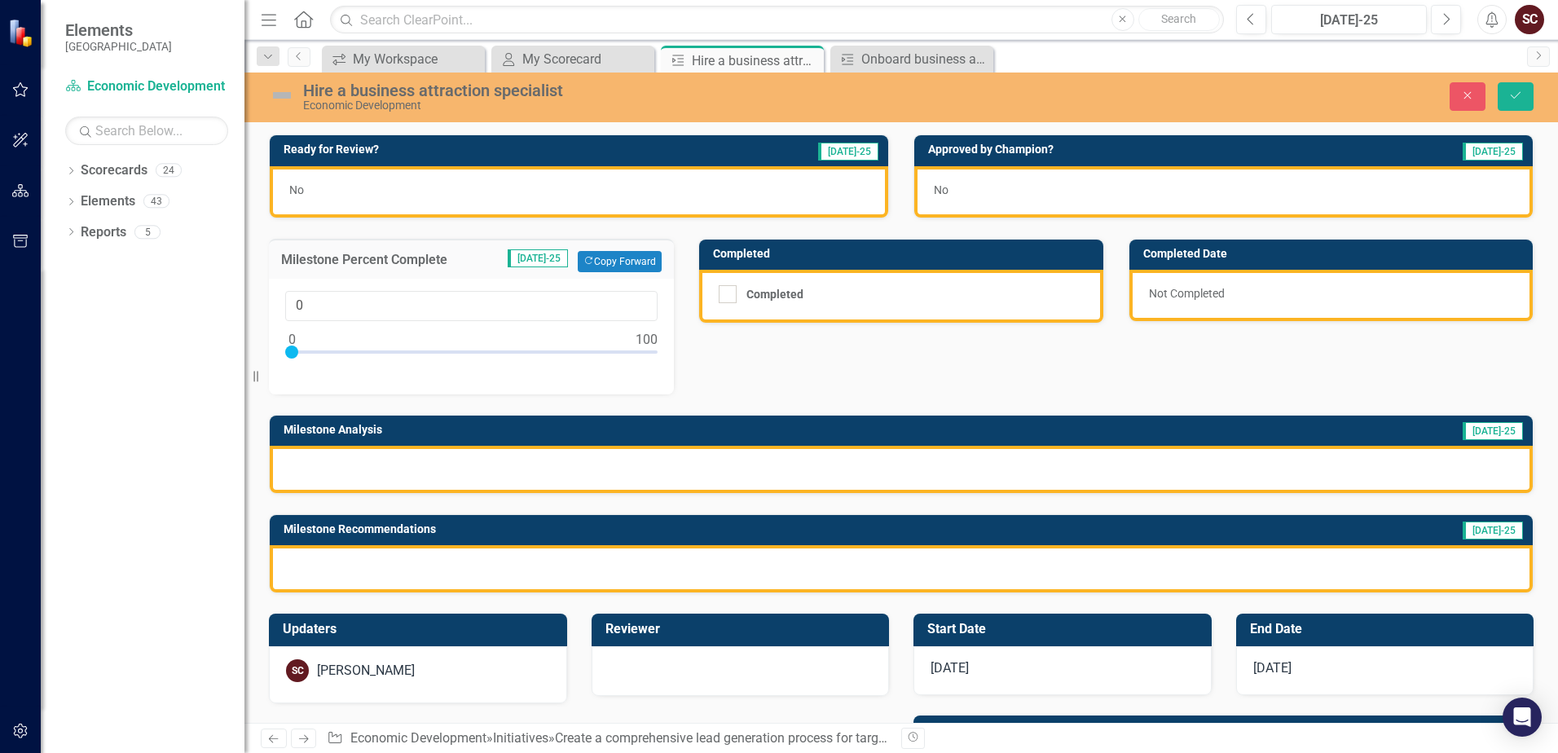
click at [847, 372] on div "Ready for Review? [DATE]-25 No Approved by Champion? [DATE]-25 No Milestone Per…" at bounding box center [901, 353] width 1289 height 479
click at [1062, 97] on button "Close" at bounding box center [1467, 96] width 36 height 29
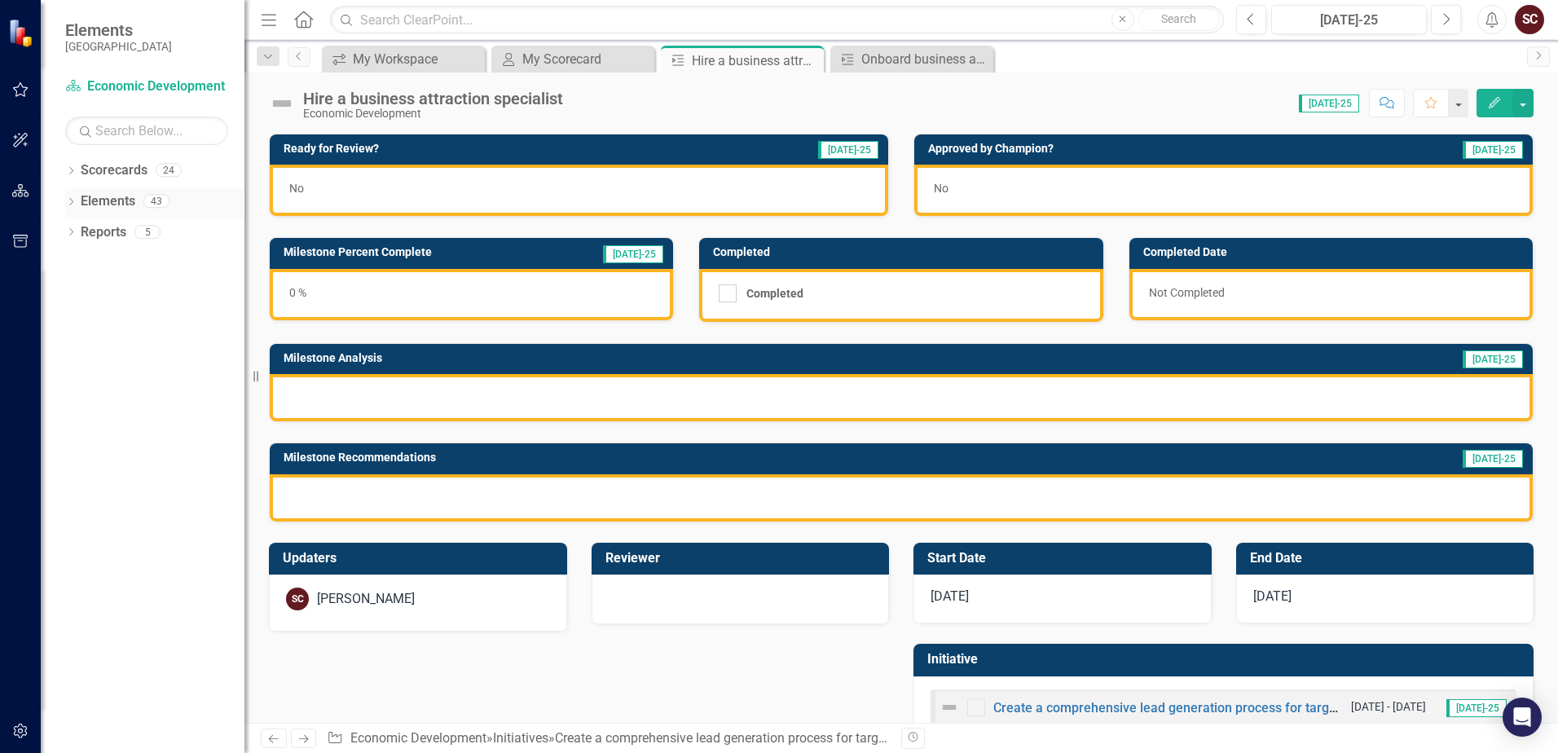
click at [70, 202] on icon "Dropdown" at bounding box center [70, 203] width 11 height 9
click at [68, 201] on icon "Dropdown" at bounding box center [68, 200] width 9 height 11
click at [68, 170] on icon "Dropdown" at bounding box center [70, 172] width 11 height 9
click at [76, 165] on div "Dropdown Scorecards 24" at bounding box center [154, 172] width 179 height 31
click at [79, 200] on icon "Dropdown" at bounding box center [79, 201] width 12 height 10
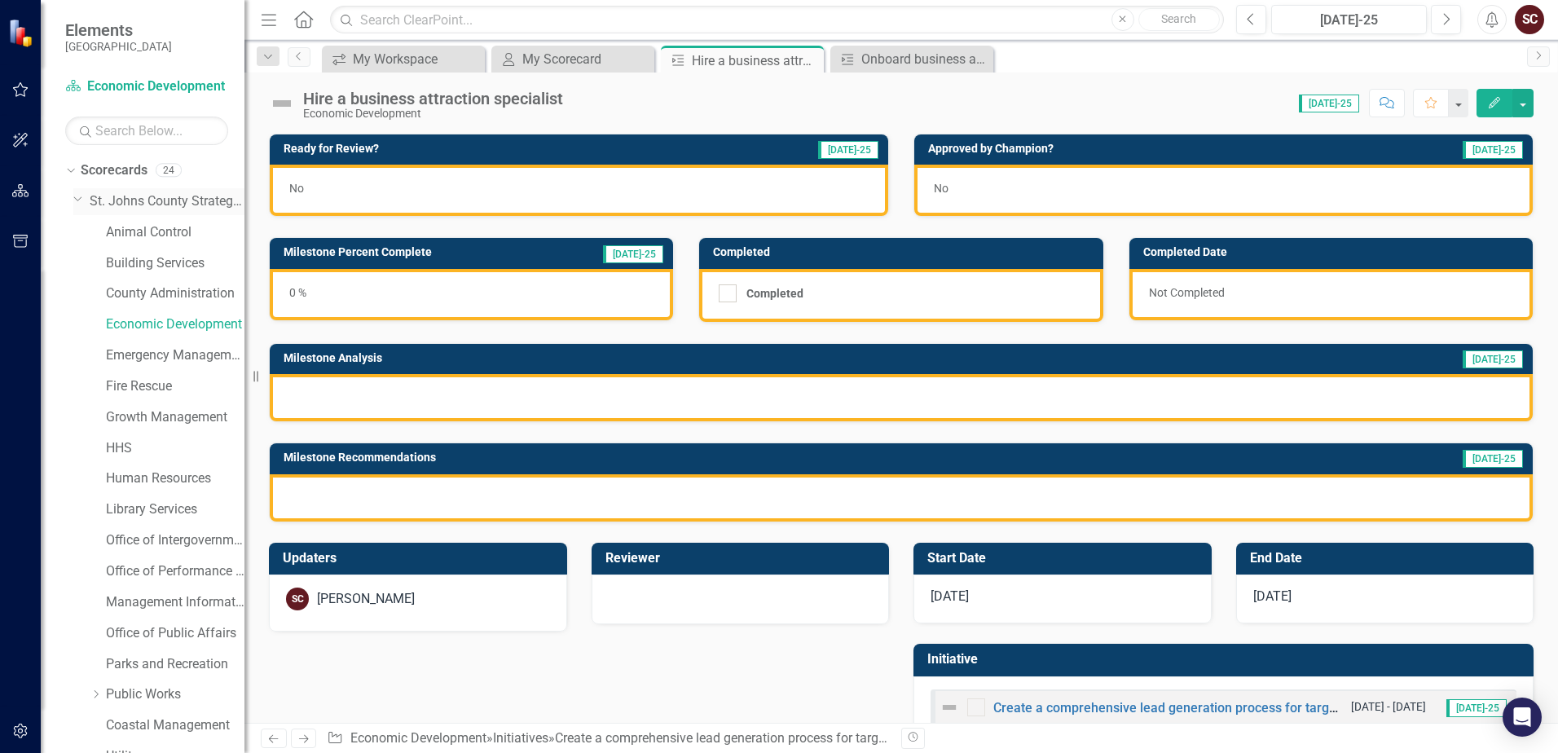
click at [79, 198] on icon "Dropdown" at bounding box center [78, 198] width 10 height 12
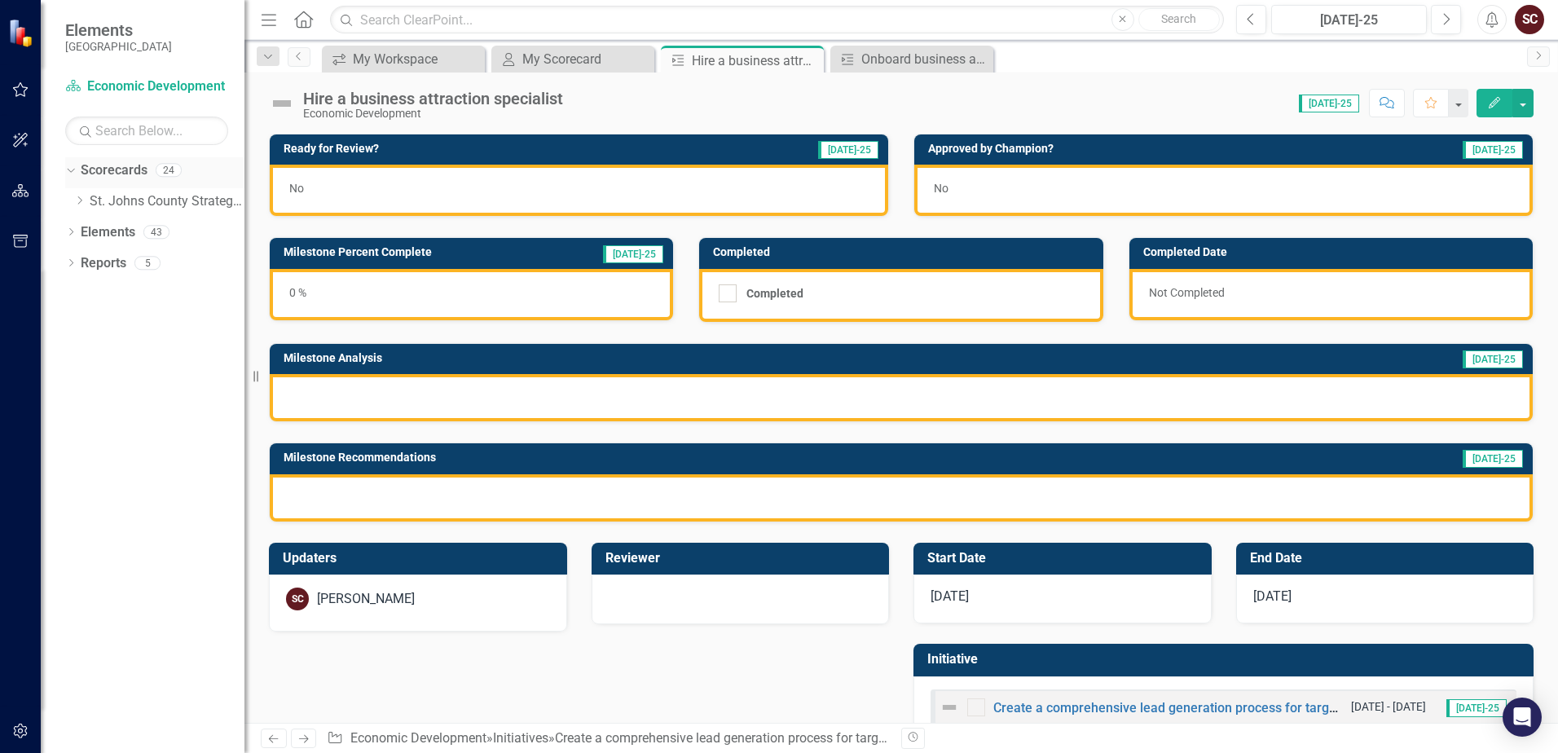
click at [68, 169] on icon "Dropdown" at bounding box center [68, 169] width 9 height 11
click at [71, 200] on icon "Dropdown" at bounding box center [70, 203] width 11 height 9
click at [75, 264] on icon "Dropdown" at bounding box center [78, 264] width 11 height 9
click at [77, 261] on icon "Dropdown" at bounding box center [77, 262] width 9 height 11
click at [84, 292] on icon "Dropdown" at bounding box center [78, 295] width 11 height 9
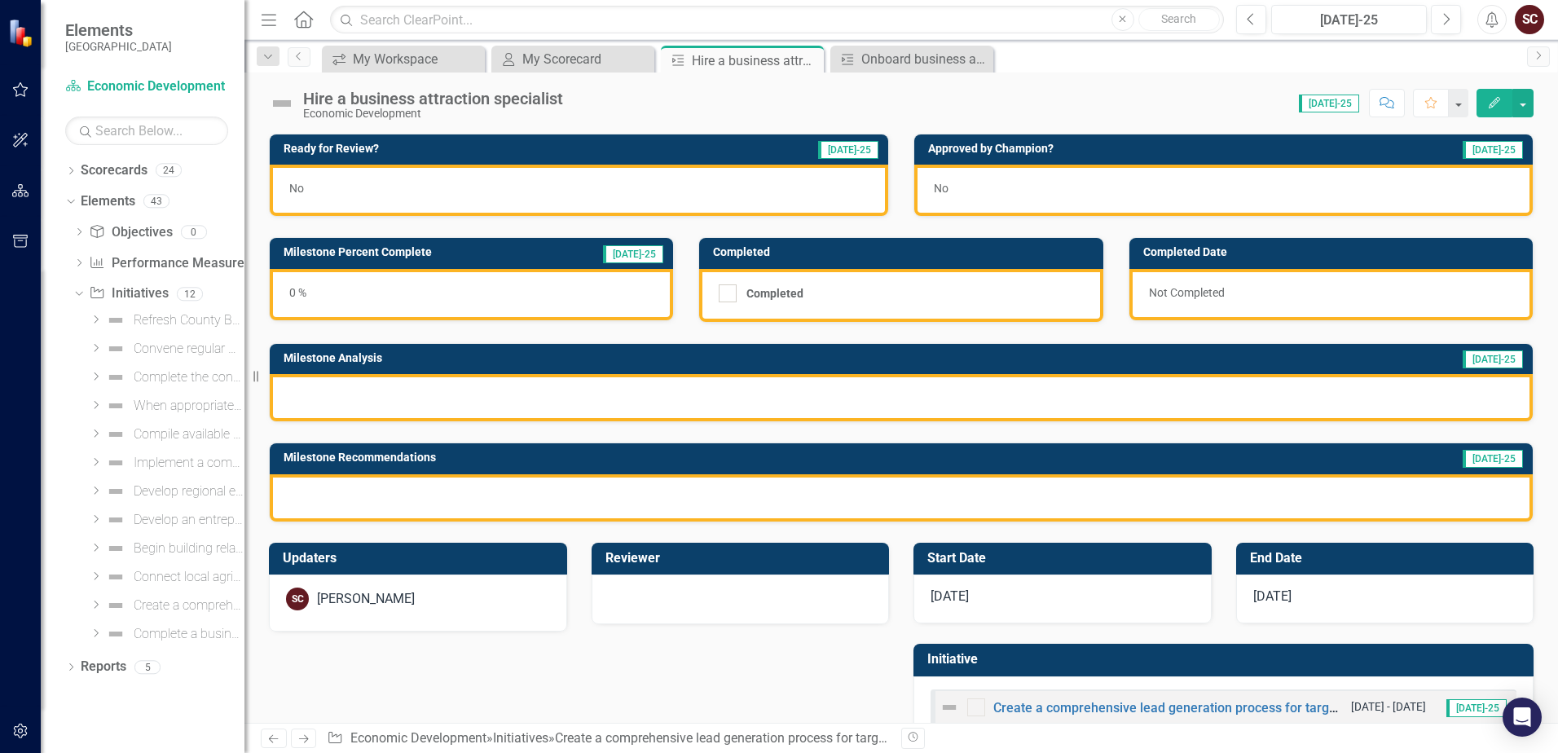
click at [92, 319] on icon "Dropdown" at bounding box center [96, 319] width 12 height 10
click at [94, 319] on icon "Dropdown" at bounding box center [95, 317] width 10 height 12
click at [140, 635] on div "Complete a business recruitment program" at bounding box center [189, 634] width 111 height 15
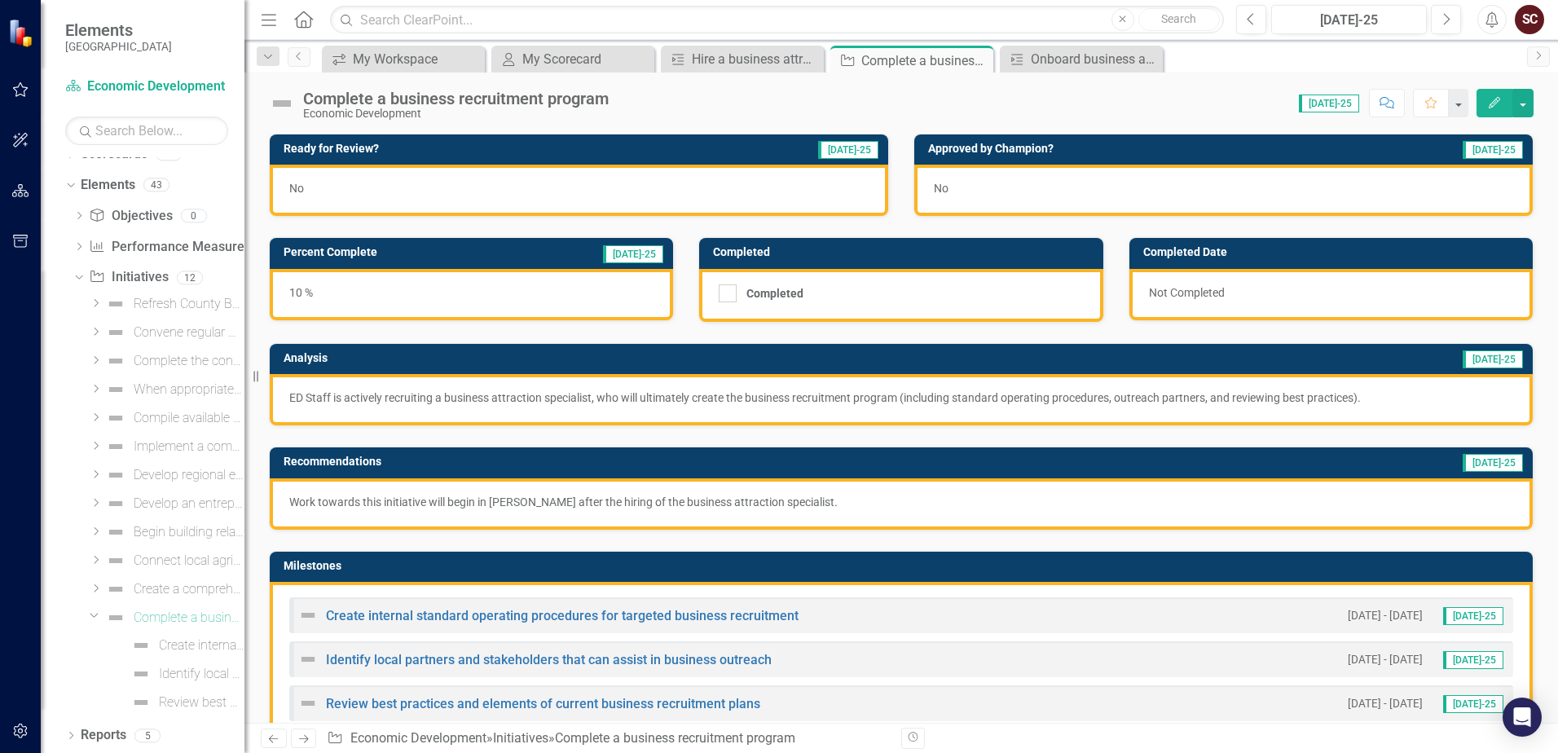
click at [91, 614] on icon at bounding box center [94, 616] width 8 height 4
click at [95, 376] on icon "Dropdown" at bounding box center [96, 377] width 12 height 10
click at [95, 376] on icon at bounding box center [94, 375] width 8 height 4
click at [189, 383] on div "Complete the construction and opening of the [GEOGRAPHIC_DATA] campus in [GEOGR…" at bounding box center [189, 377] width 111 height 15
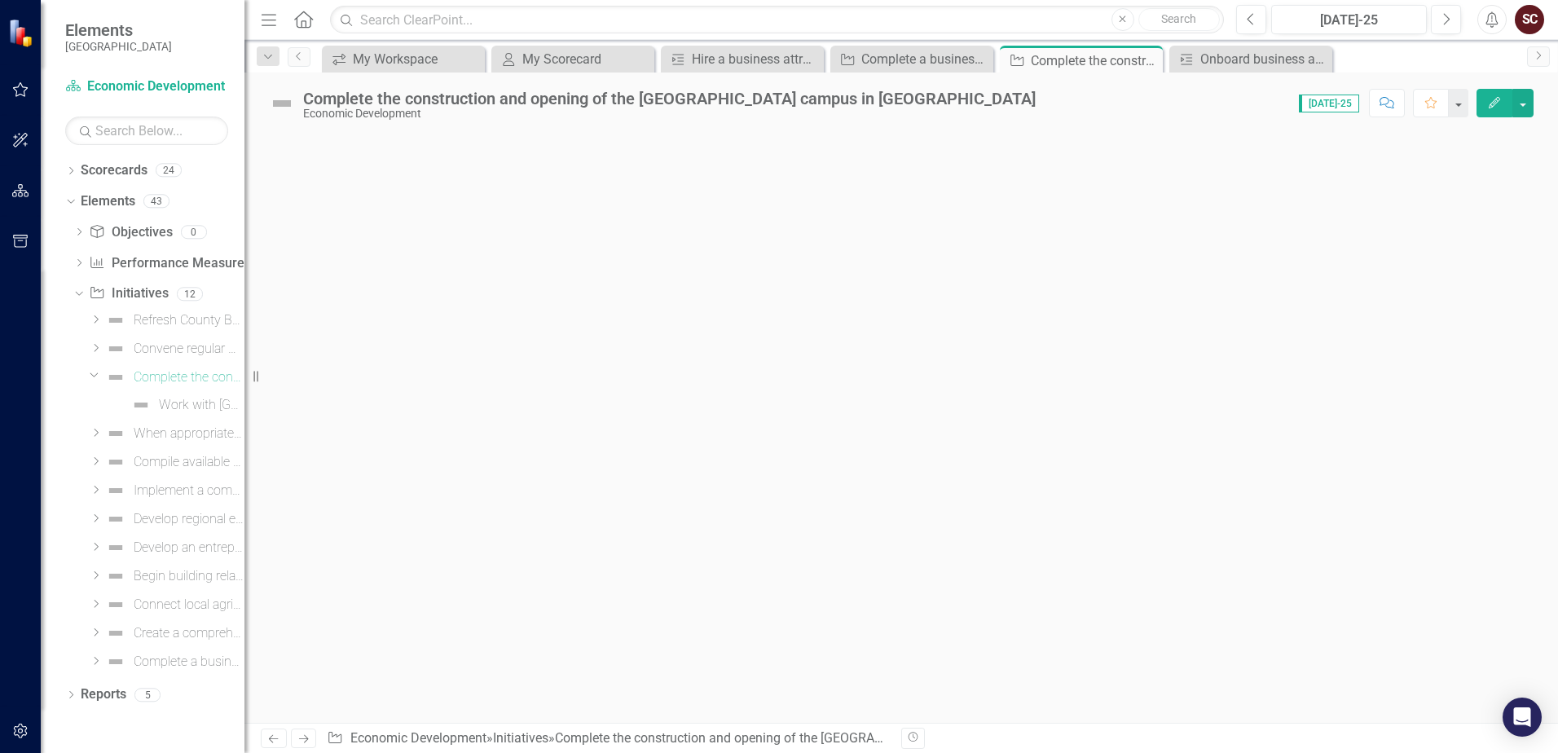
click at [93, 376] on icon at bounding box center [94, 375] width 8 height 4
click at [79, 293] on icon "Dropdown" at bounding box center [77, 293] width 9 height 11
click at [77, 262] on icon "Dropdown" at bounding box center [78, 264] width 11 height 9
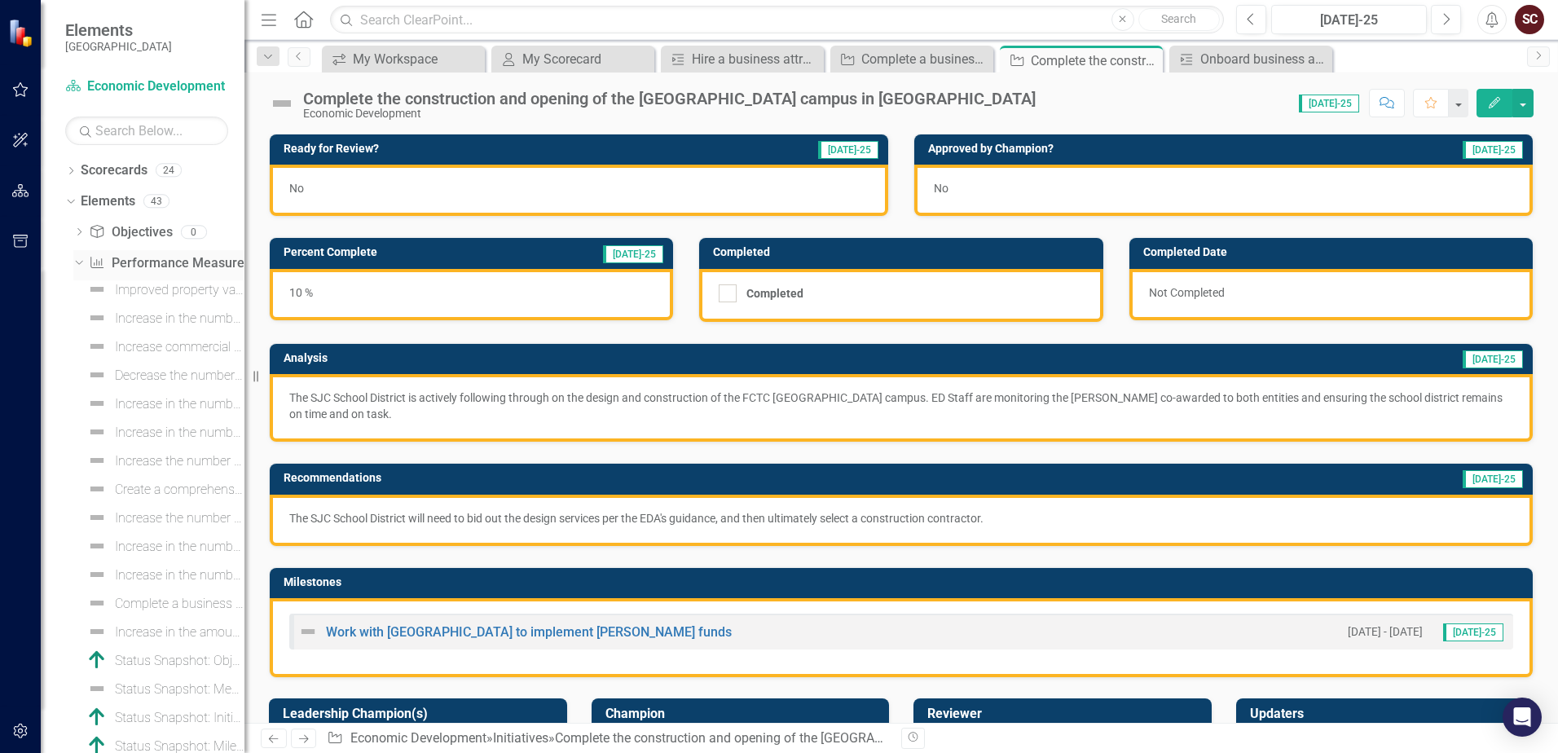
click at [76, 264] on icon "Dropdown" at bounding box center [77, 262] width 9 height 11
click at [79, 261] on icon at bounding box center [79, 262] width 4 height 7
click at [75, 262] on icon "Dropdown" at bounding box center [77, 262] width 9 height 11
click at [73, 174] on icon "Dropdown" at bounding box center [70, 172] width 11 height 9
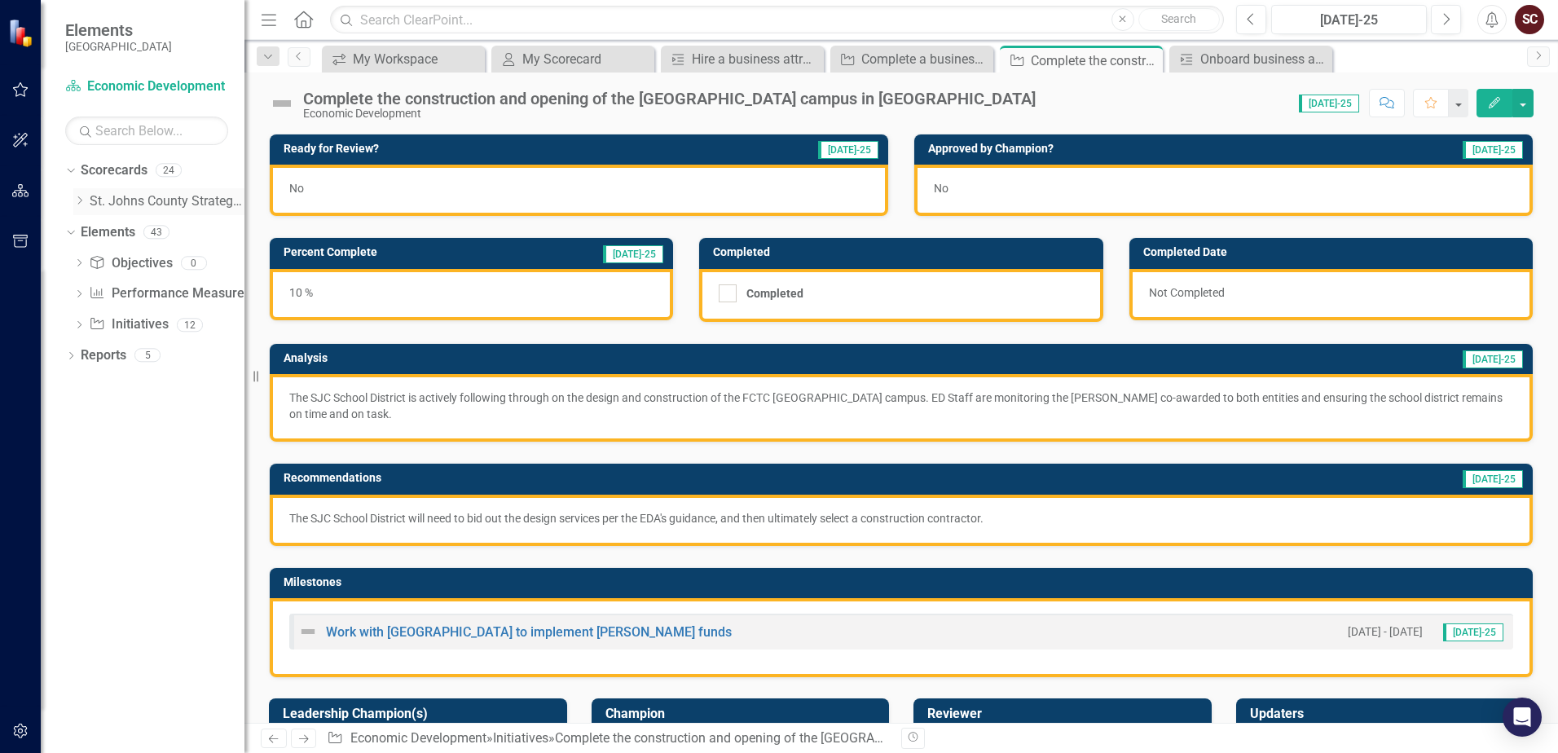
click at [107, 202] on link "St. Johns County Strategic Plan" at bounding box center [167, 201] width 155 height 19
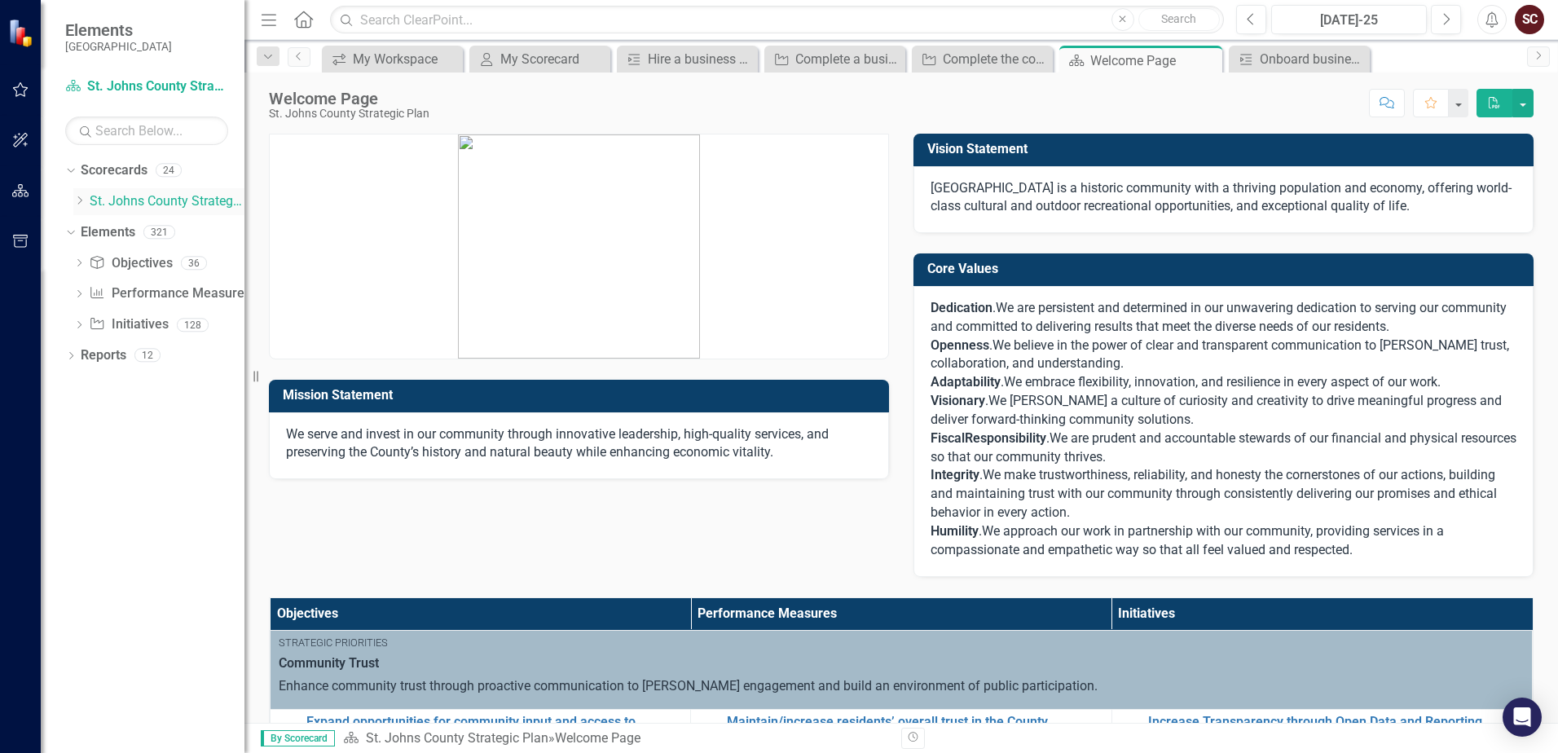
click at [81, 200] on icon "Dropdown" at bounding box center [79, 201] width 12 height 10
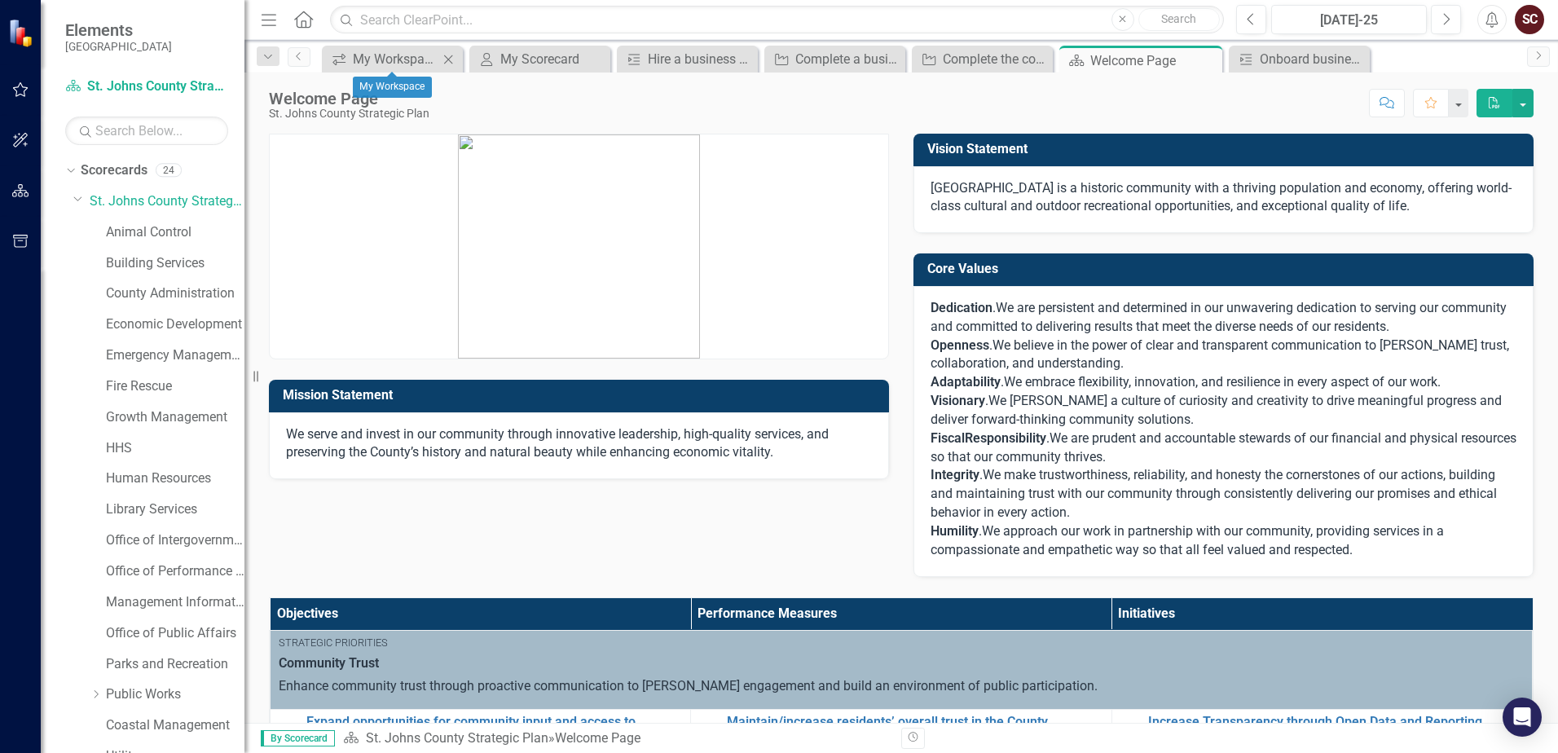
click at [455, 59] on icon "Close" at bounding box center [448, 59] width 16 height 13
click at [470, 60] on icon "Close" at bounding box center [470, 59] width 16 height 13
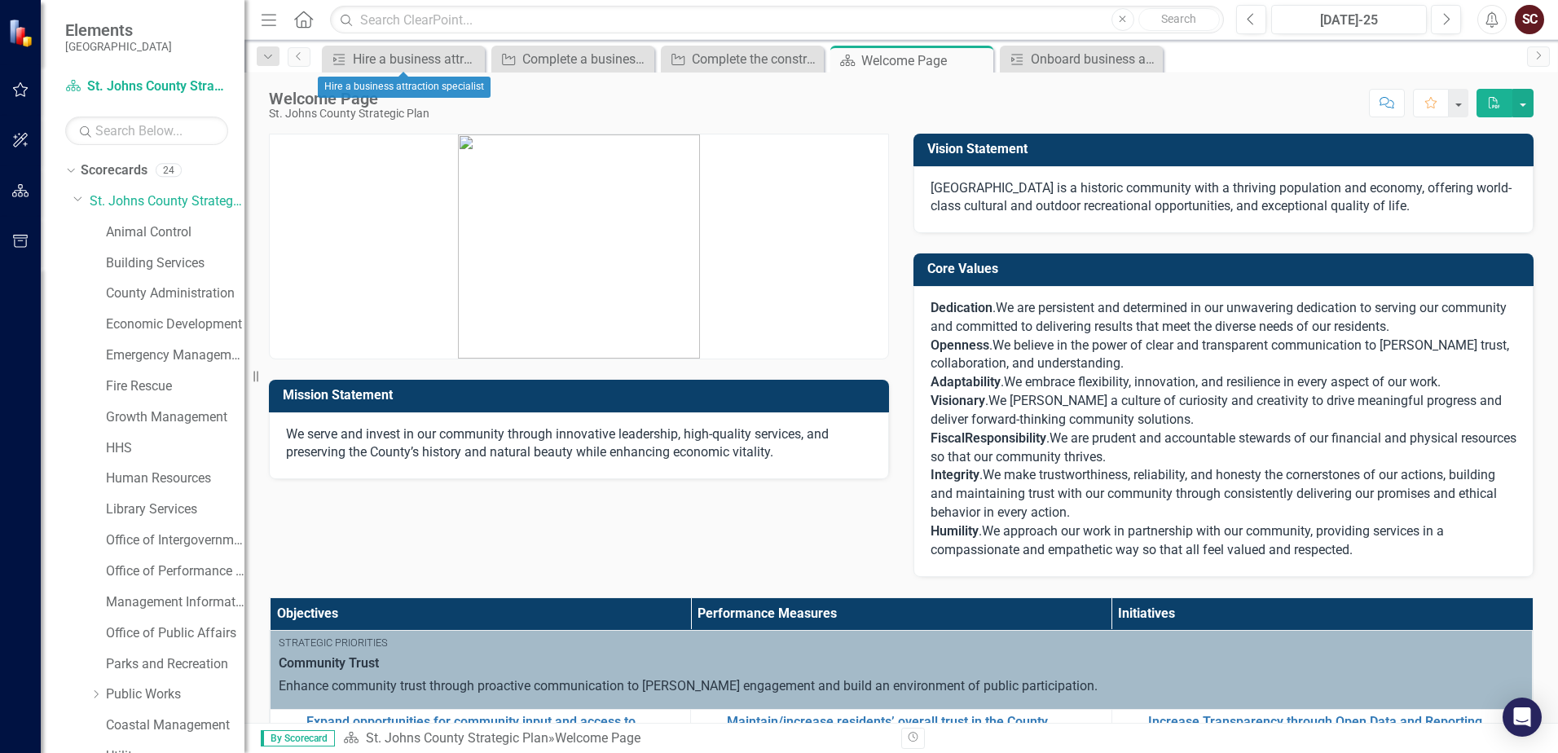
click at [0, 0] on icon "Close" at bounding box center [0, 0] width 0 height 0
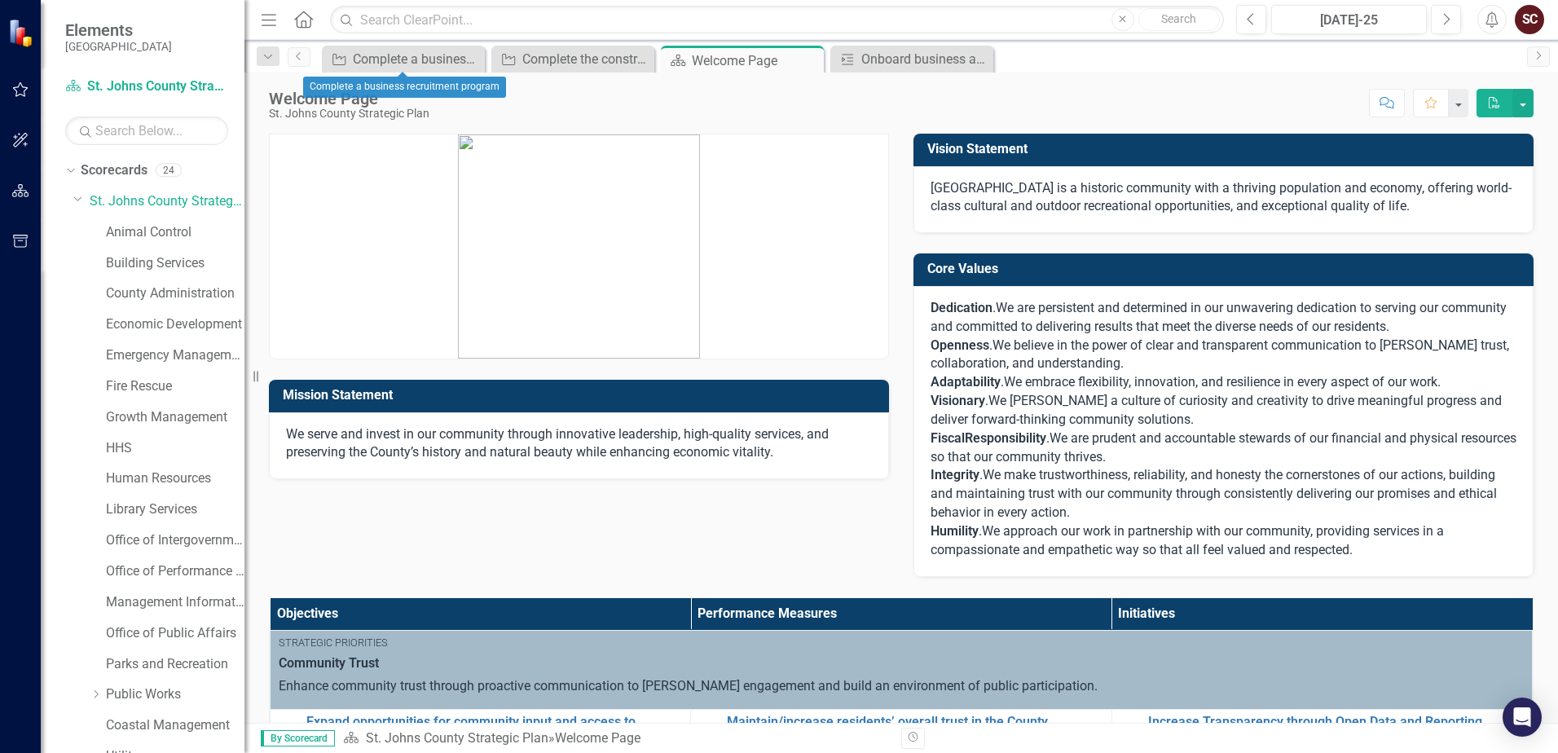
click at [0, 0] on icon "Close" at bounding box center [0, 0] width 0 height 0
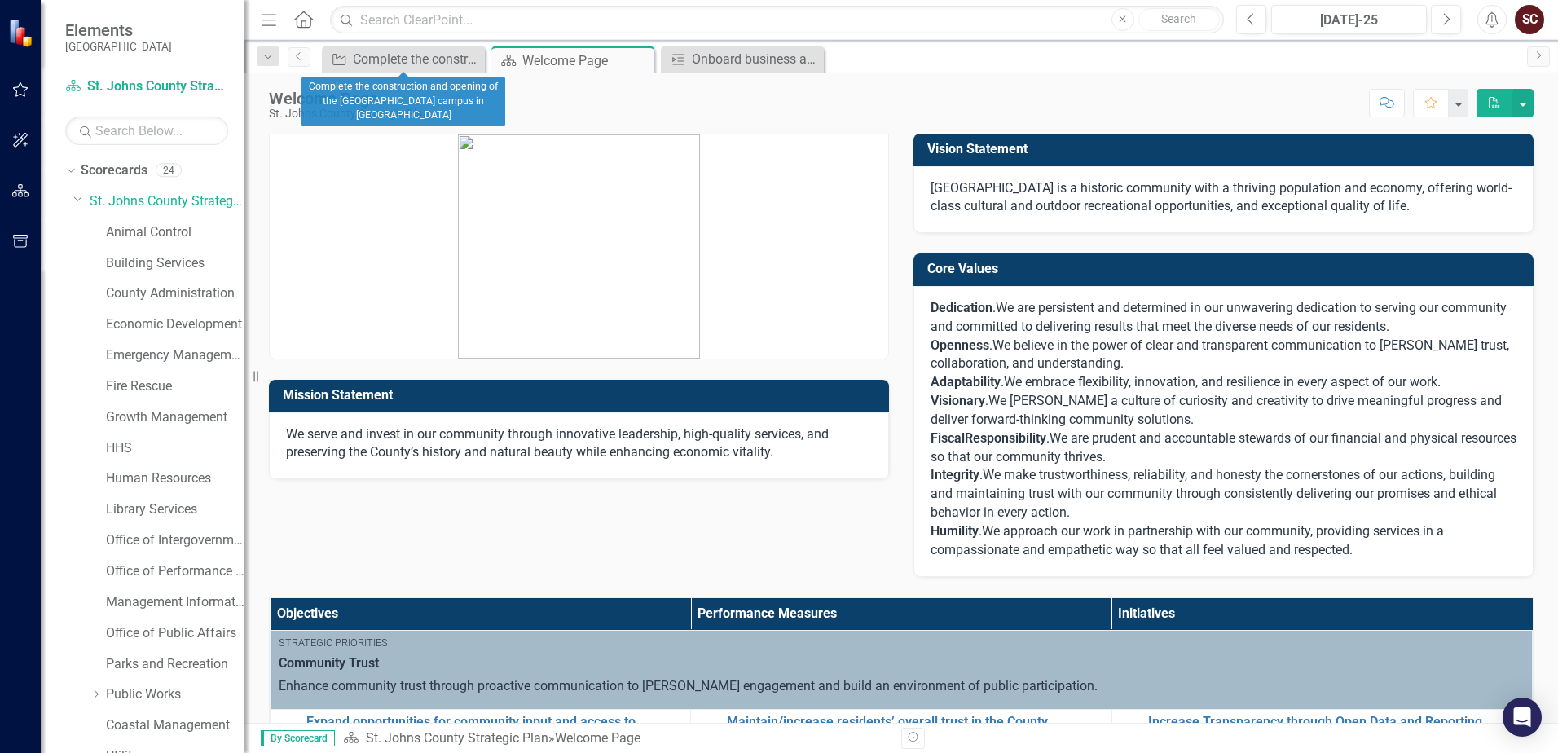
click at [0, 0] on icon "Close" at bounding box center [0, 0] width 0 height 0
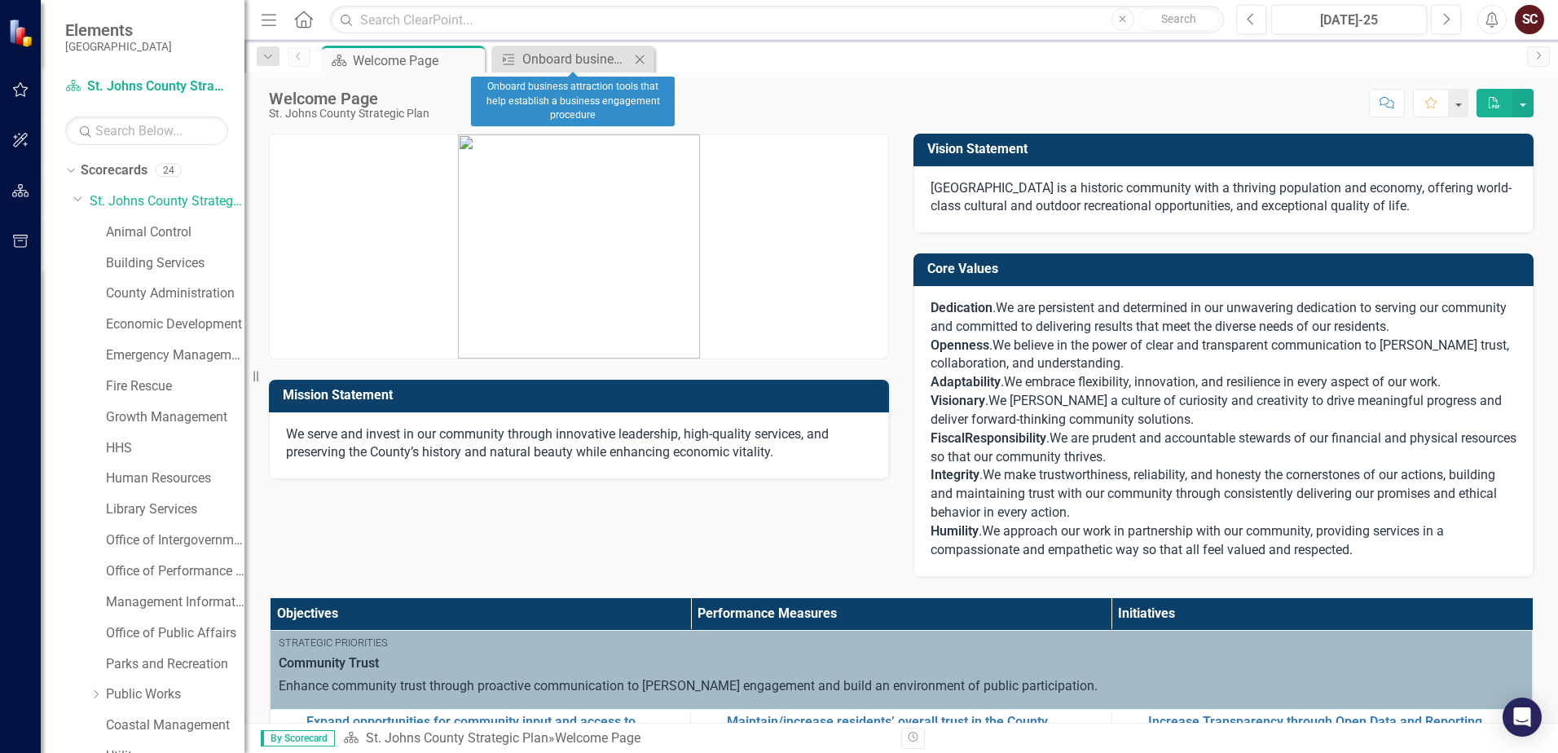
click at [647, 57] on icon "Close" at bounding box center [639, 59] width 16 height 13
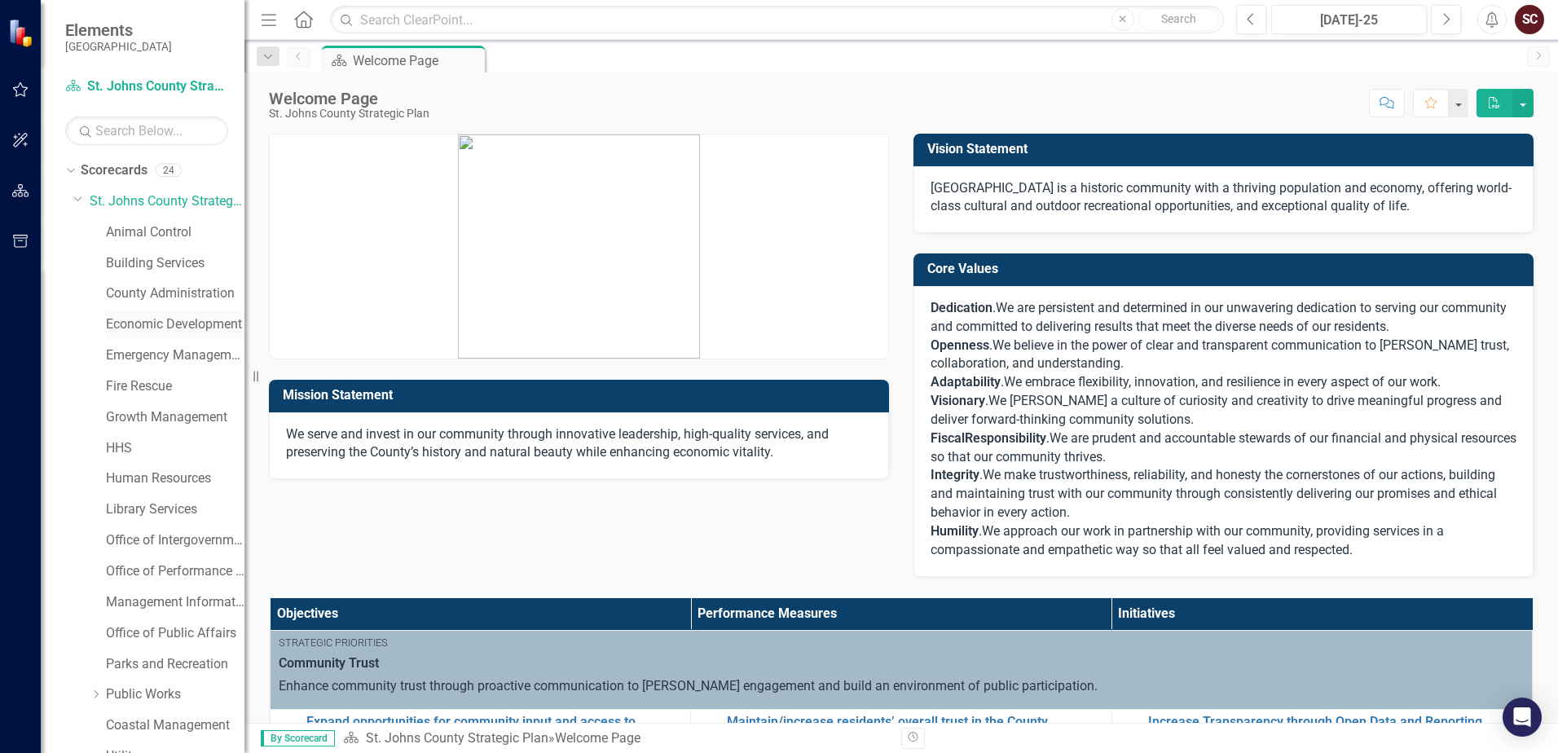
click at [141, 319] on link "Economic Development" at bounding box center [175, 324] width 139 height 19
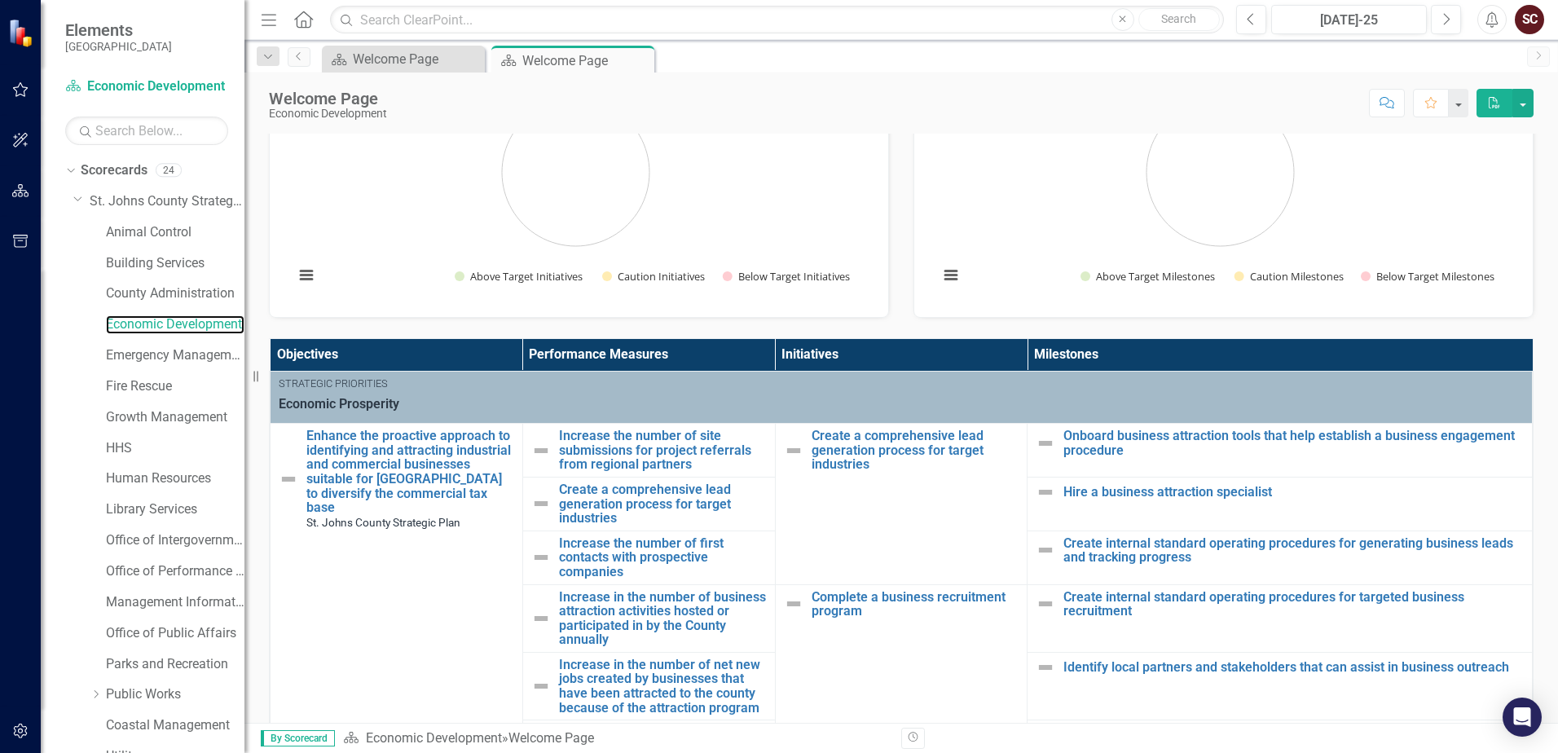
scroll to position [163, 0]
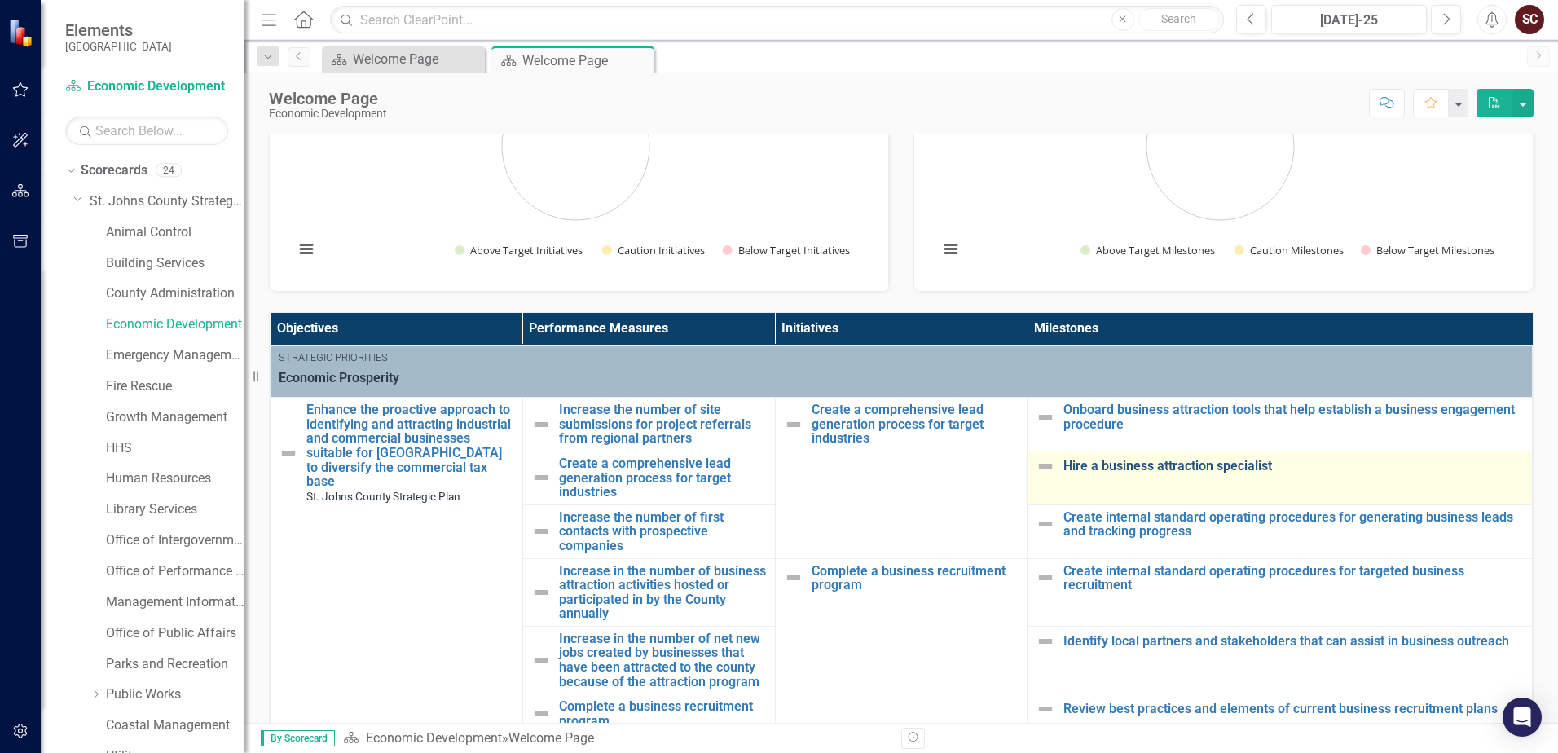
click at [1062, 468] on link "Hire a business attraction specialist" at bounding box center [1293, 466] width 460 height 15
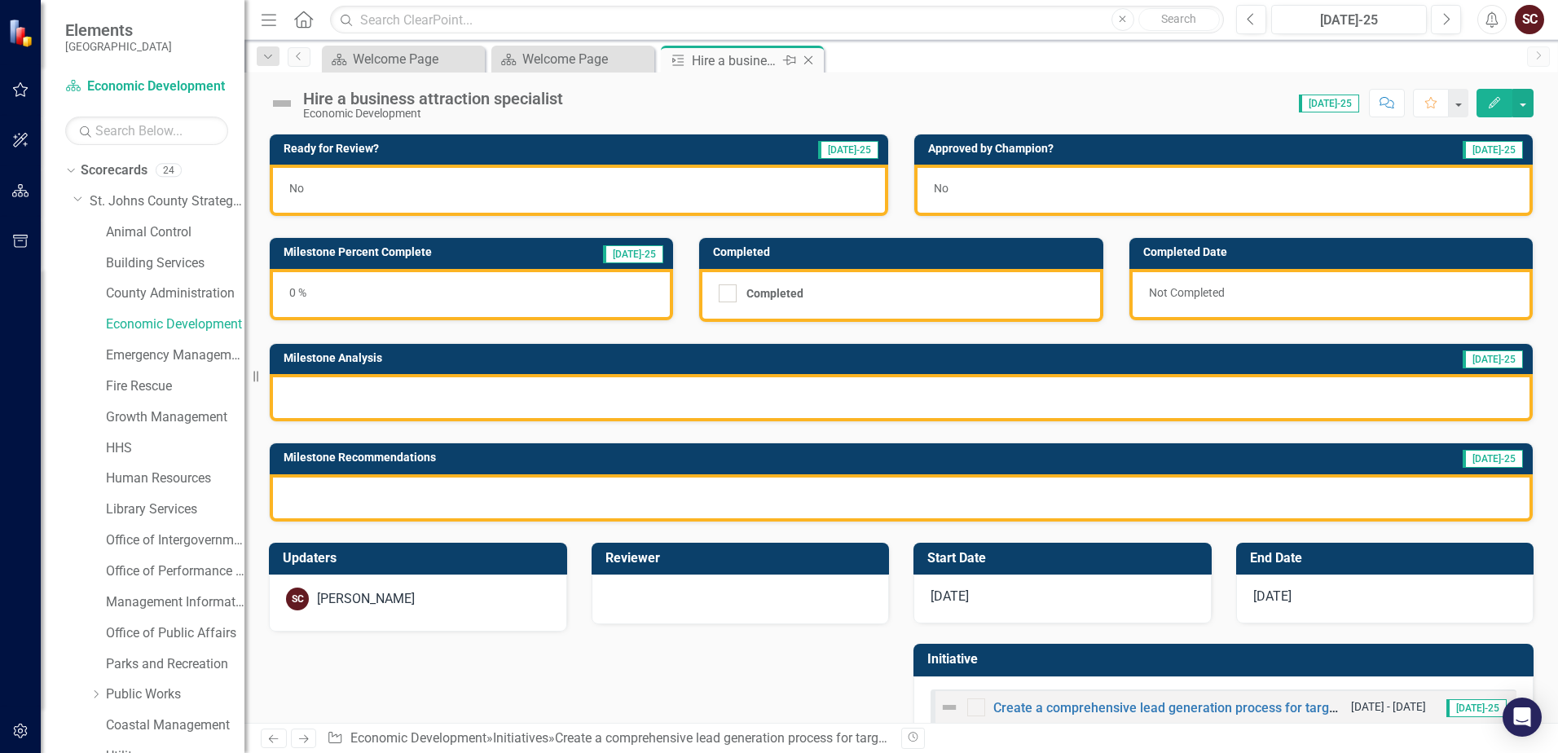
click at [807, 61] on icon at bounding box center [808, 60] width 9 height 9
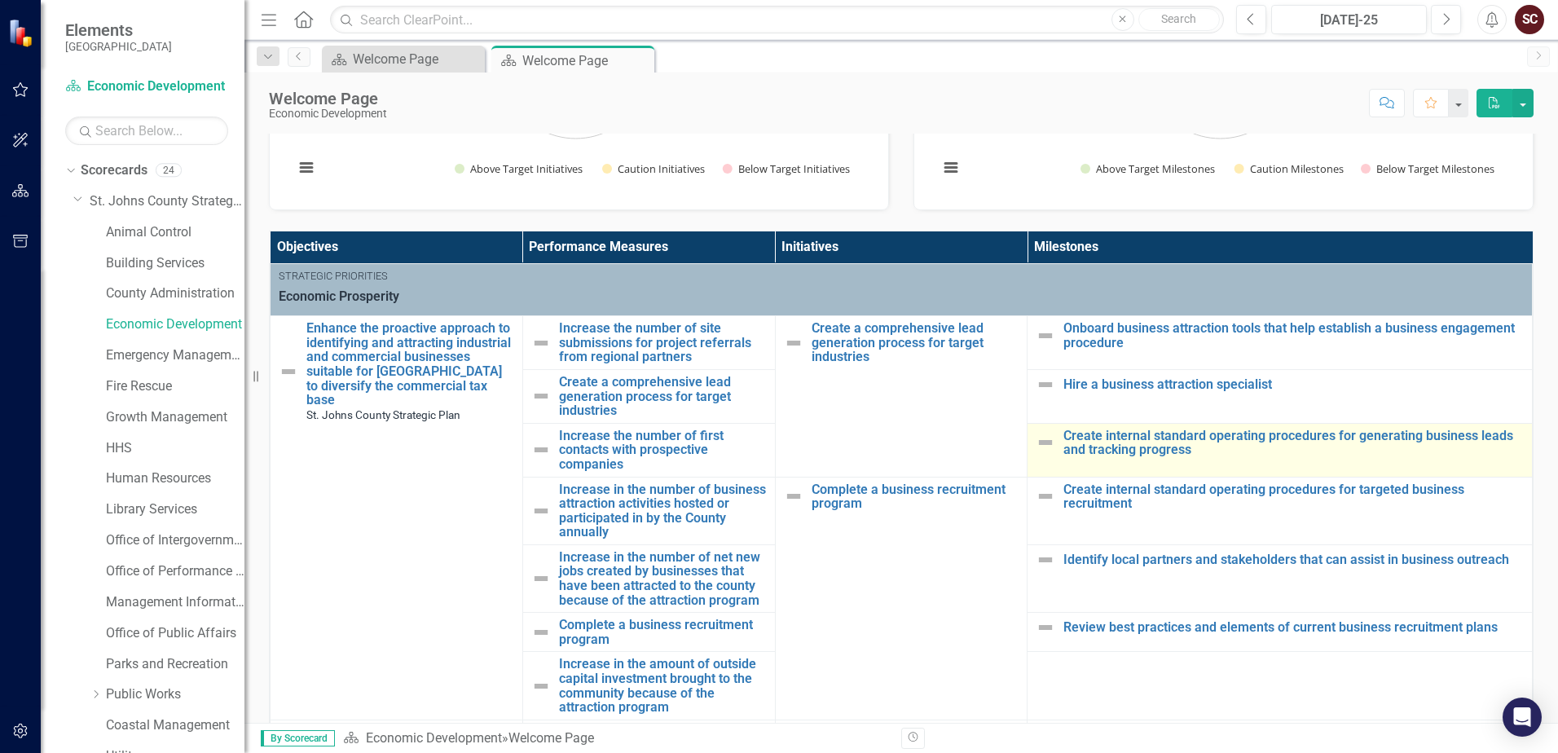
scroll to position [81, 0]
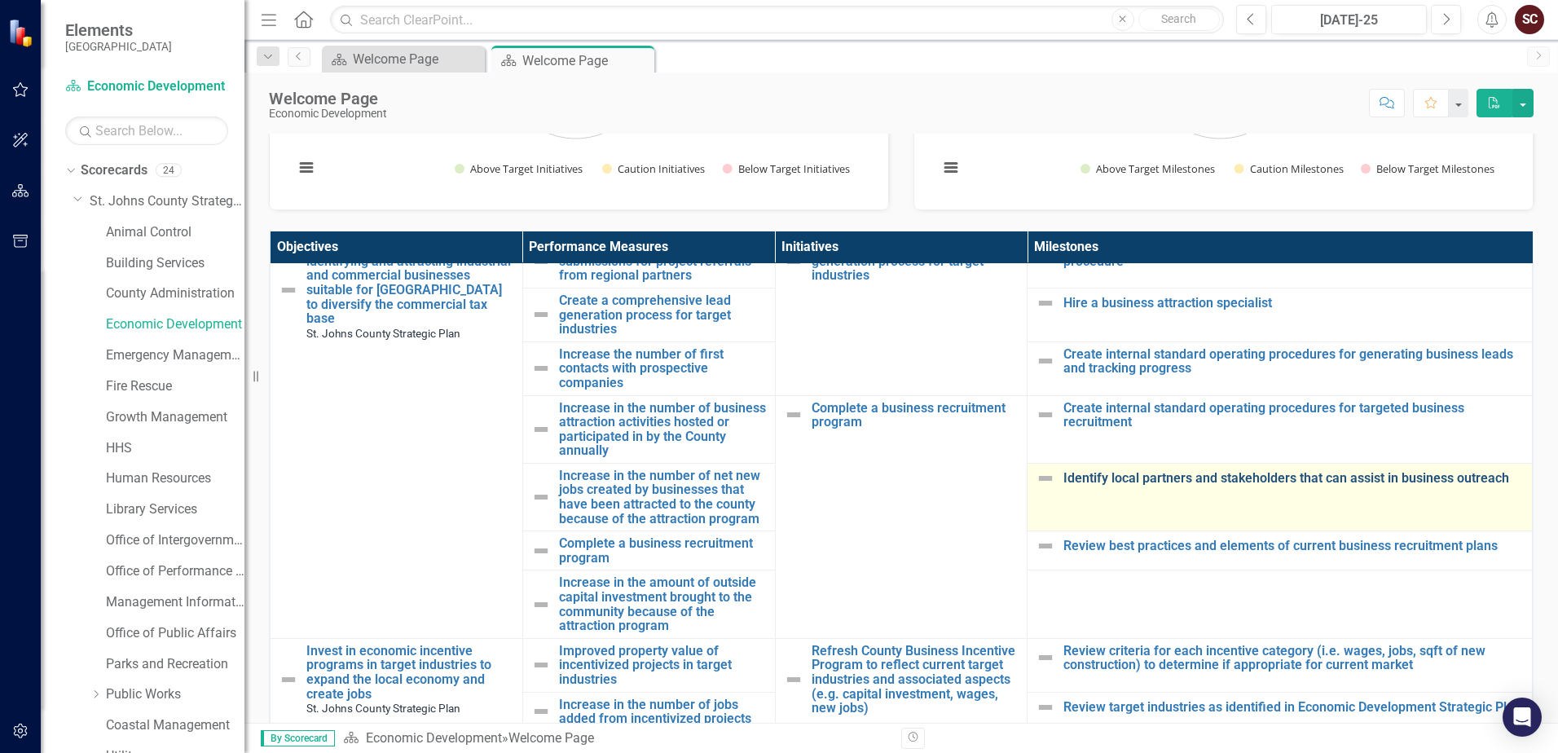
click at [1062, 472] on link "Identify local partners and stakeholders that can assist in business outreach" at bounding box center [1293, 478] width 460 height 15
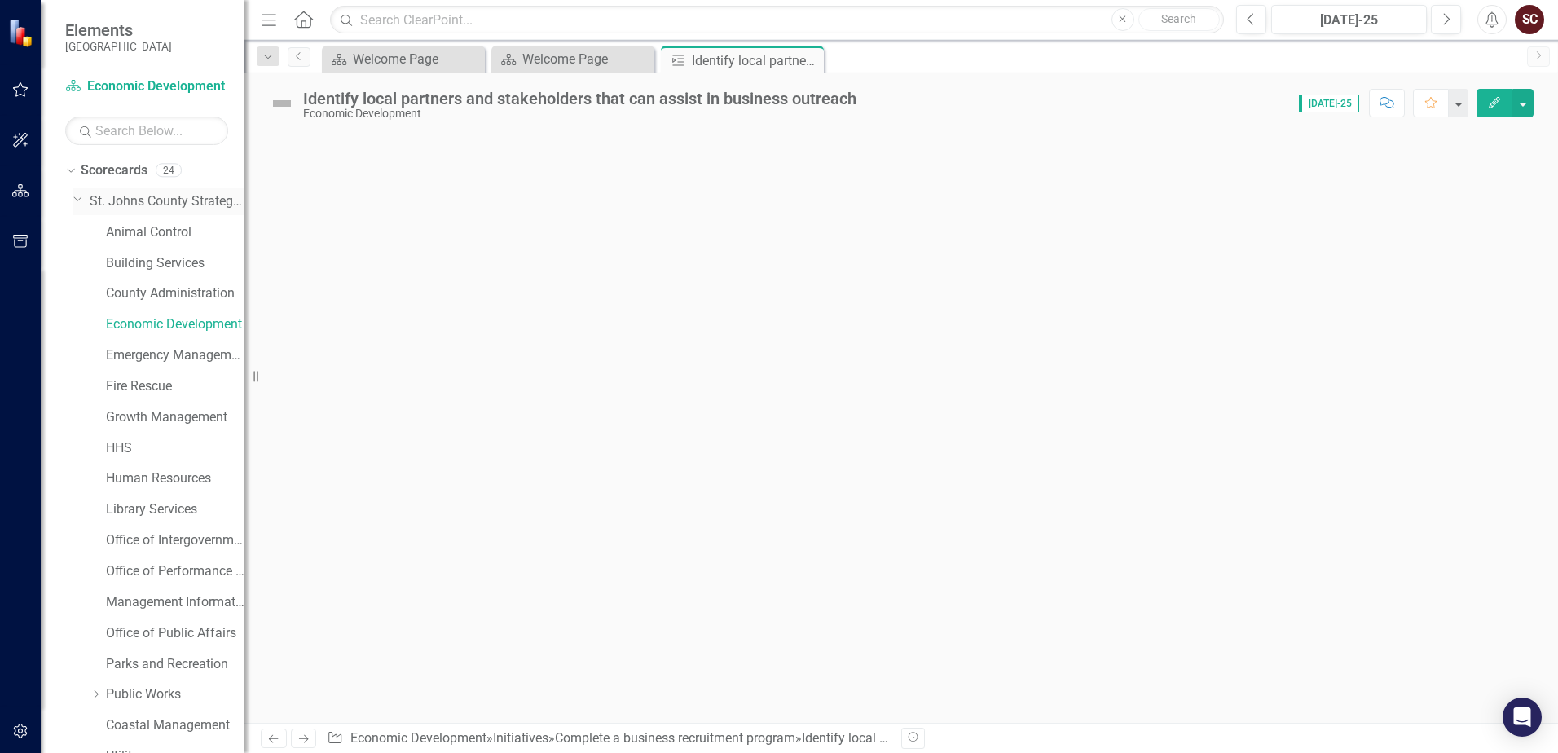
click at [76, 196] on icon "Dropdown" at bounding box center [78, 198] width 10 height 12
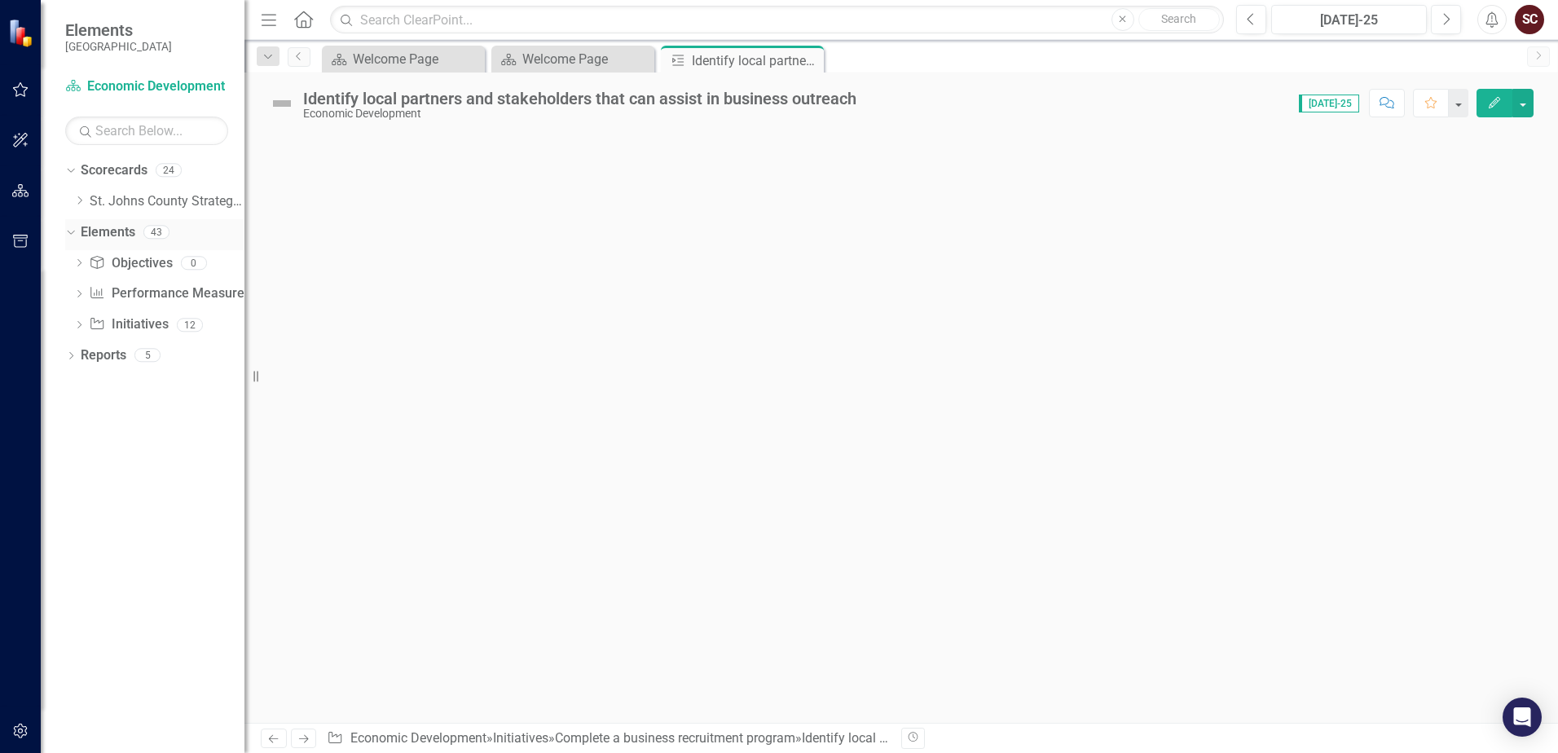
click at [75, 228] on div "Dropdown" at bounding box center [68, 231] width 14 height 11
click at [67, 166] on icon "Dropdown" at bounding box center [68, 169] width 9 height 11
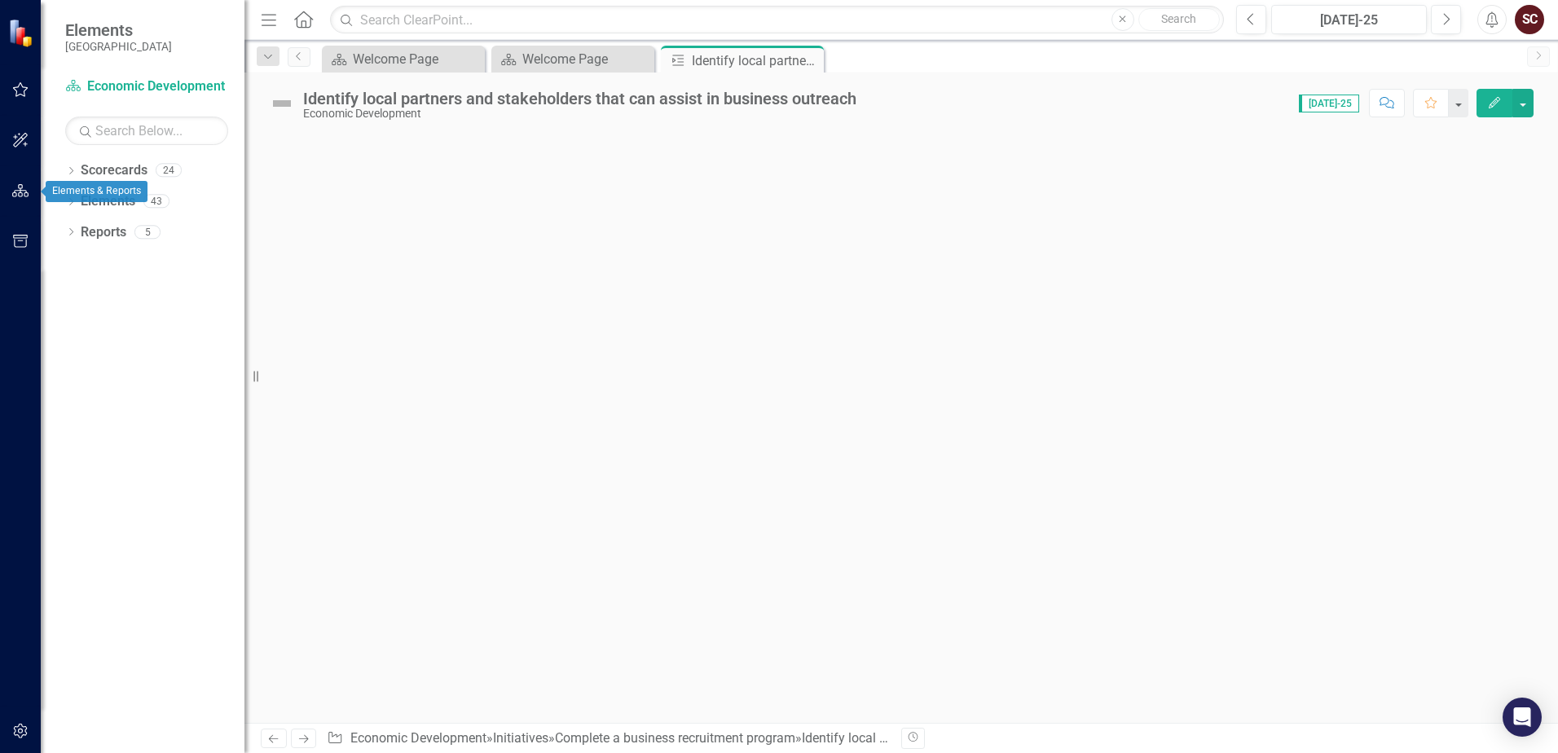
click at [20, 194] on icon "button" at bounding box center [20, 190] width 17 height 13
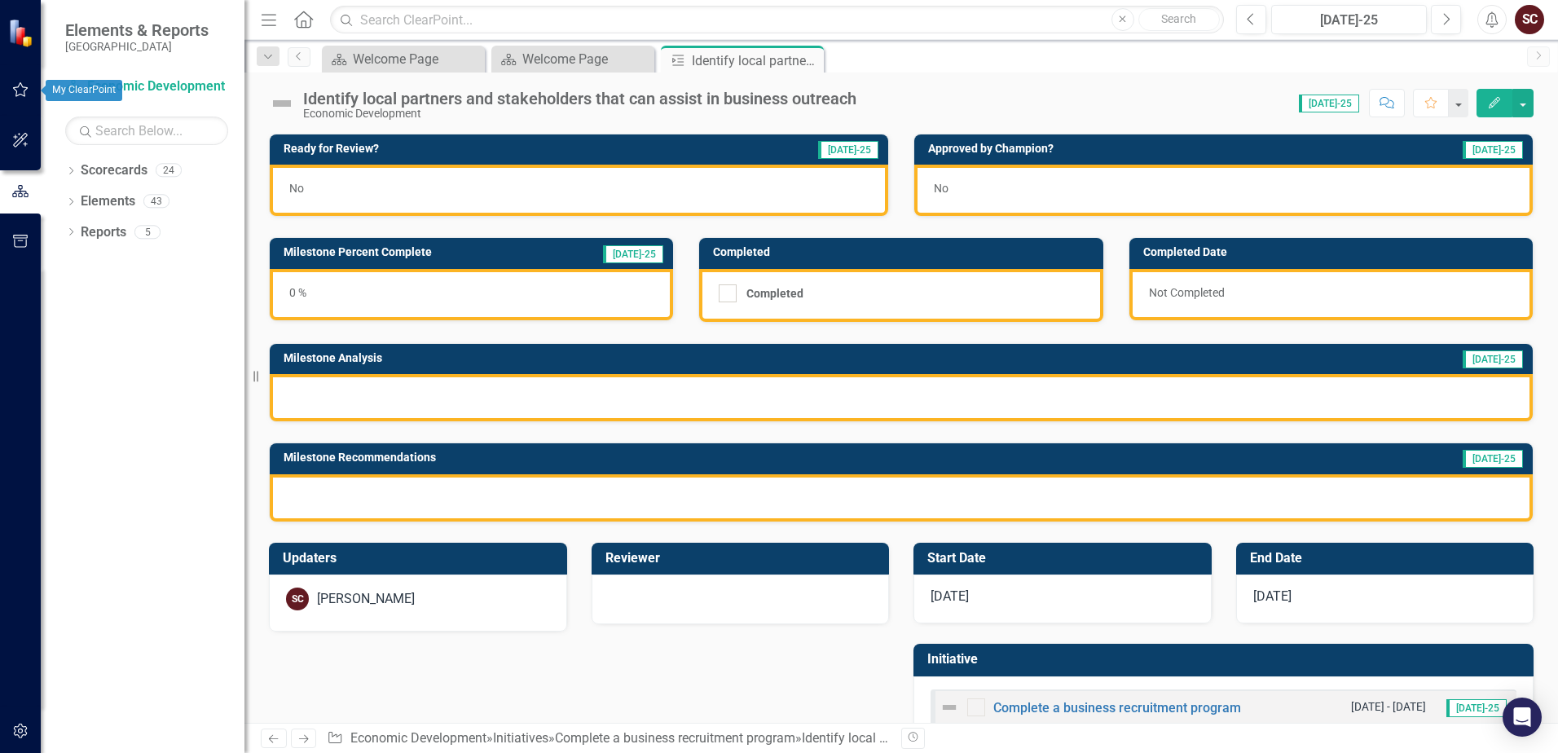
click at [20, 103] on button "button" at bounding box center [20, 90] width 37 height 34
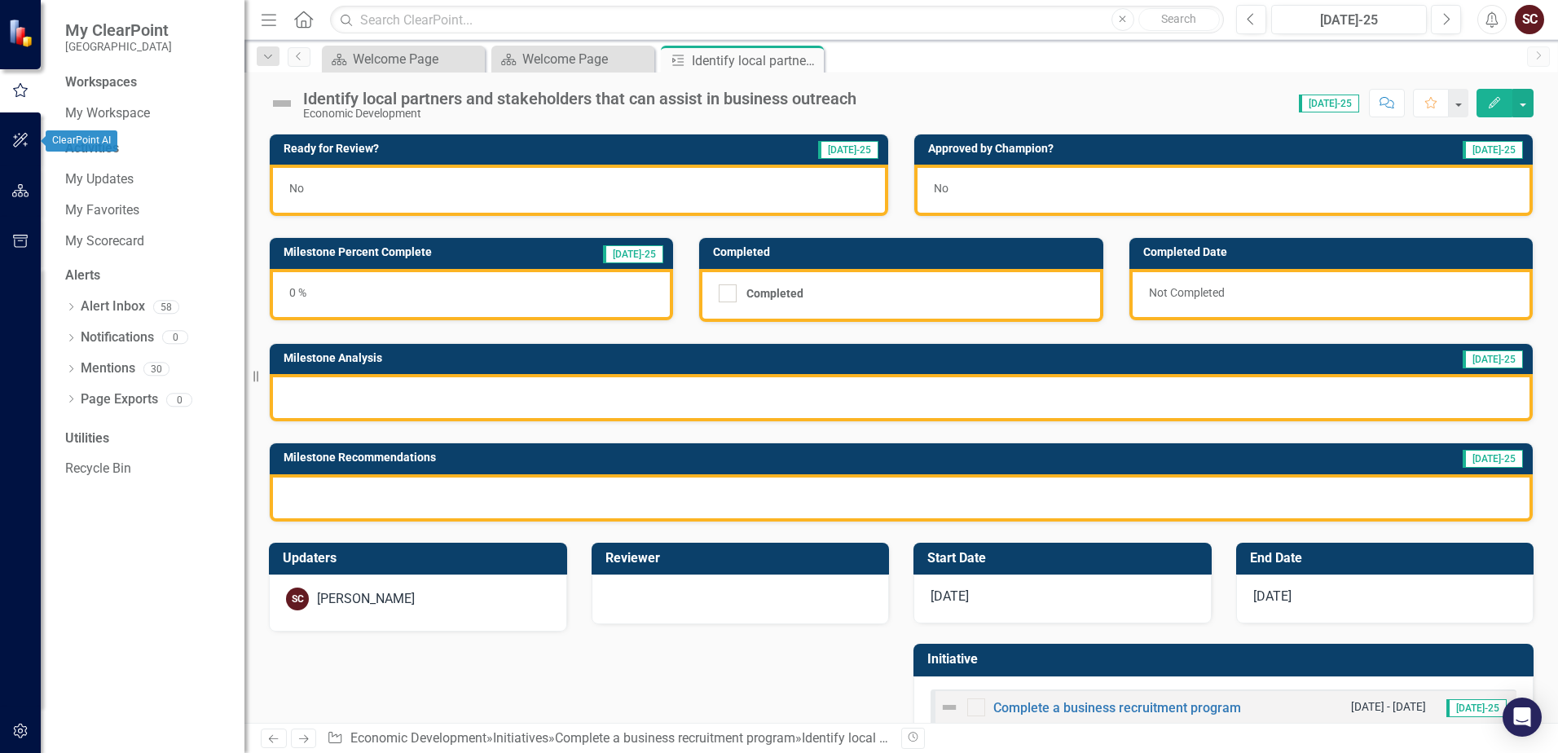
click at [16, 145] on icon "button" at bounding box center [20, 140] width 17 height 13
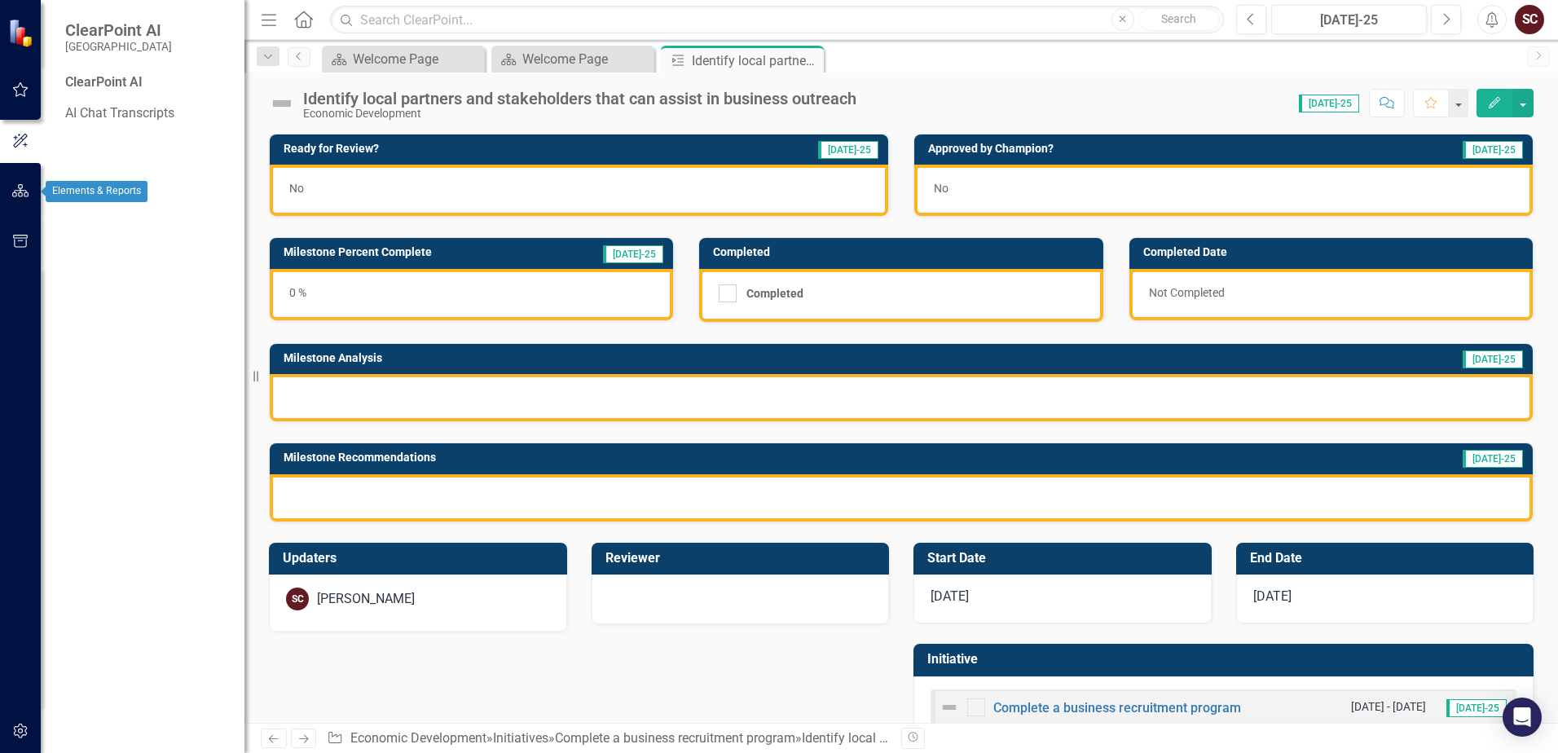
click at [15, 183] on button "button" at bounding box center [20, 191] width 37 height 34
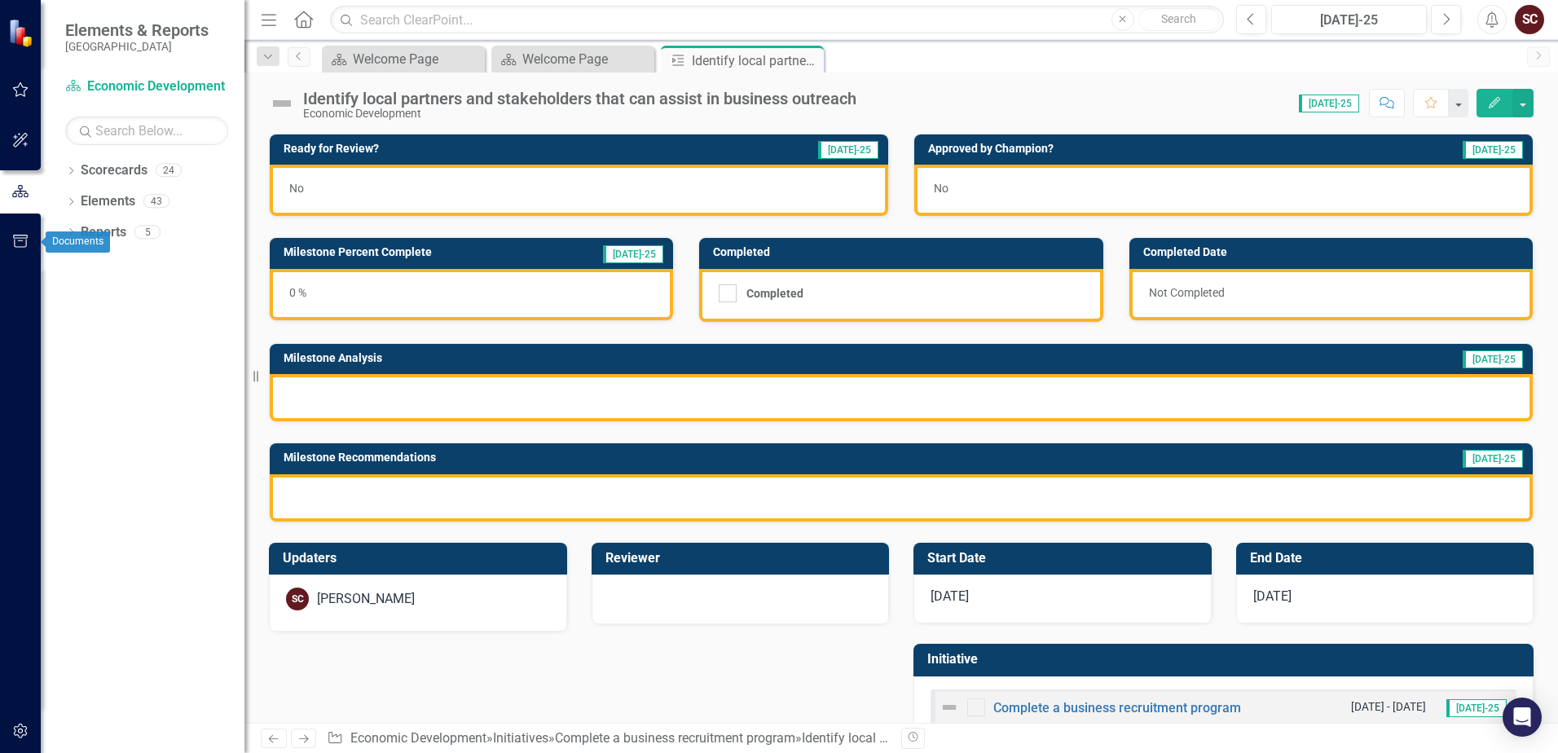
click at [19, 237] on icon "button" at bounding box center [20, 241] width 17 height 13
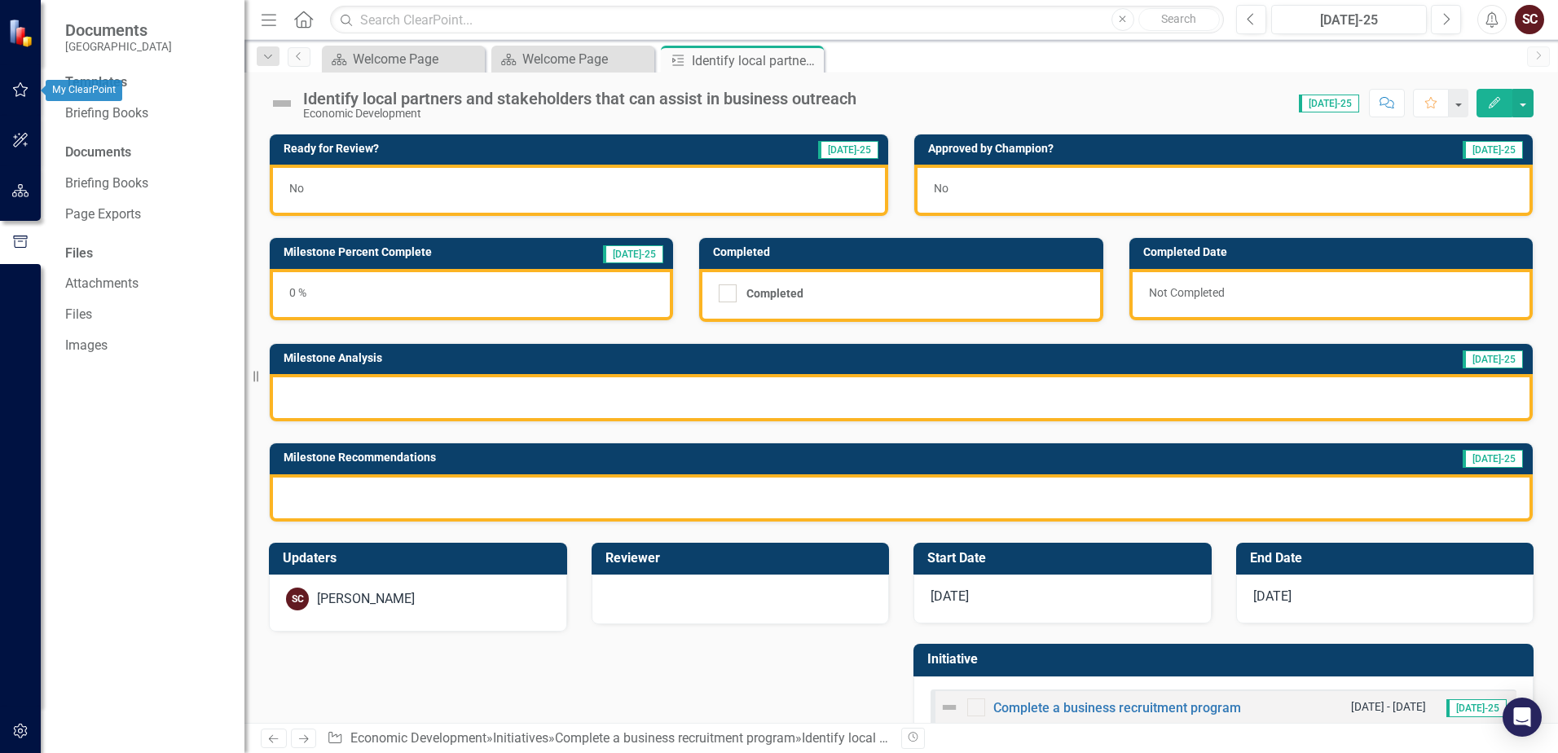
click at [20, 95] on icon "button" at bounding box center [20, 89] width 17 height 13
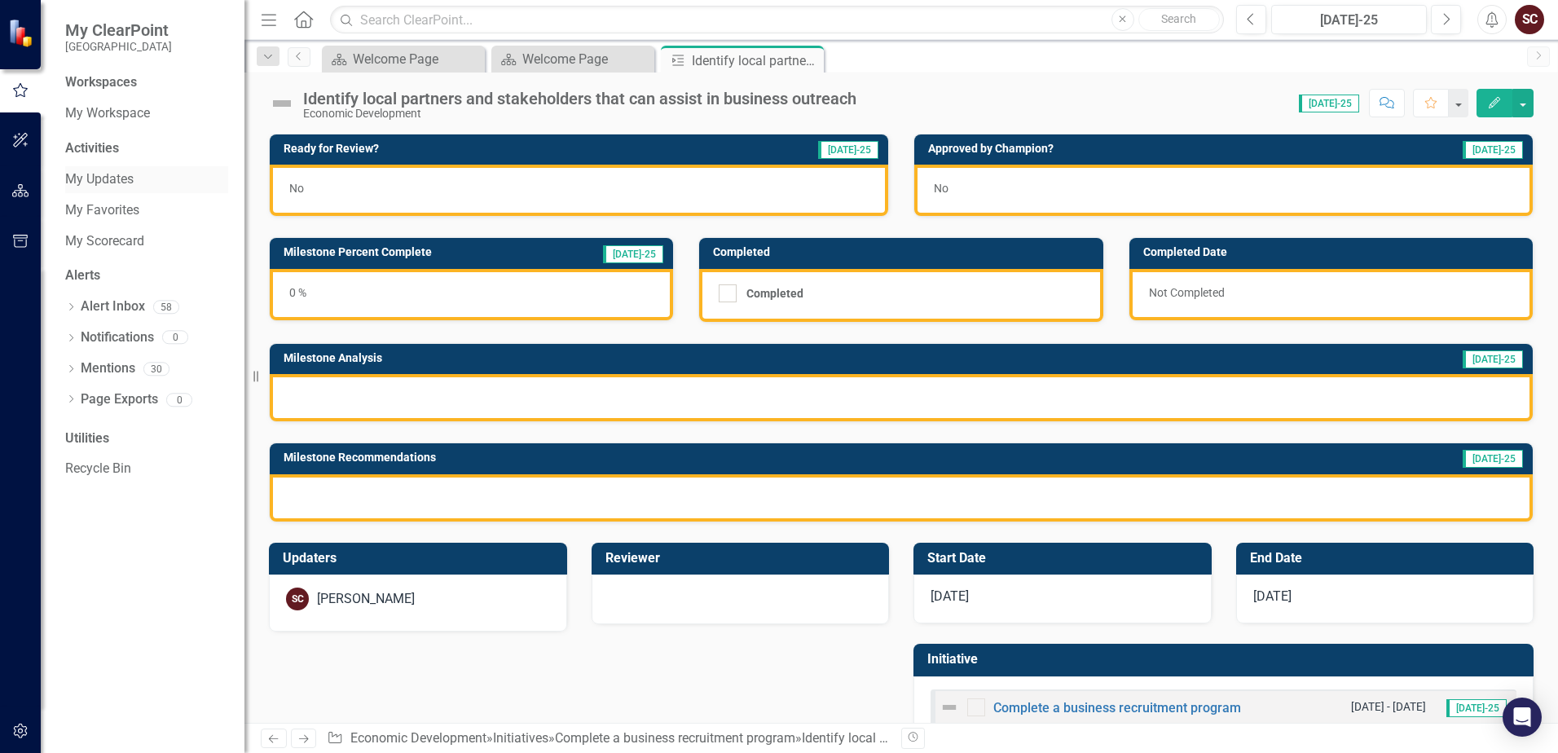
click at [120, 173] on link "My Updates" at bounding box center [146, 179] width 163 height 19
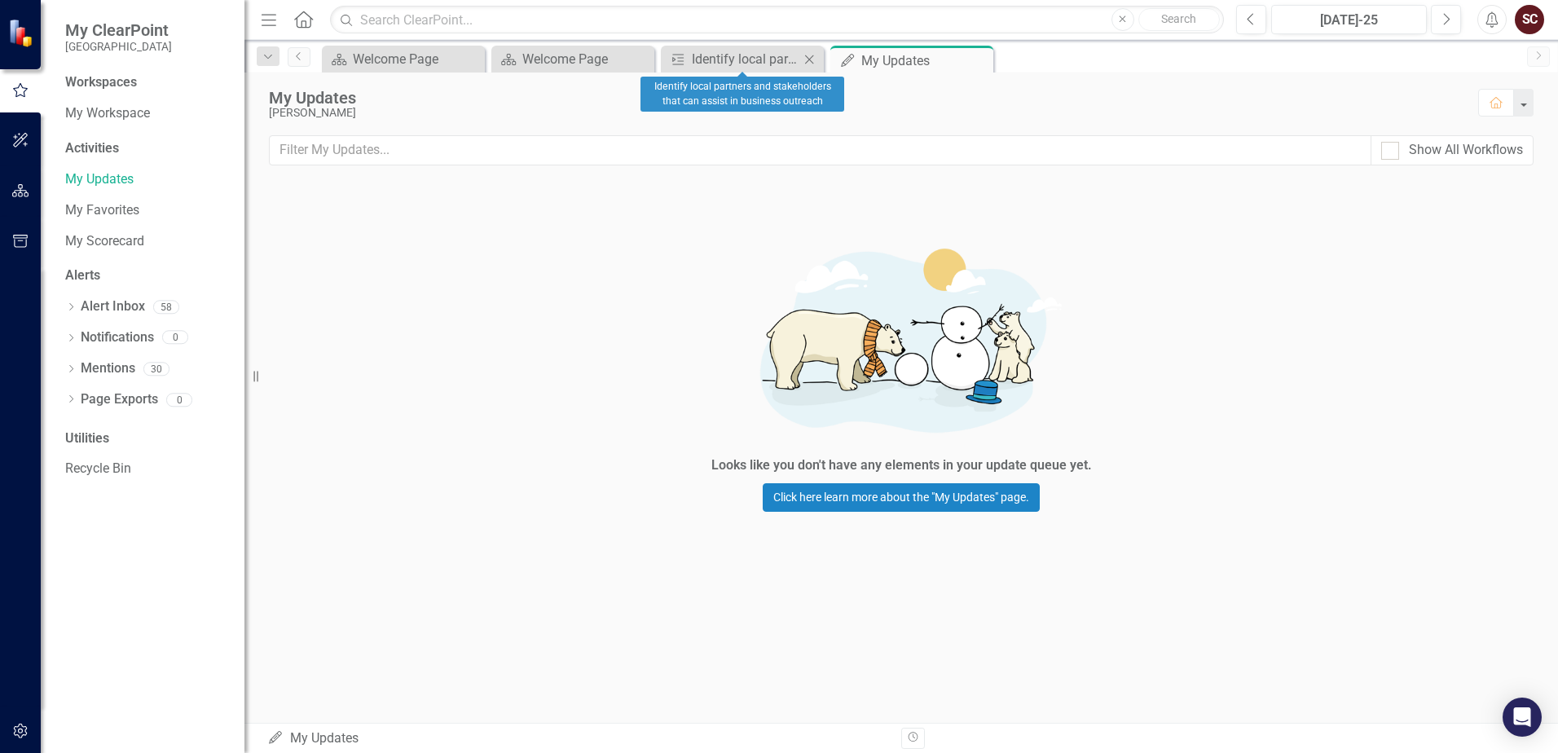
click at [806, 57] on icon "Close" at bounding box center [809, 59] width 16 height 13
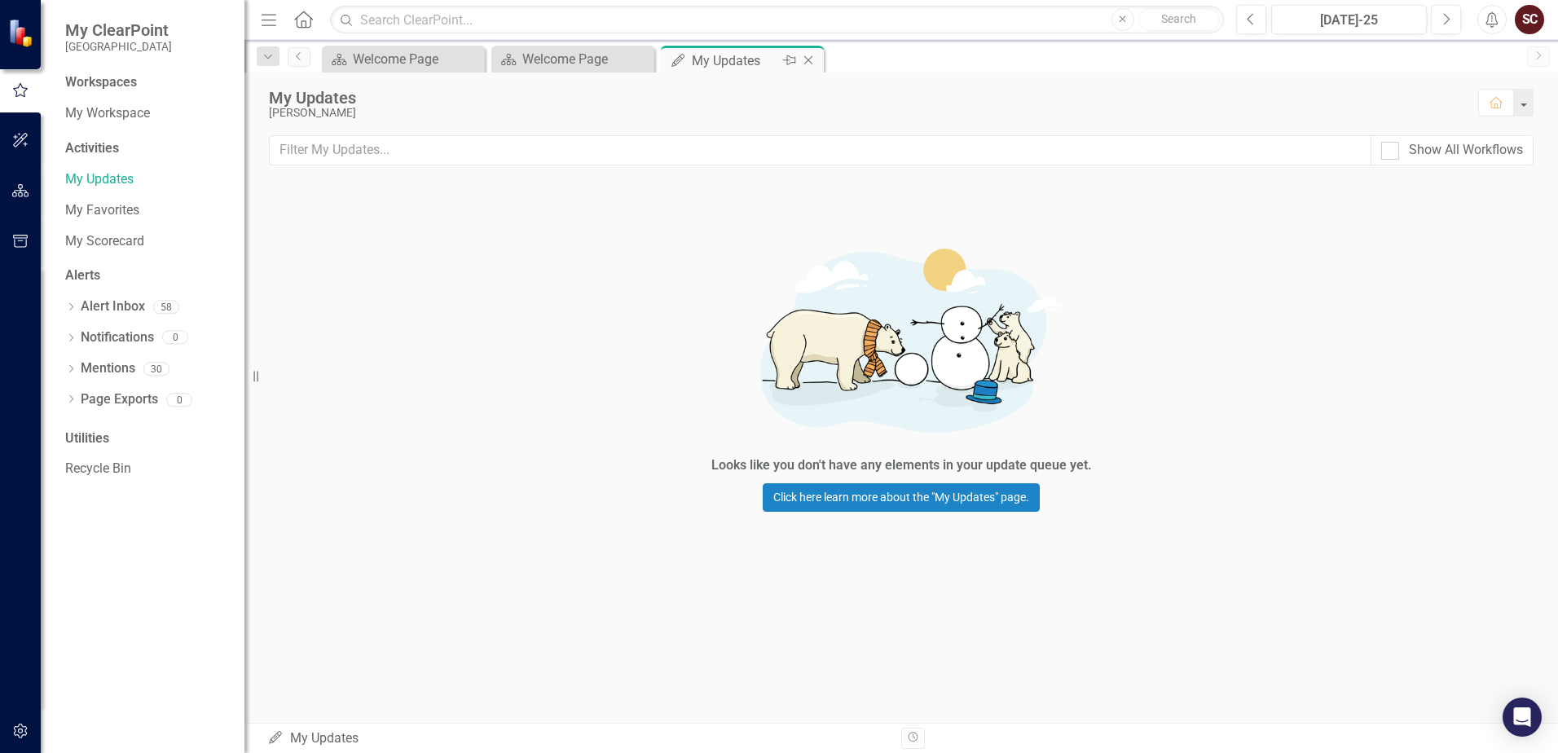
click at [812, 59] on icon "Close" at bounding box center [808, 60] width 16 height 13
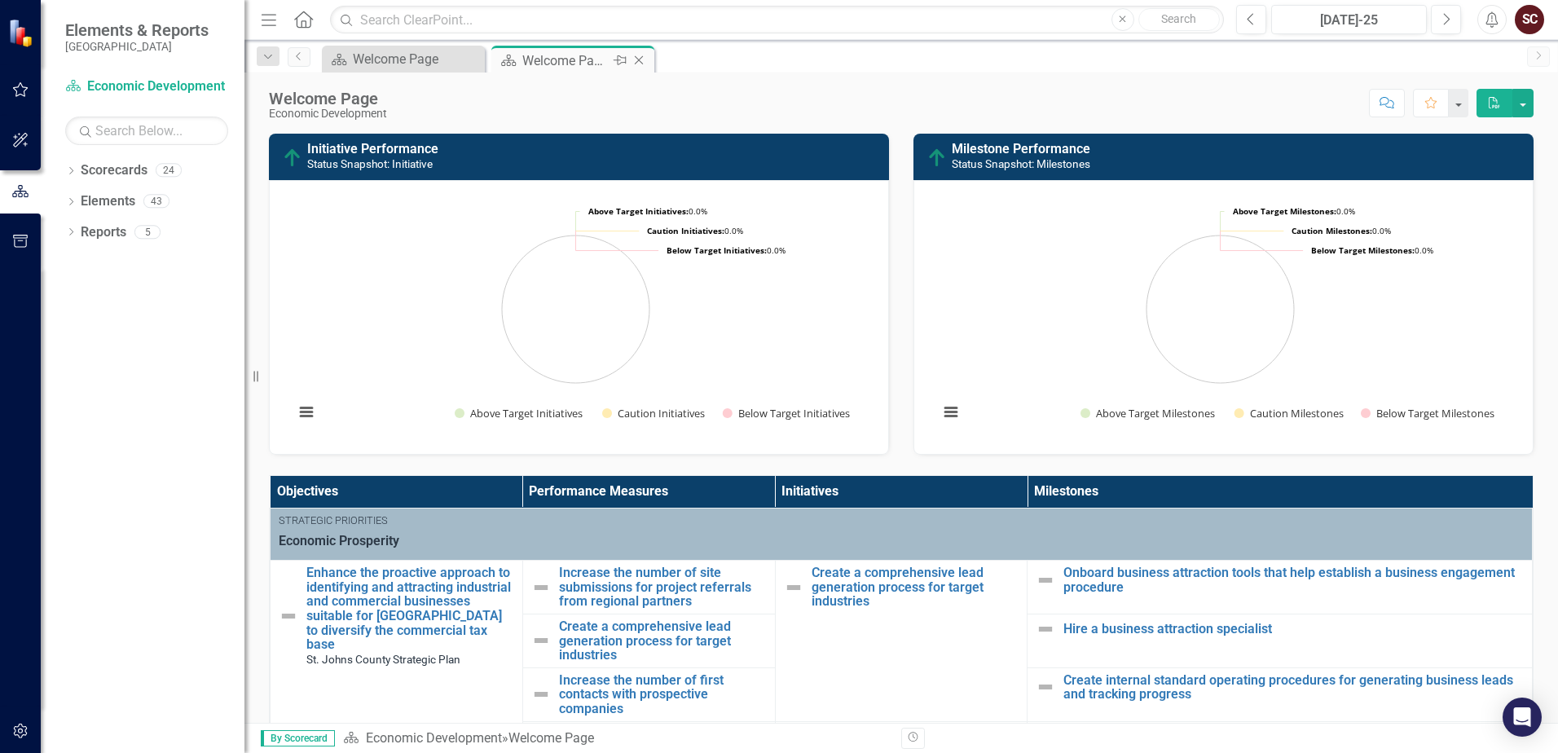
click at [639, 59] on icon "Close" at bounding box center [639, 60] width 16 height 13
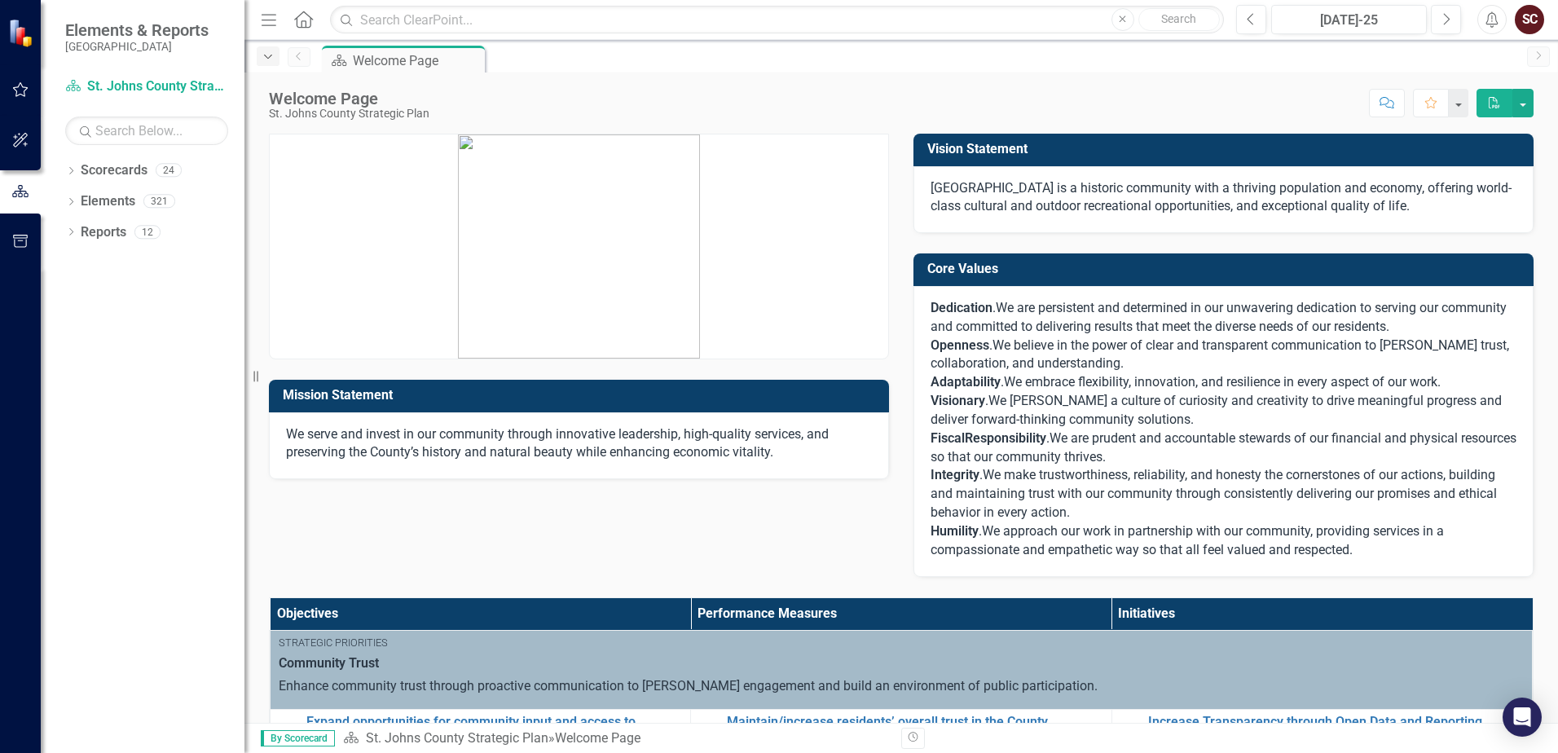
click at [275, 59] on div "Dropdown" at bounding box center [268, 56] width 23 height 20
click at [261, 56] on icon "Dropdown" at bounding box center [268, 56] width 15 height 11
click at [70, 199] on icon "Dropdown" at bounding box center [70, 203] width 11 height 9
click at [70, 199] on icon "Dropdown" at bounding box center [68, 200] width 9 height 11
click at [70, 199] on icon "Dropdown" at bounding box center [70, 203] width 11 height 9
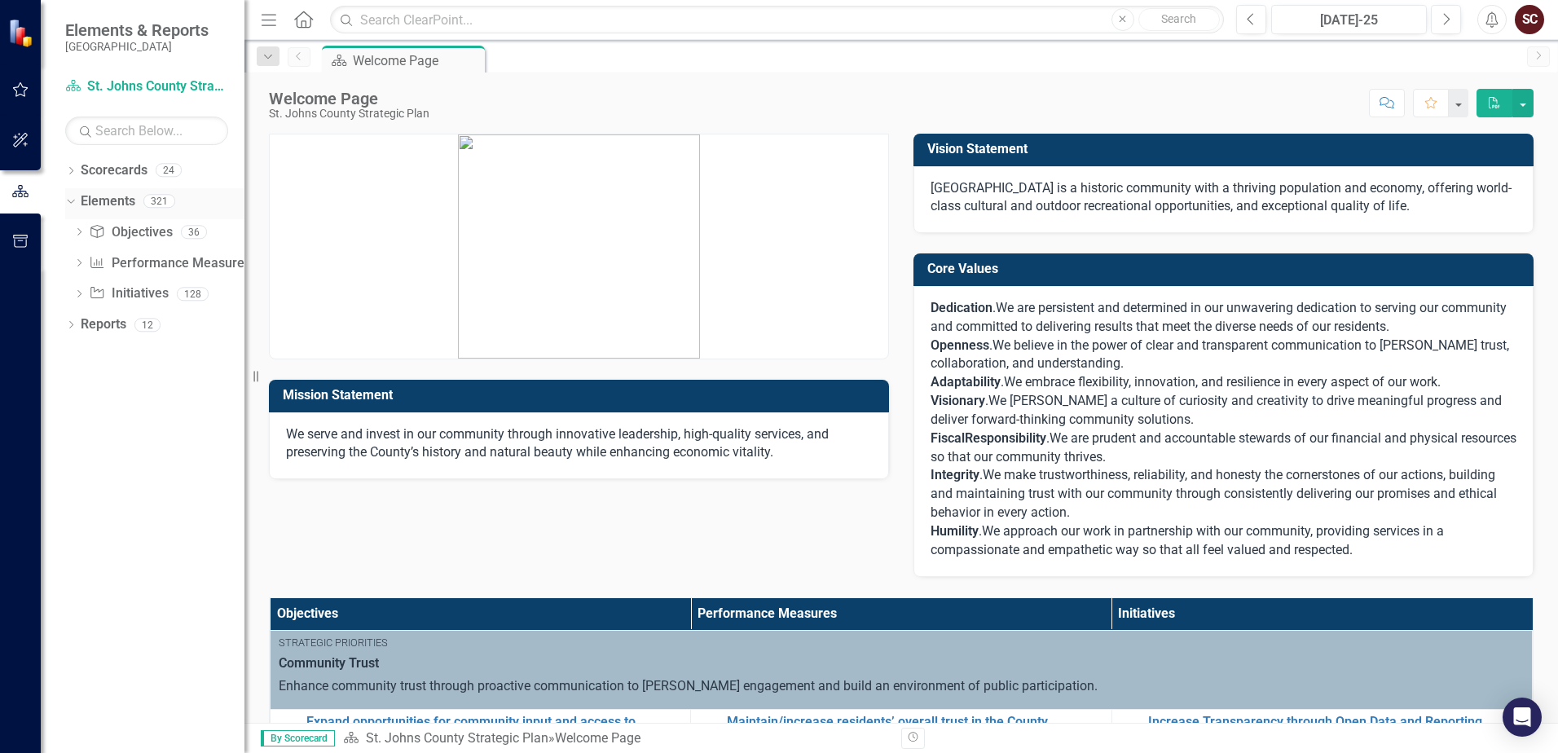
click at [70, 199] on icon "Dropdown" at bounding box center [68, 200] width 9 height 11
click at [20, 97] on button "button" at bounding box center [20, 90] width 37 height 34
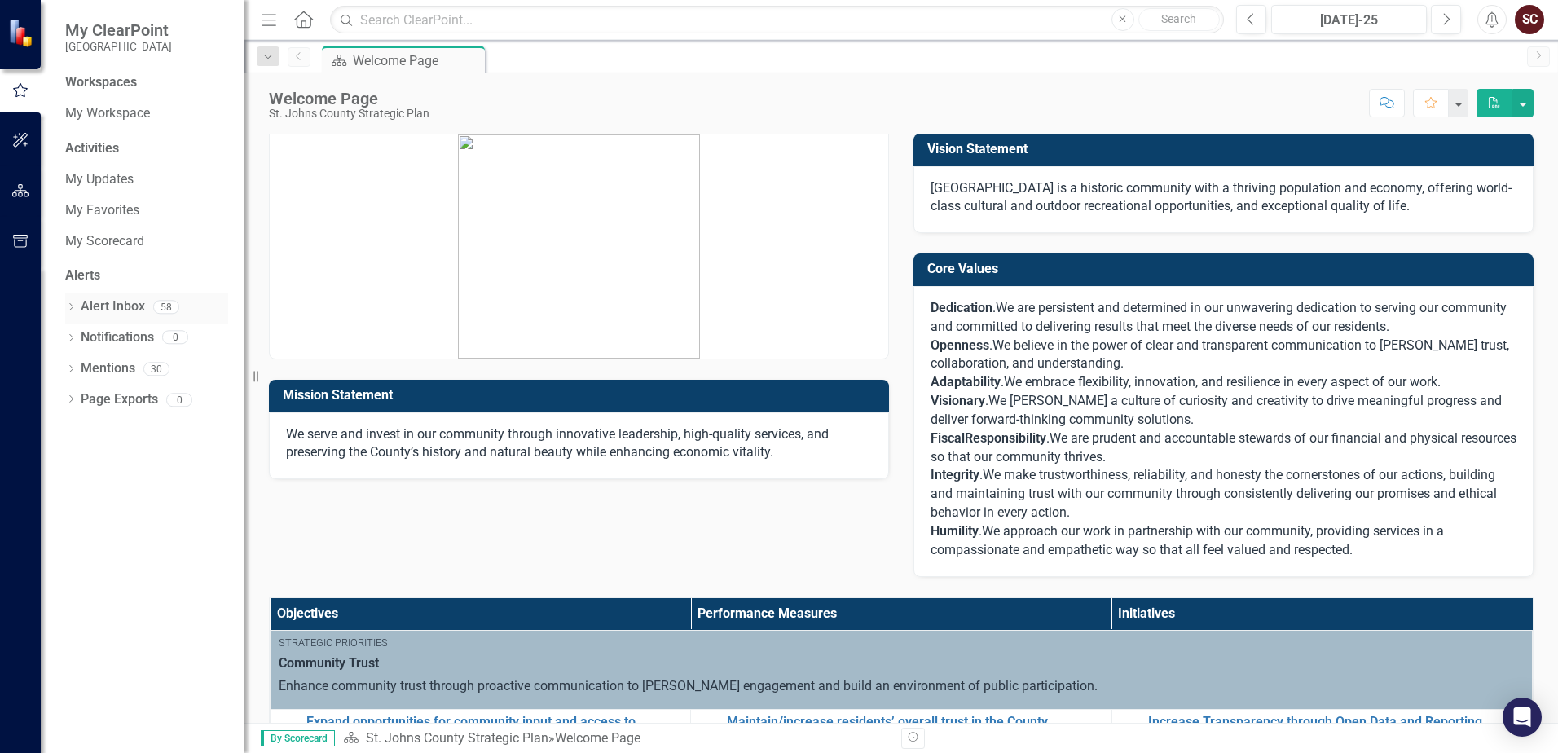
click at [95, 308] on link "Alert Inbox" at bounding box center [113, 306] width 64 height 19
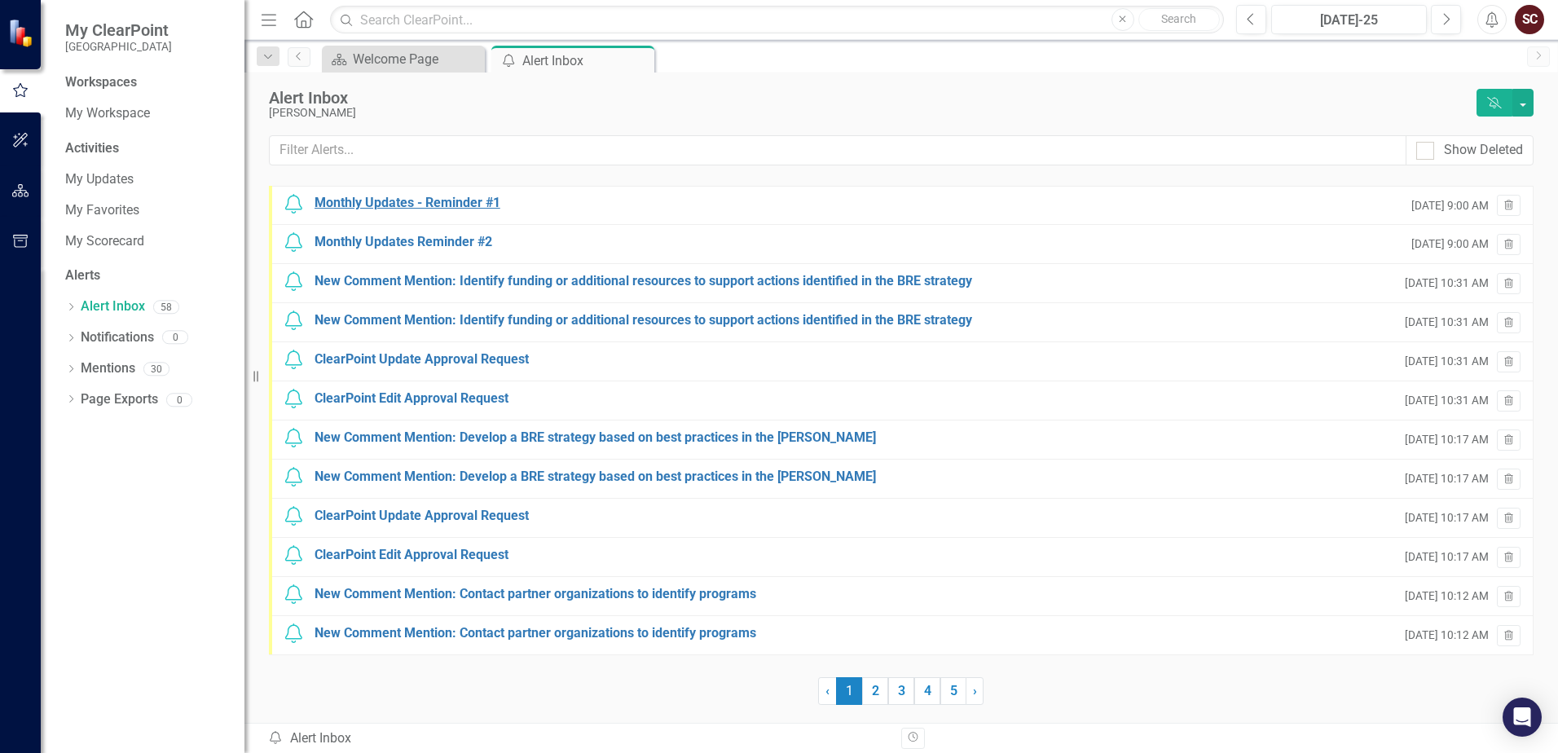
click at [416, 206] on div "Monthly Updates - Reminder #1" at bounding box center [407, 203] width 186 height 19
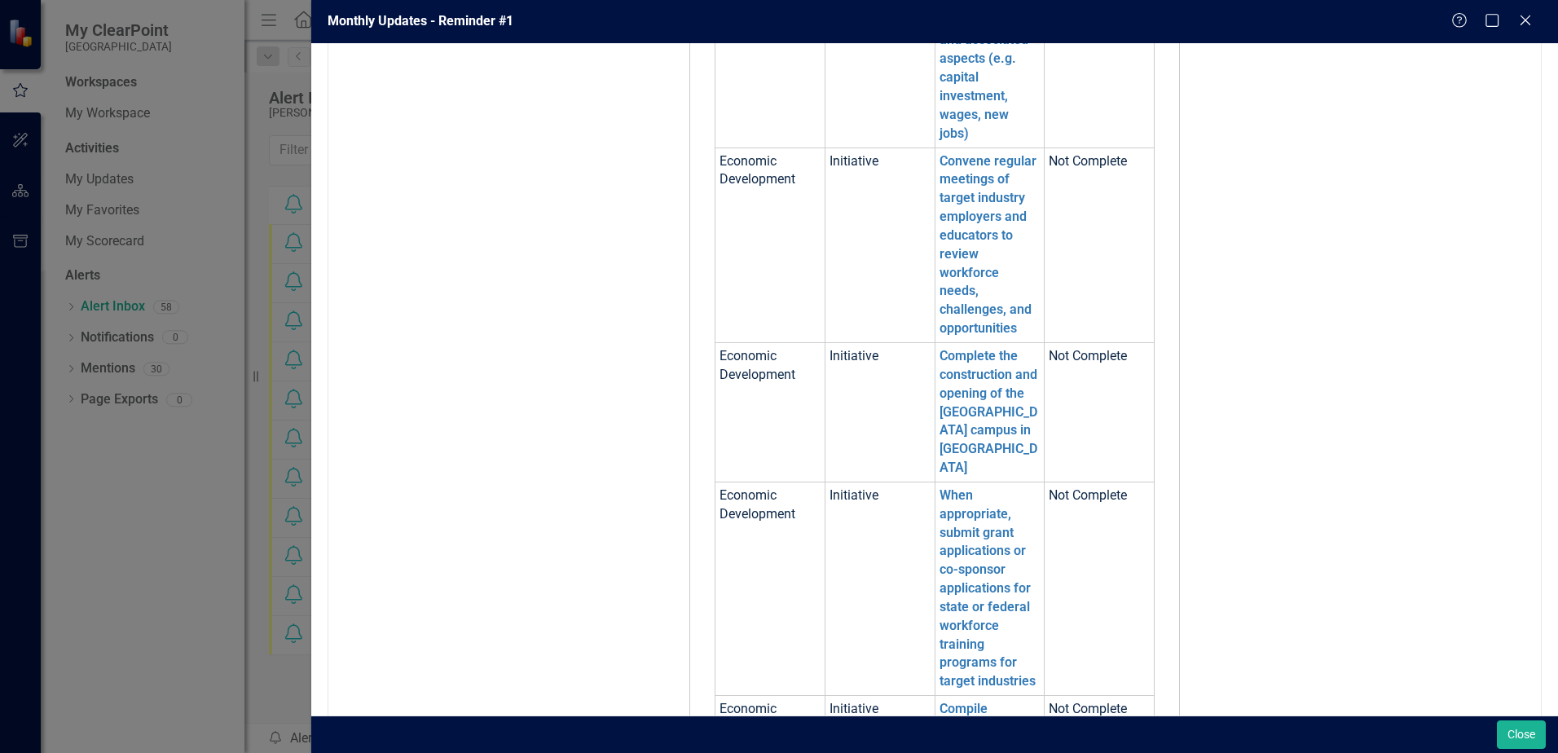
scroll to position [1304, 0]
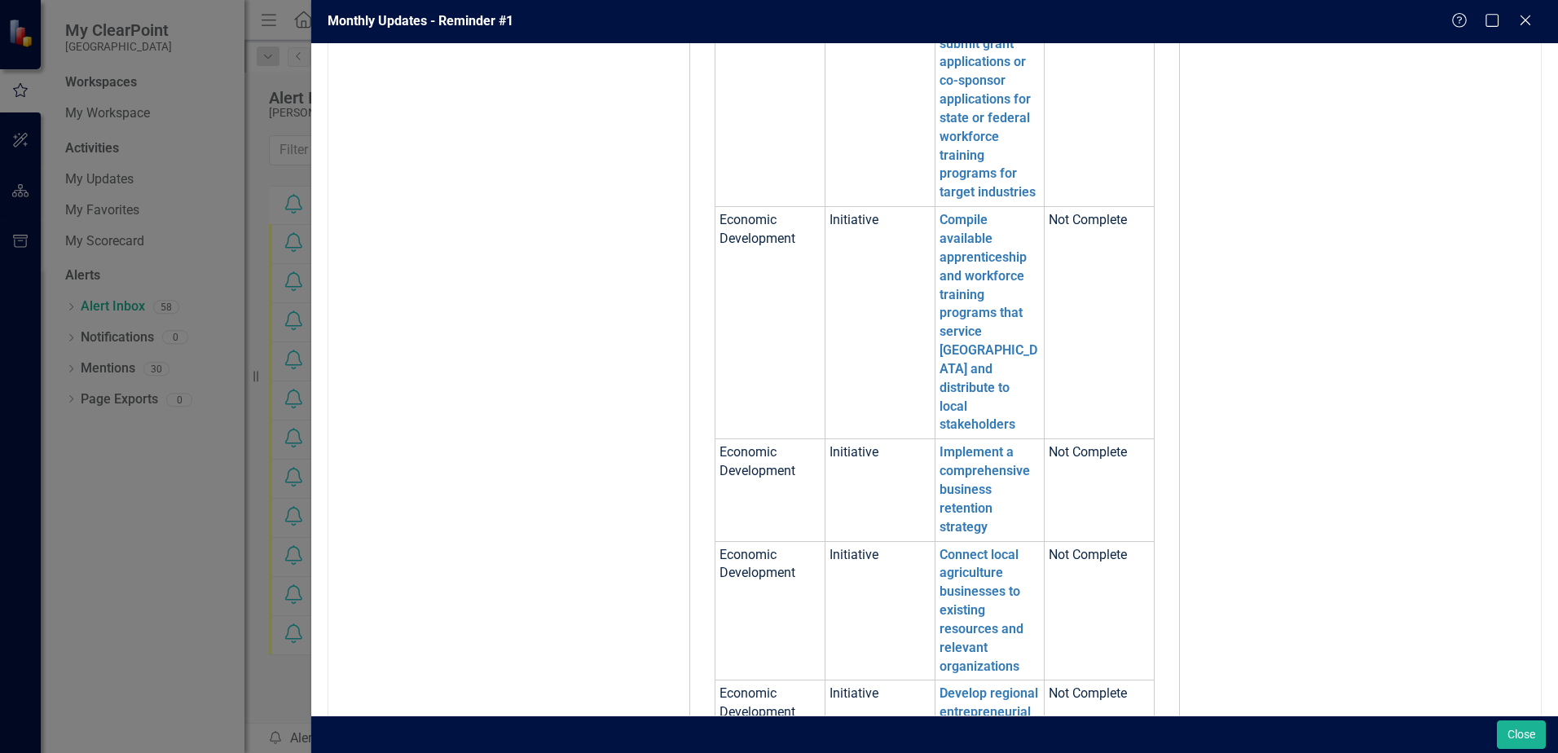
click at [261, 464] on div "Monthly Updates - Reminder #1 Help Maximize Close From [EMAIL_ADDRESS][DOMAIN_N…" at bounding box center [779, 376] width 1558 height 753
click at [1062, 12] on icon "Close" at bounding box center [1525, 19] width 20 height 15
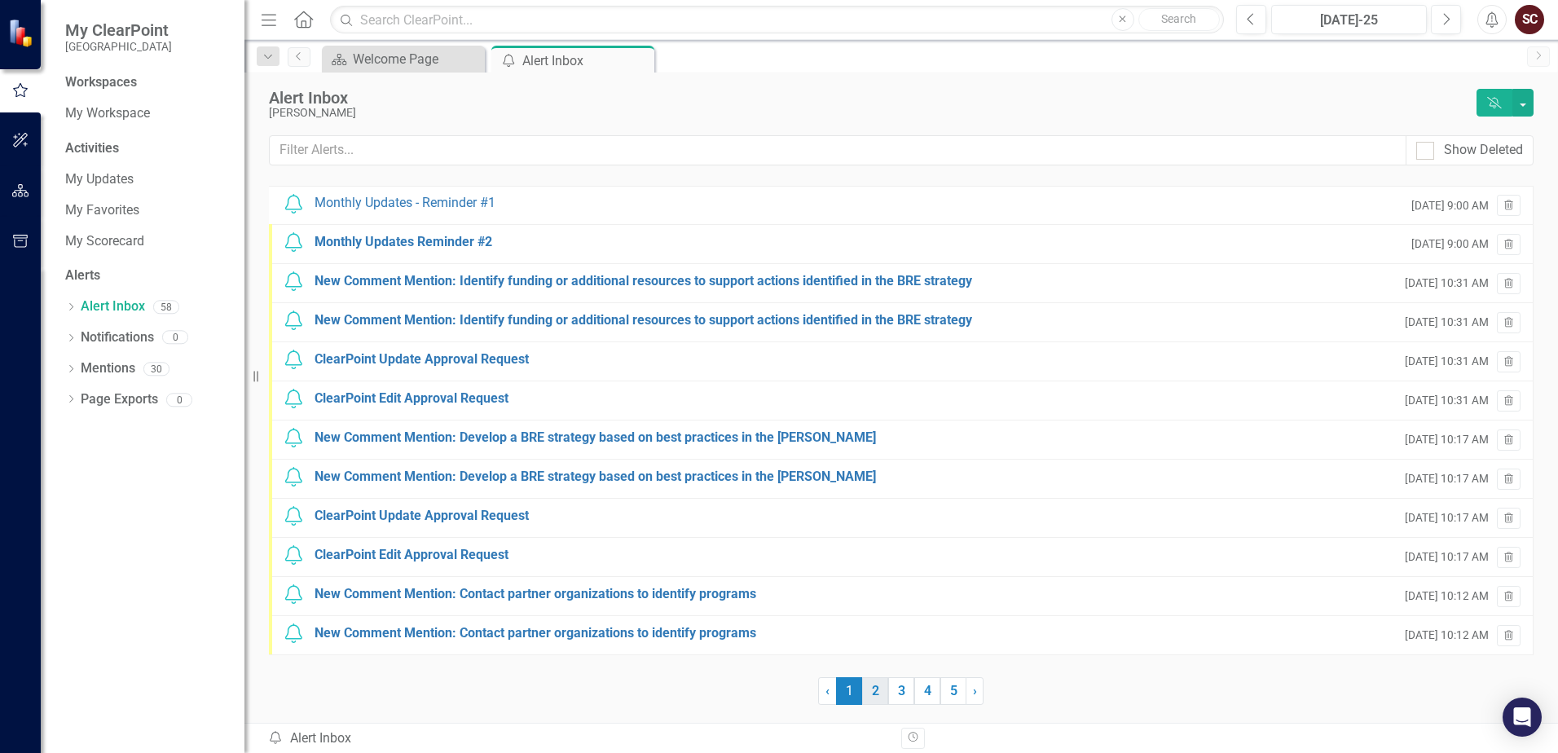
click at [875, 692] on link "2" at bounding box center [875, 691] width 26 height 28
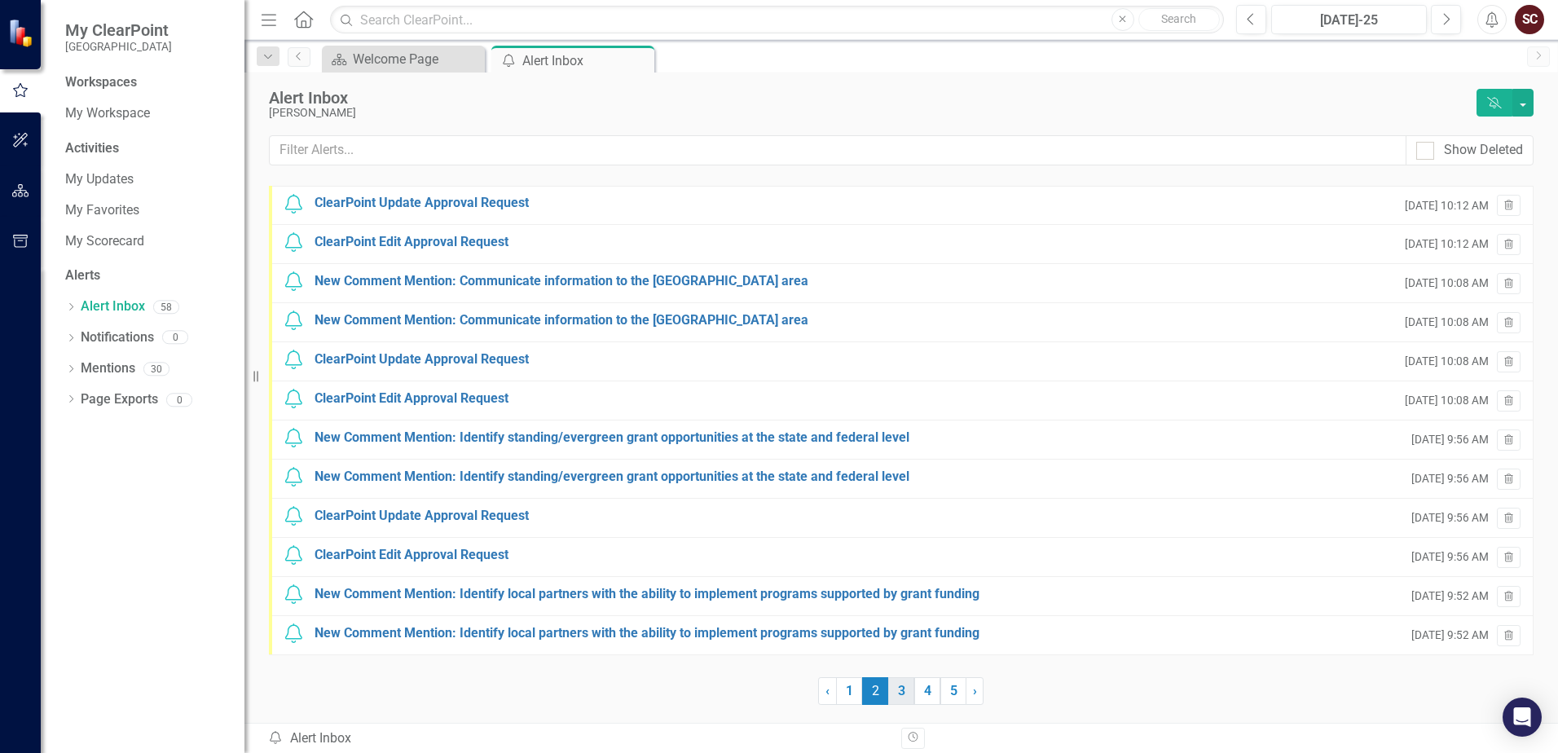
click at [900, 694] on link "3" at bounding box center [901, 691] width 26 height 28
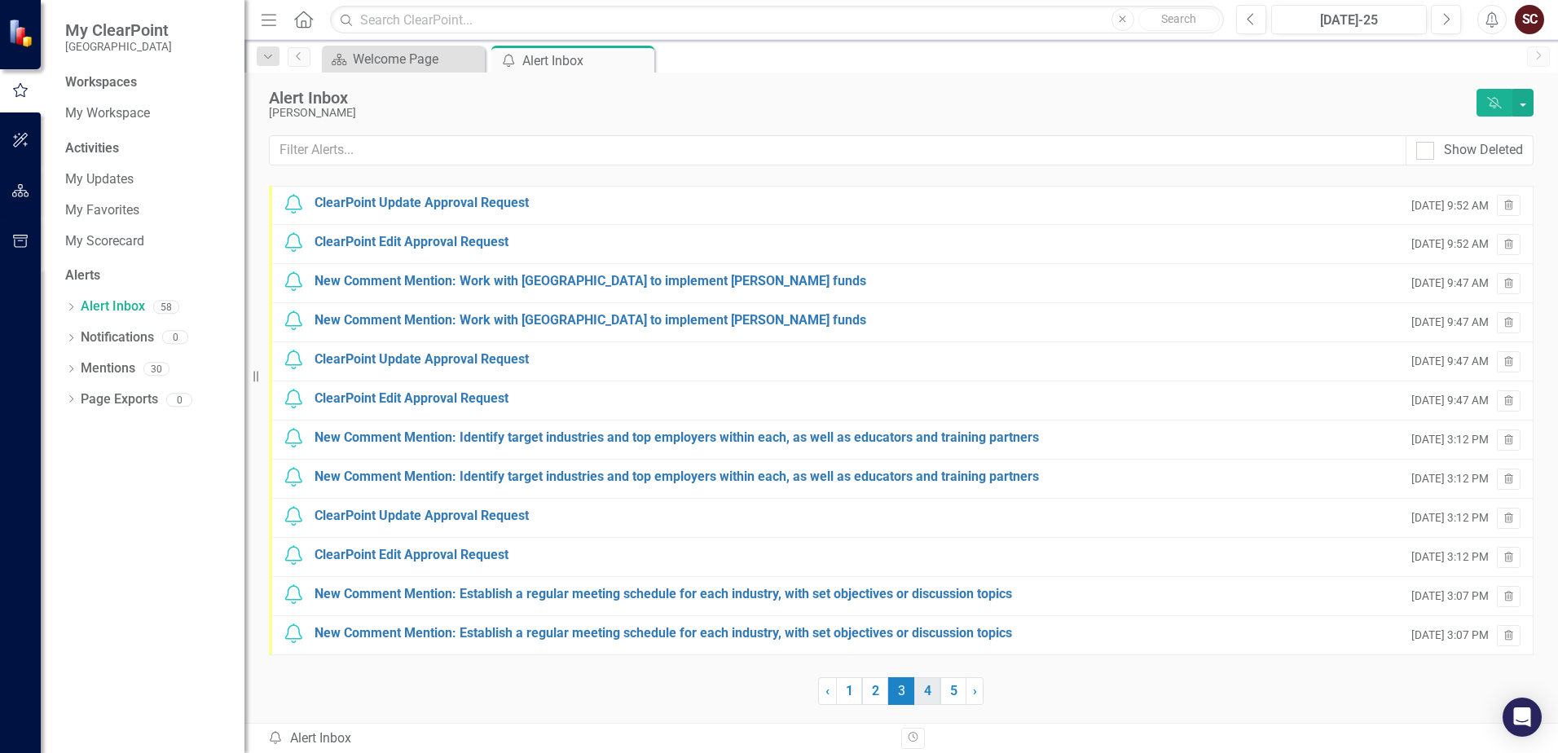
click at [928, 694] on link "4" at bounding box center [927, 691] width 26 height 28
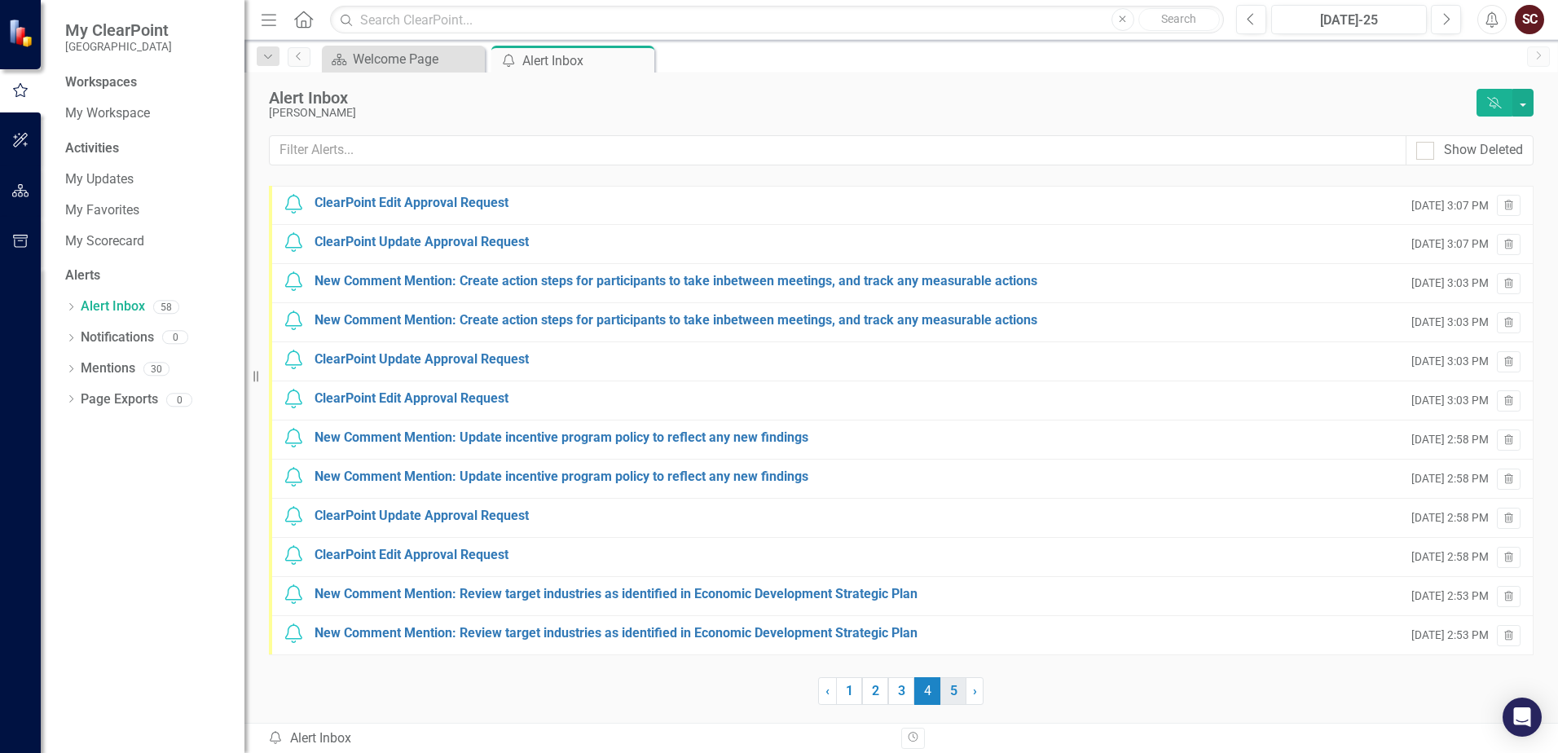
click at [947, 697] on link "5" at bounding box center [953, 691] width 26 height 28
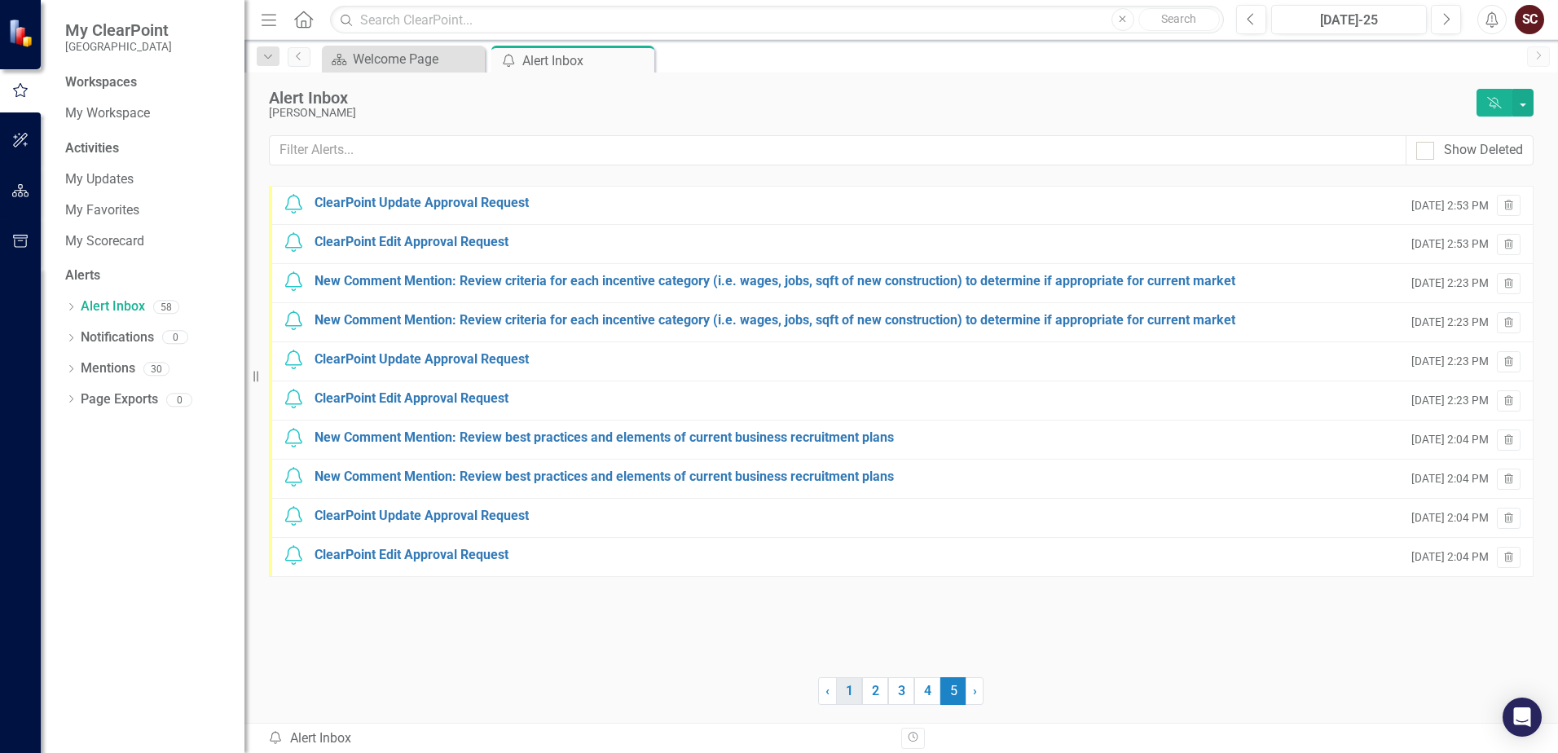
click at [854, 695] on link "1" at bounding box center [849, 691] width 26 height 28
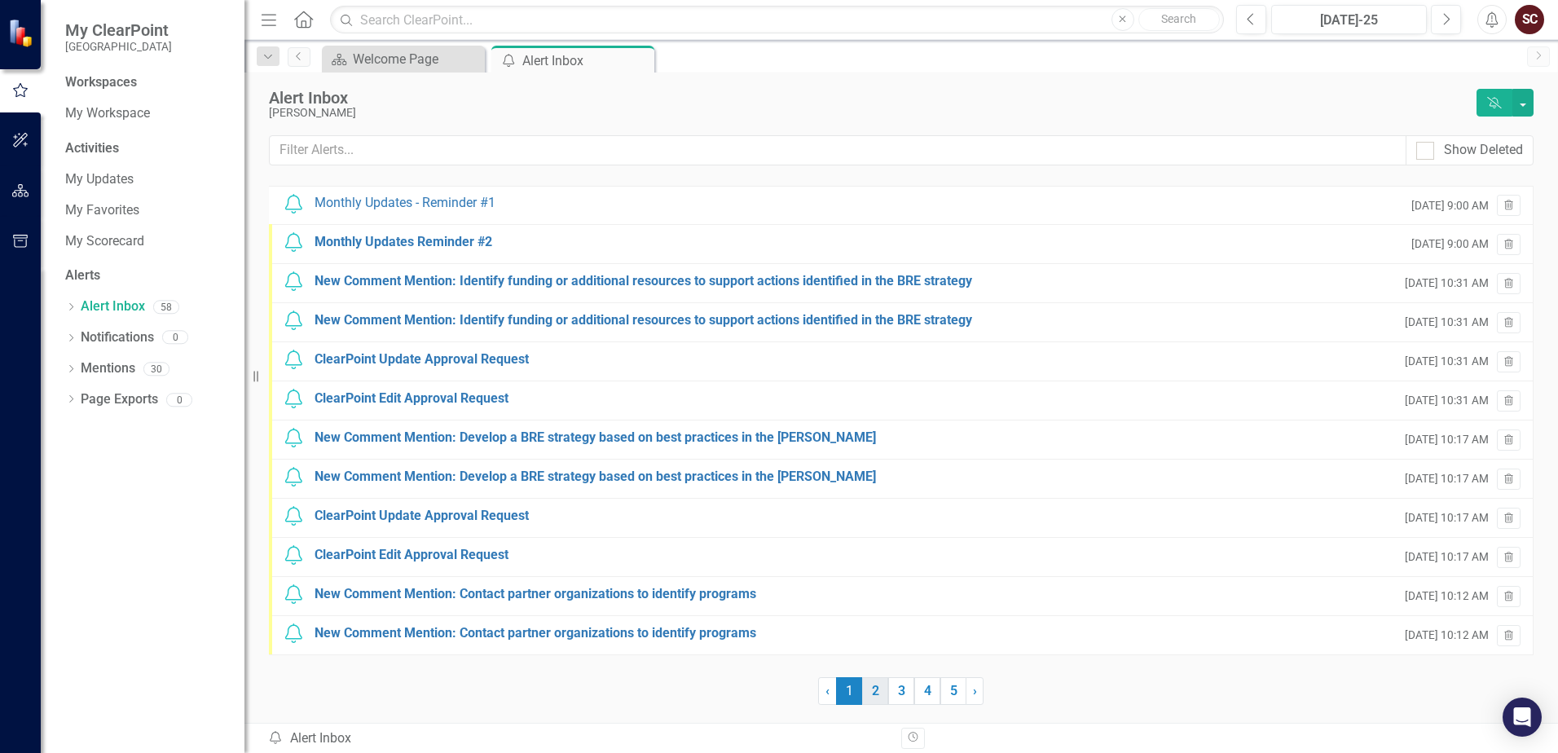
click at [873, 695] on link "2" at bounding box center [875, 691] width 26 height 28
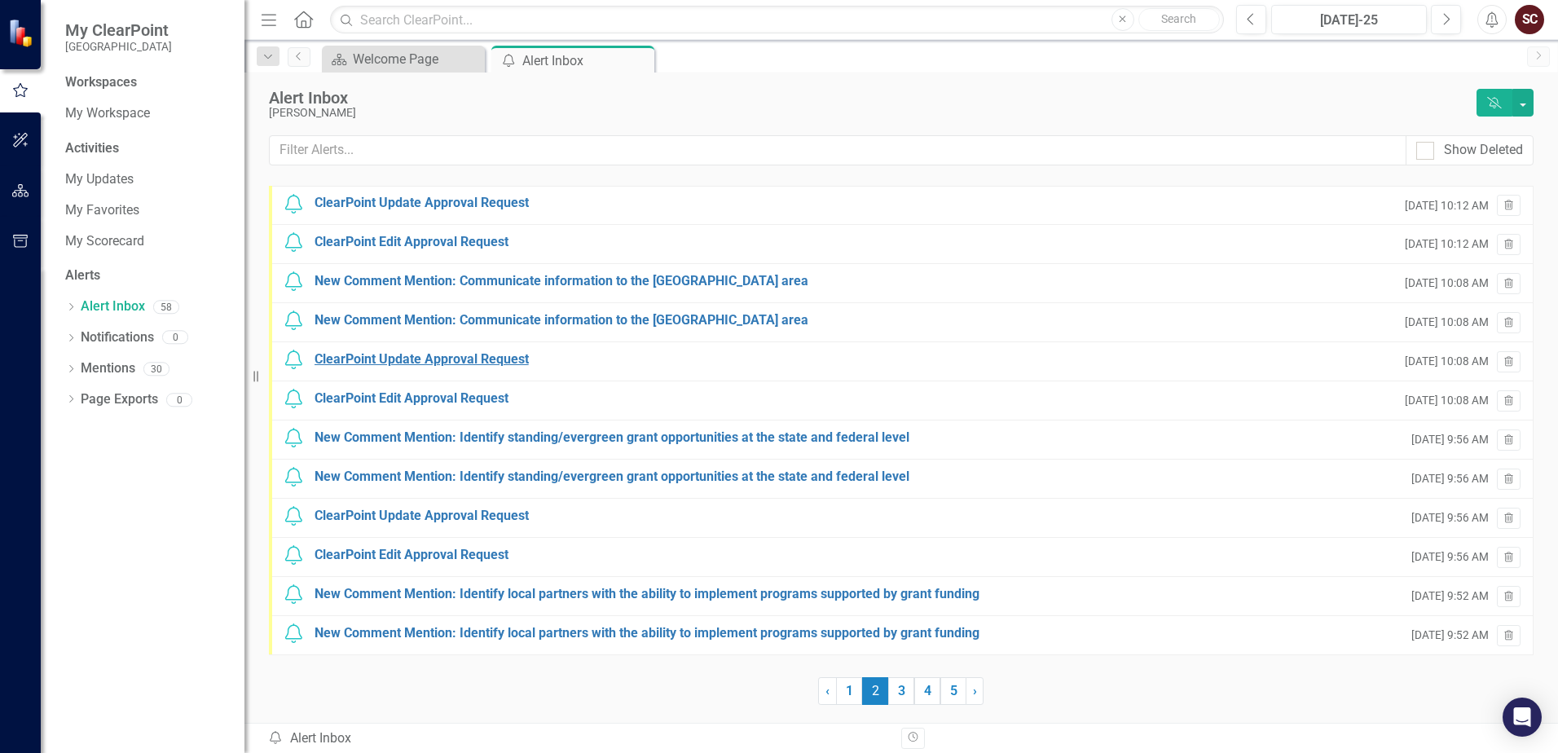
click at [467, 367] on div "ClearPoint Update Approval Request" at bounding box center [421, 359] width 214 height 19
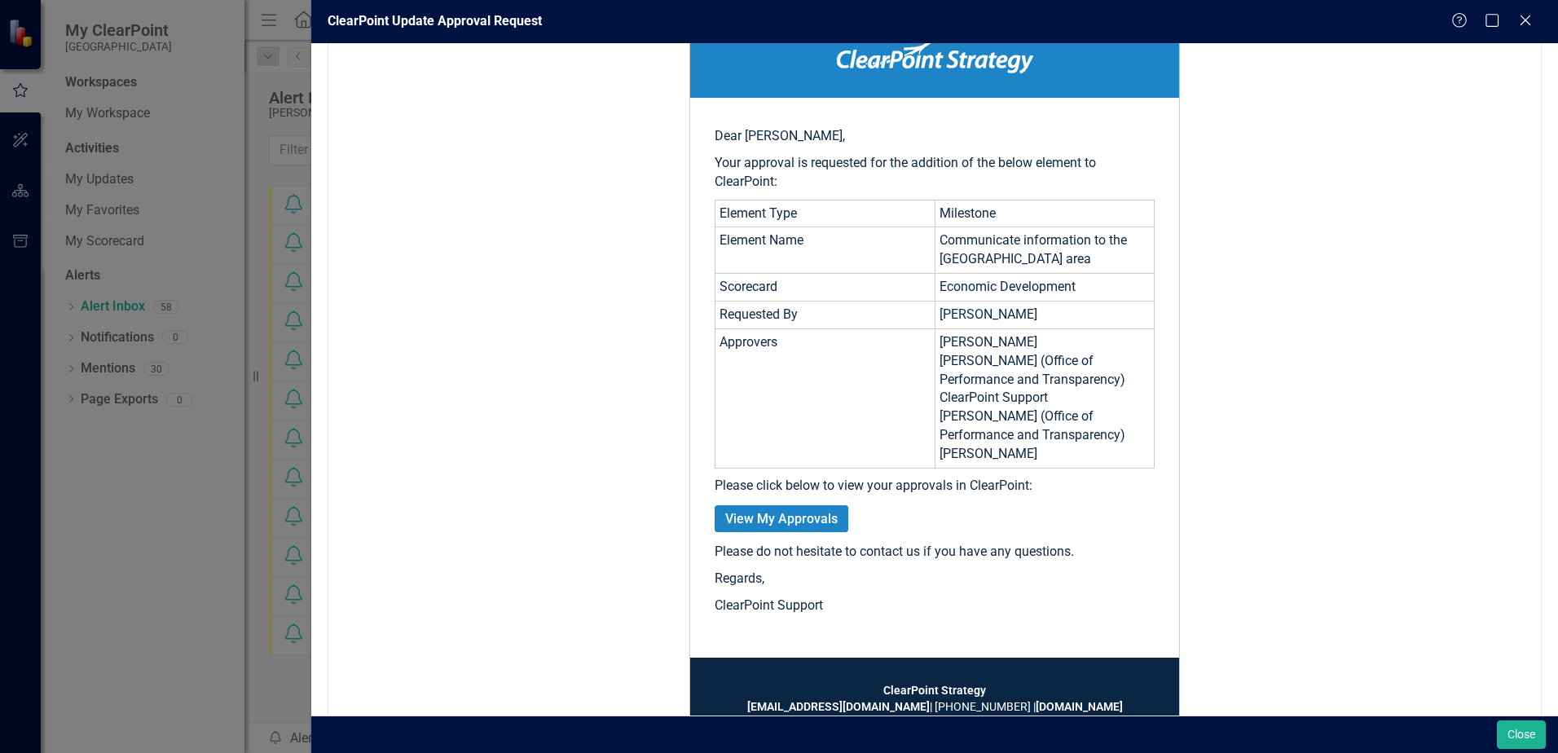
scroll to position [284, 0]
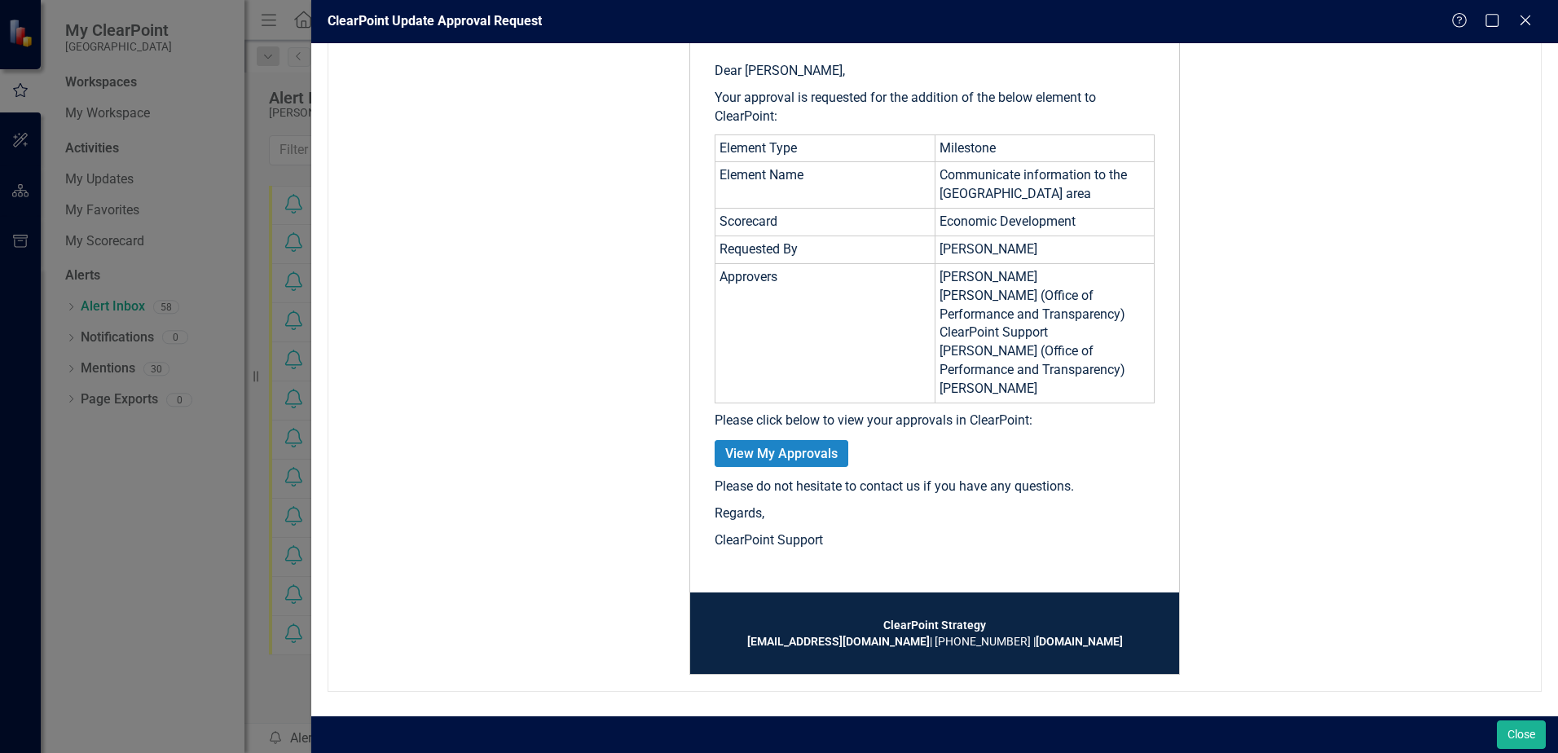
click at [216, 472] on div "ClearPoint Update Approval Request Help Maximize Close From [EMAIL_ADDRESS][DOM…" at bounding box center [779, 376] width 1558 height 753
click at [1062, 21] on icon "Close" at bounding box center [1525, 19] width 20 height 15
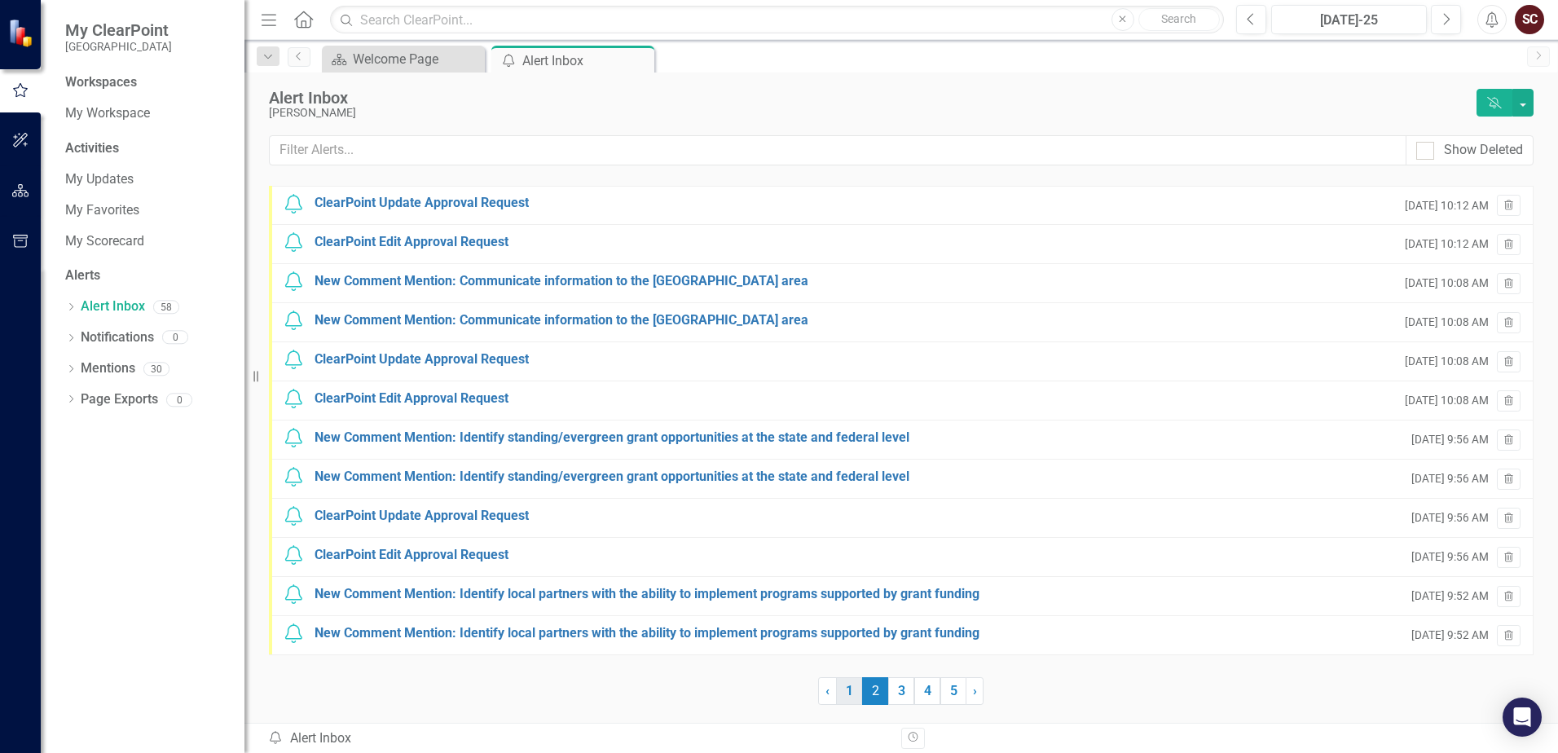
click at [855, 692] on link "1" at bounding box center [849, 691] width 26 height 28
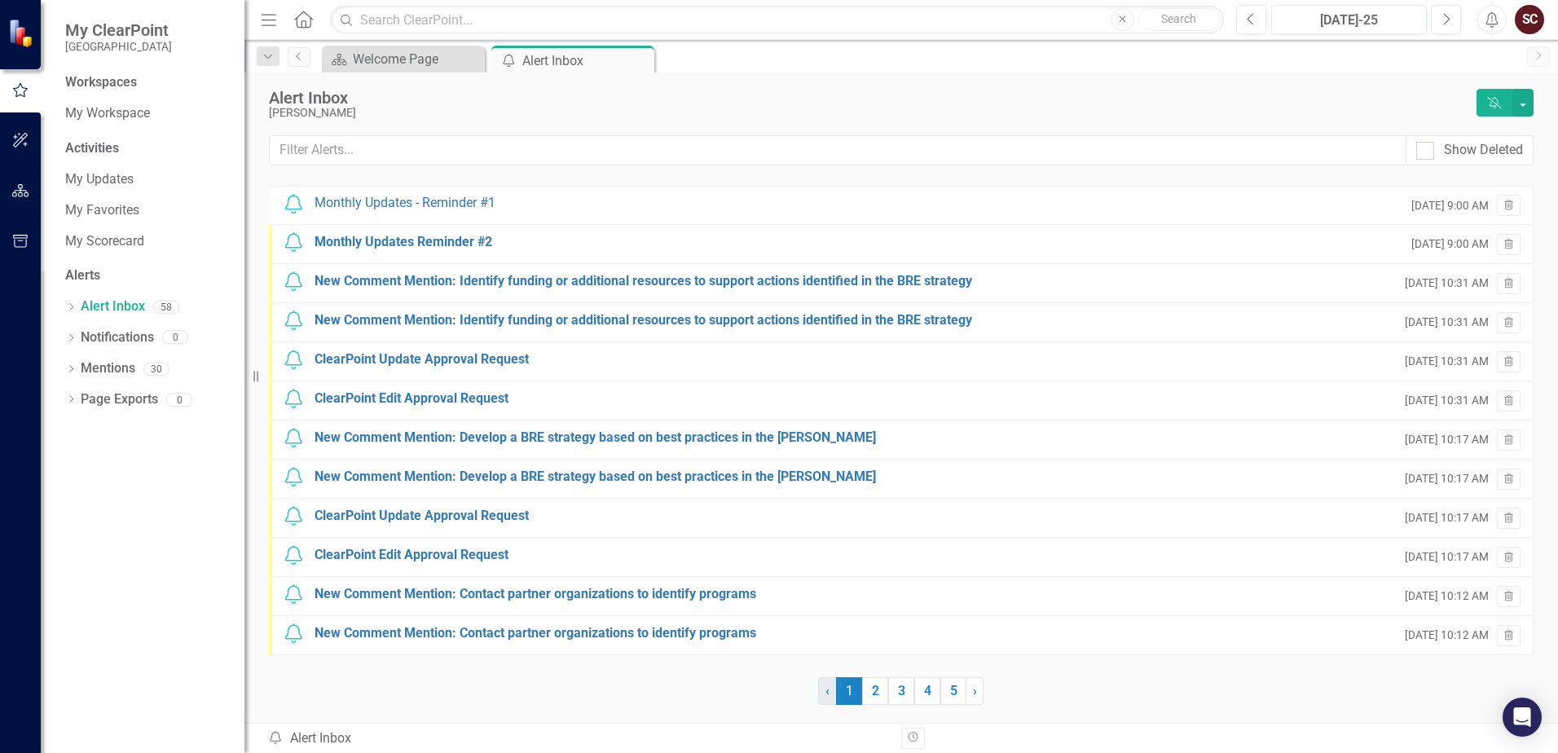
click at [824, 696] on link "‹ Previous" at bounding box center [827, 691] width 19 height 28
click at [122, 240] on link "My Scorecard" at bounding box center [146, 241] width 163 height 19
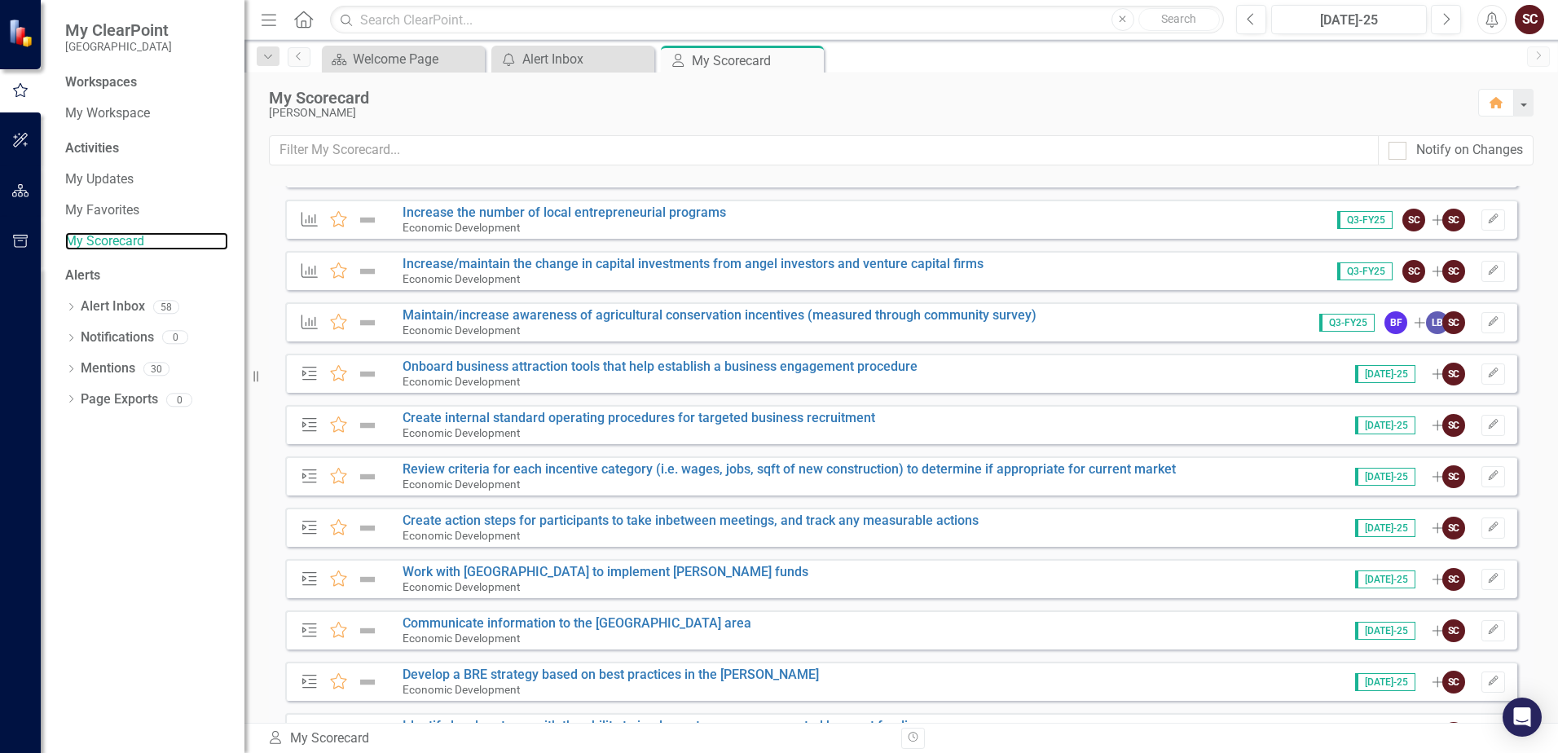
scroll to position [1711, 0]
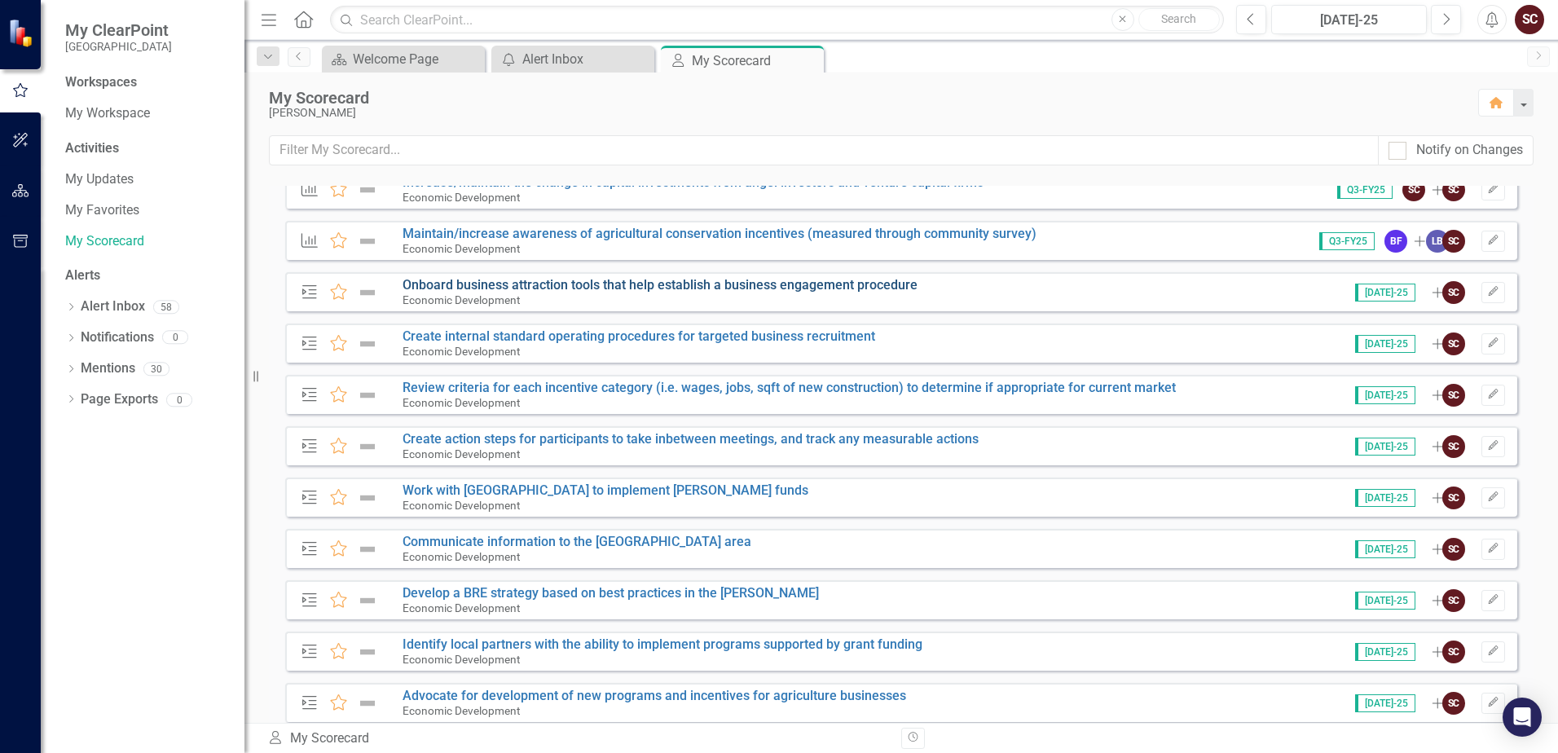
click at [618, 282] on link "Onboard business attraction tools that help establish a business engagement pro…" at bounding box center [659, 284] width 515 height 15
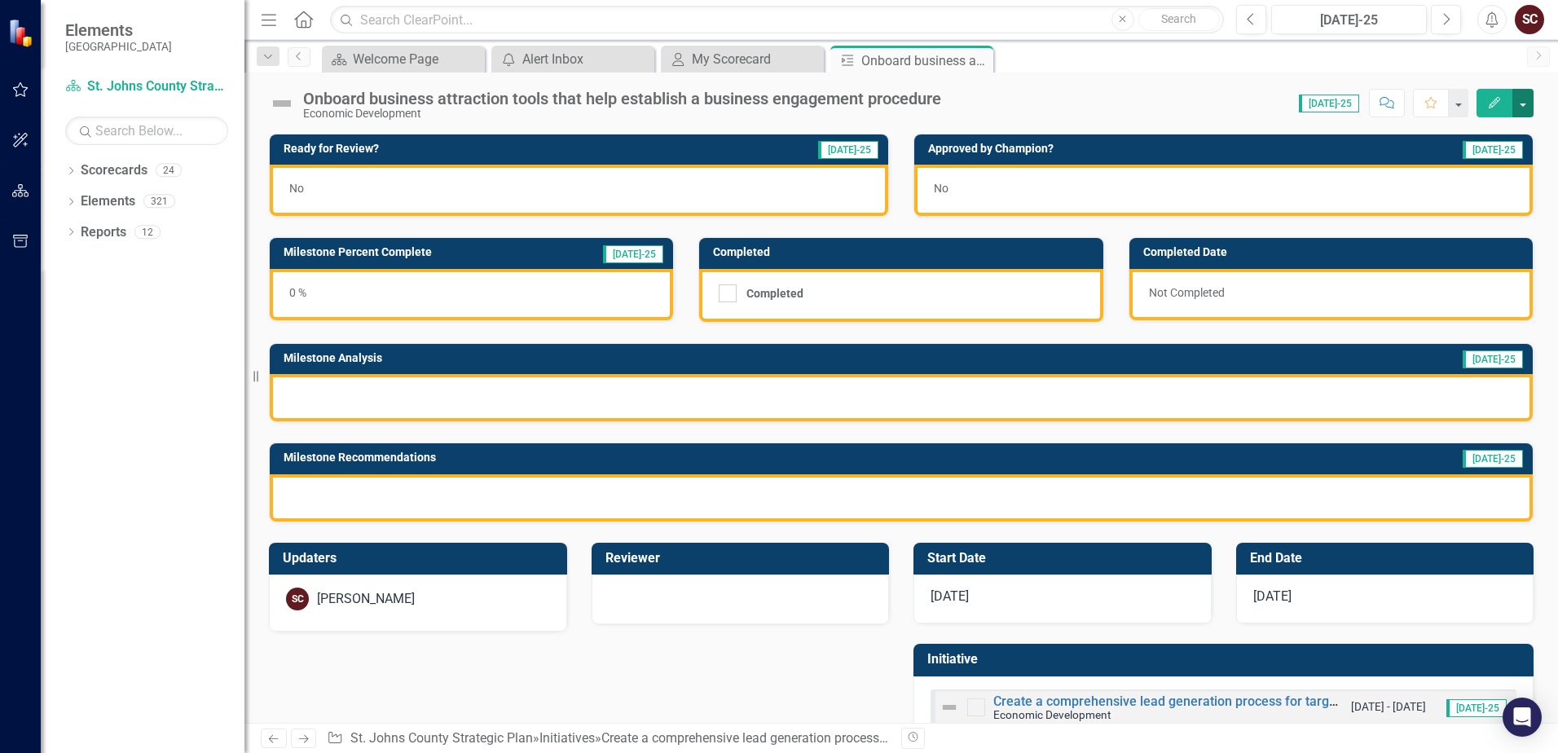
click at [1062, 104] on button "button" at bounding box center [1522, 103] width 21 height 29
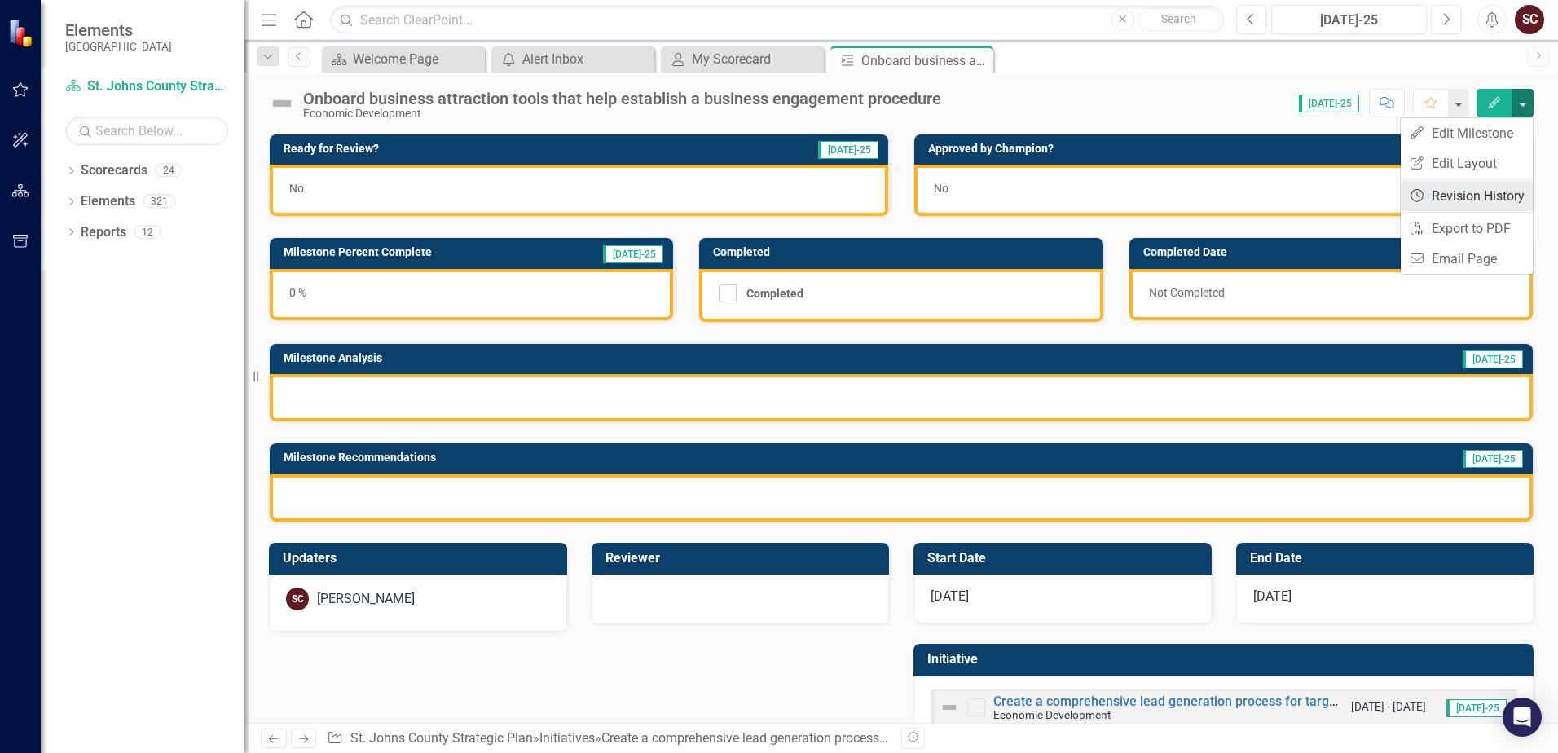
click at [1062, 188] on link "Revision History Revision History" at bounding box center [1467, 196] width 132 height 30
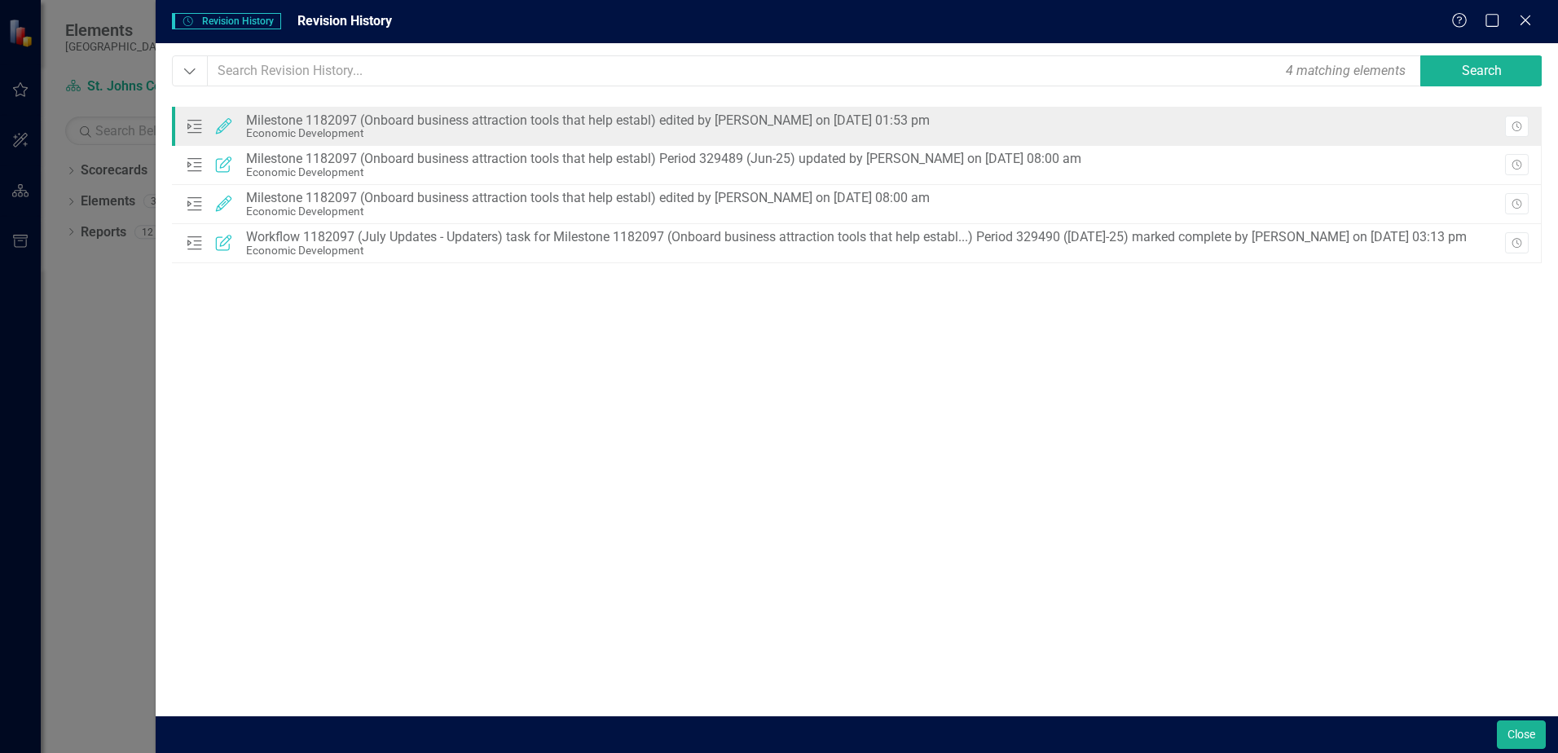
click at [731, 139] on div "Economic Development" at bounding box center [588, 133] width 684 height 12
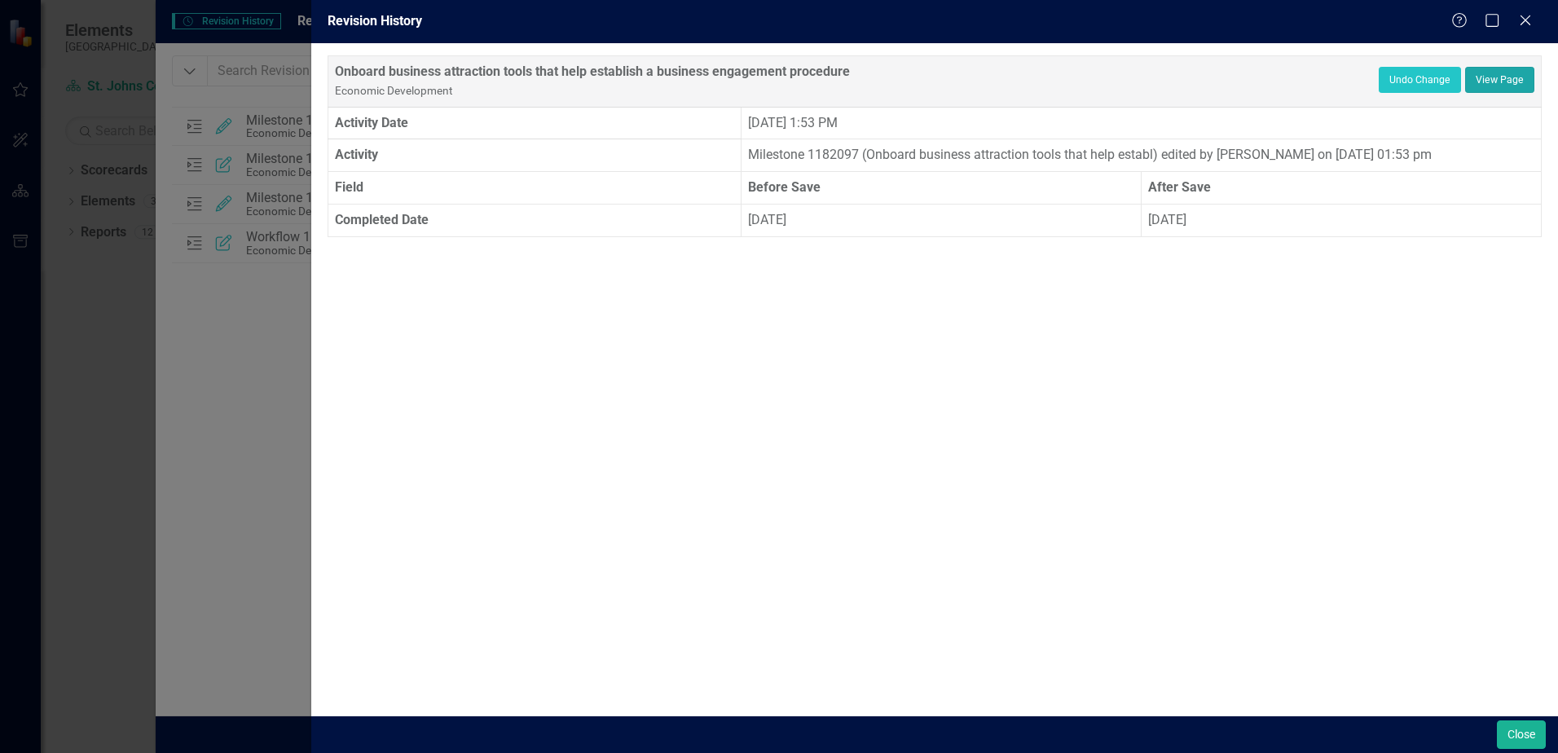
click at [1062, 77] on link "View Page" at bounding box center [1499, 80] width 69 height 26
click at [273, 217] on div "Revision History Help Maximize Close Onboard business attraction tools that hel…" at bounding box center [779, 376] width 1558 height 753
click at [1062, 22] on icon "Close" at bounding box center [1525, 19] width 20 height 15
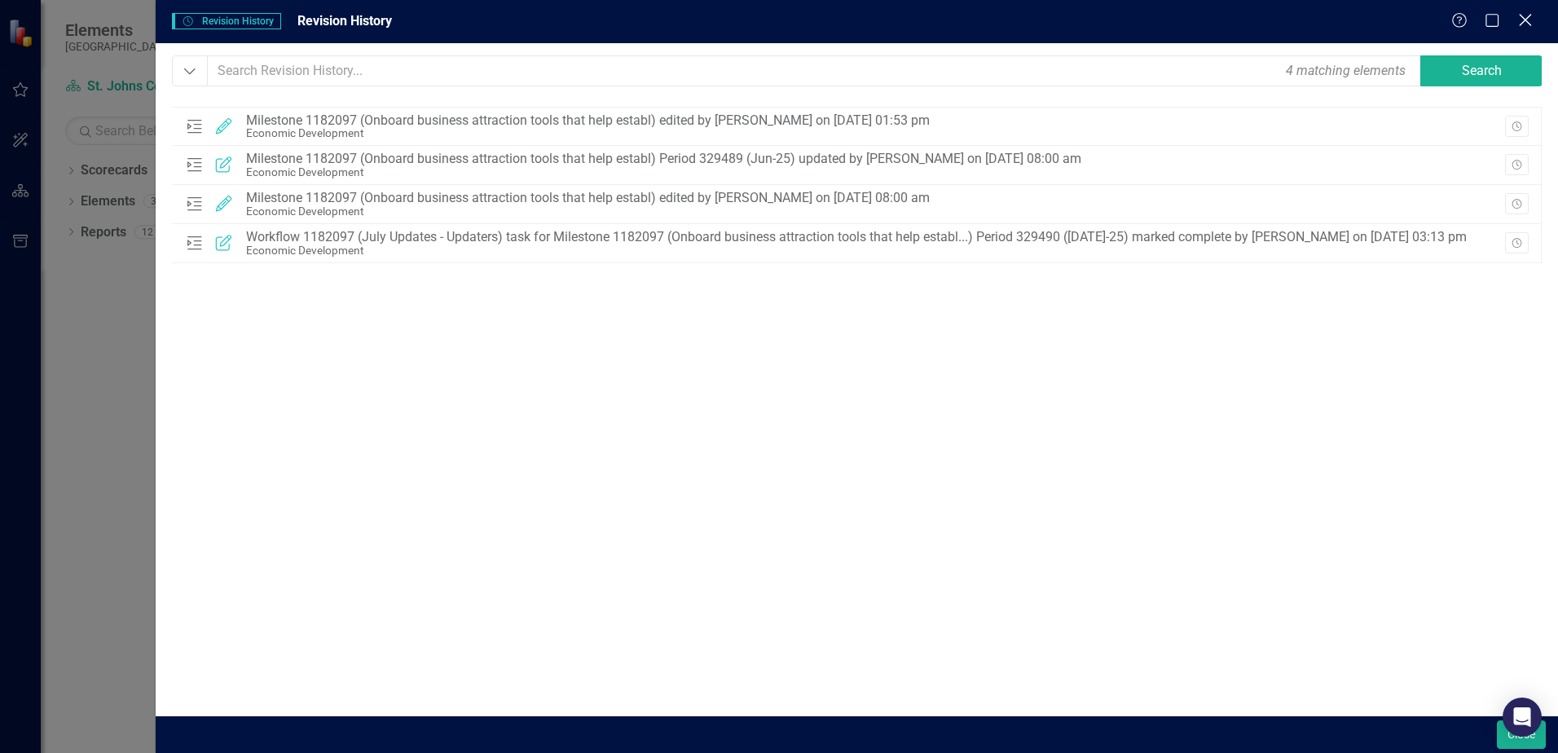
click at [1062, 16] on icon "Close" at bounding box center [1525, 19] width 20 height 15
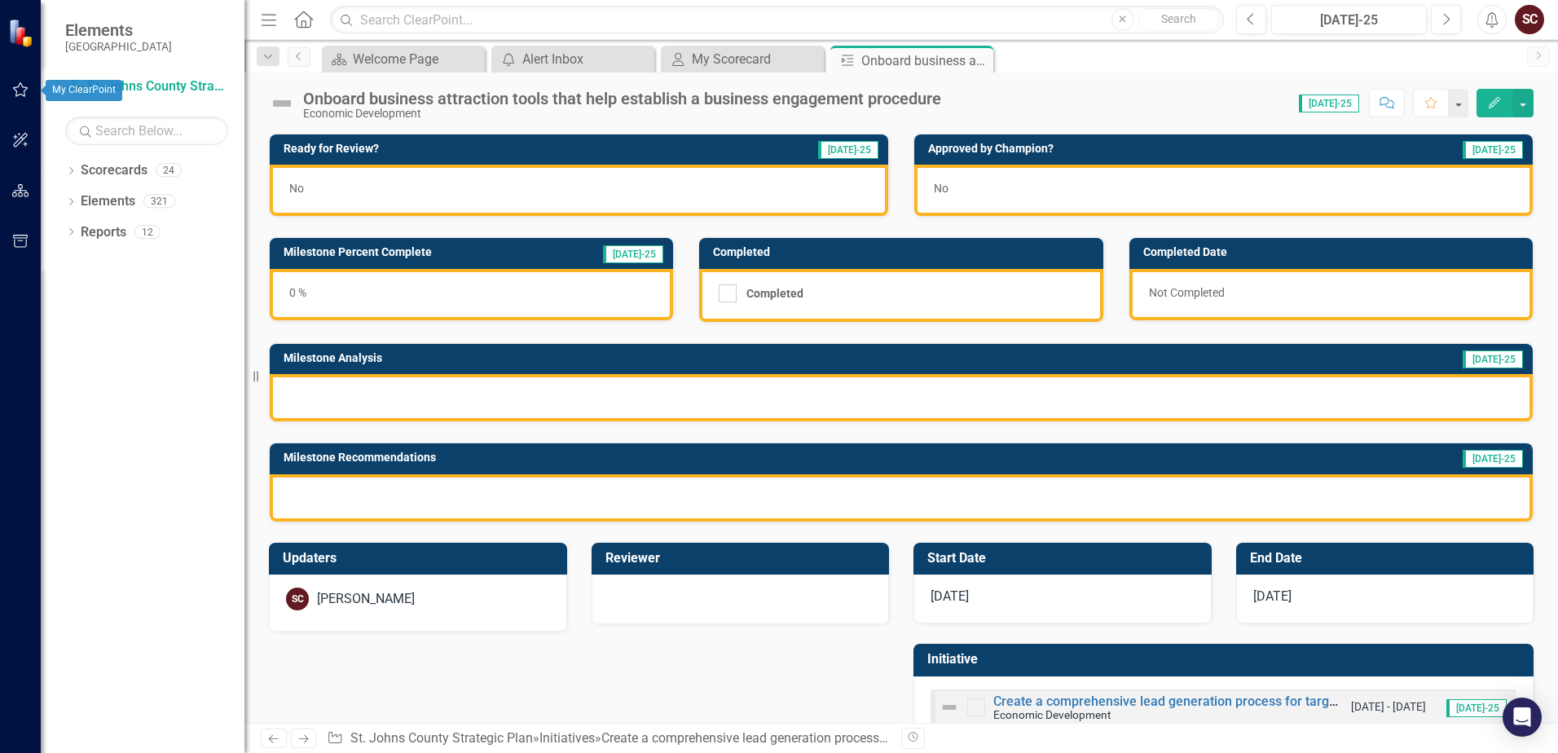
click at [15, 86] on icon "button" at bounding box center [20, 89] width 17 height 13
